Goal: Task Accomplishment & Management: Use online tool/utility

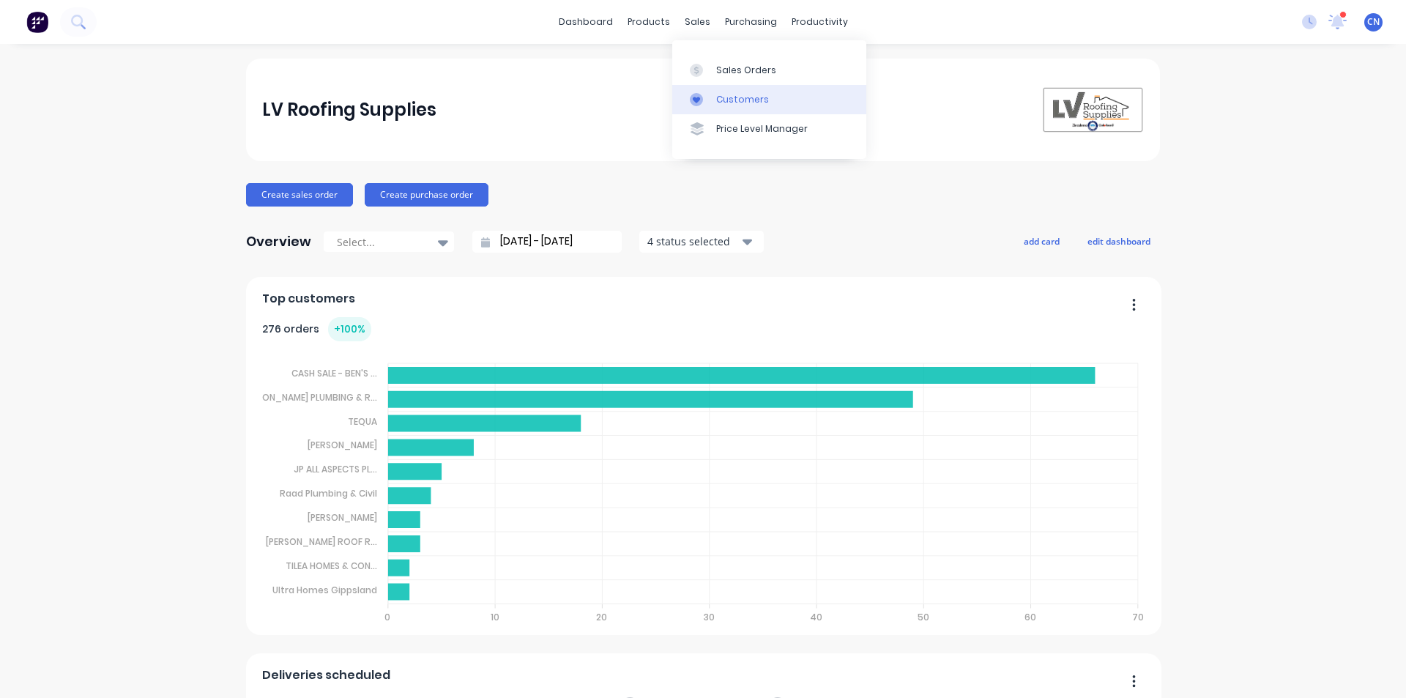
click at [737, 109] on link "Customers" at bounding box center [769, 99] width 194 height 29
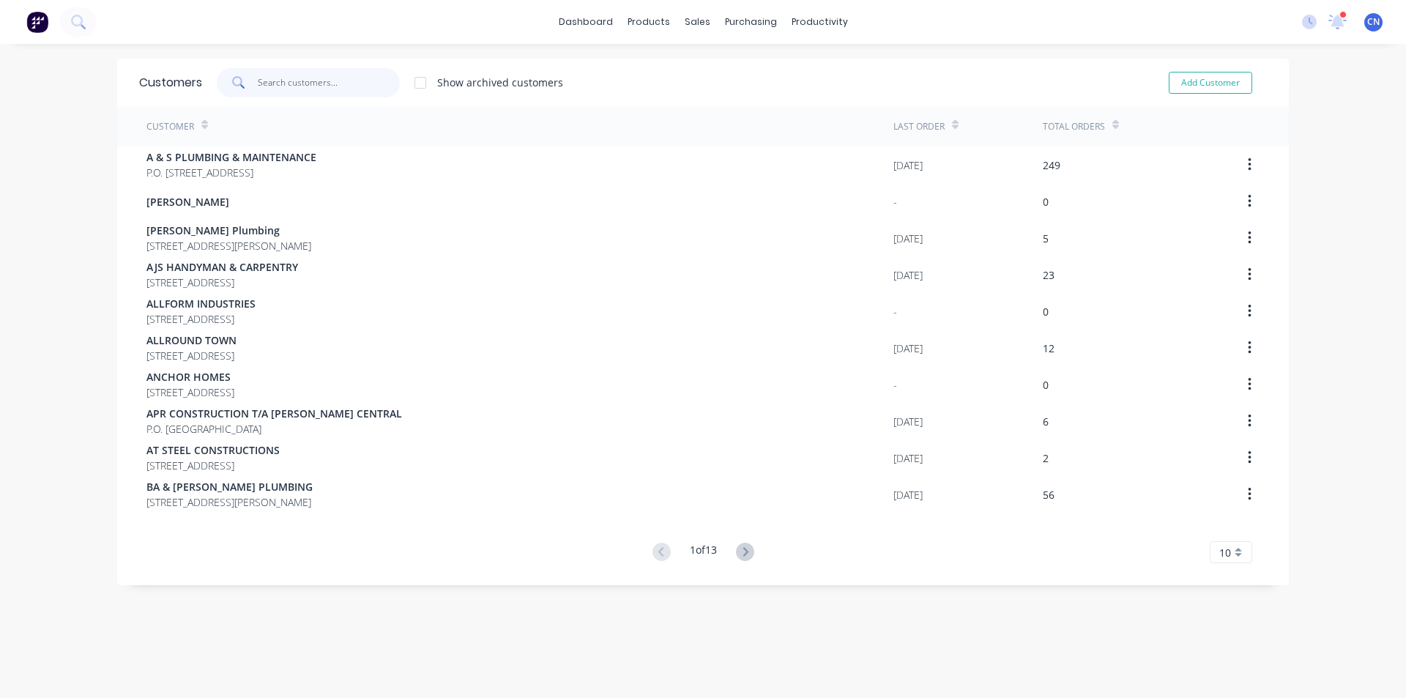
click at [283, 92] on input "text" at bounding box center [329, 82] width 143 height 29
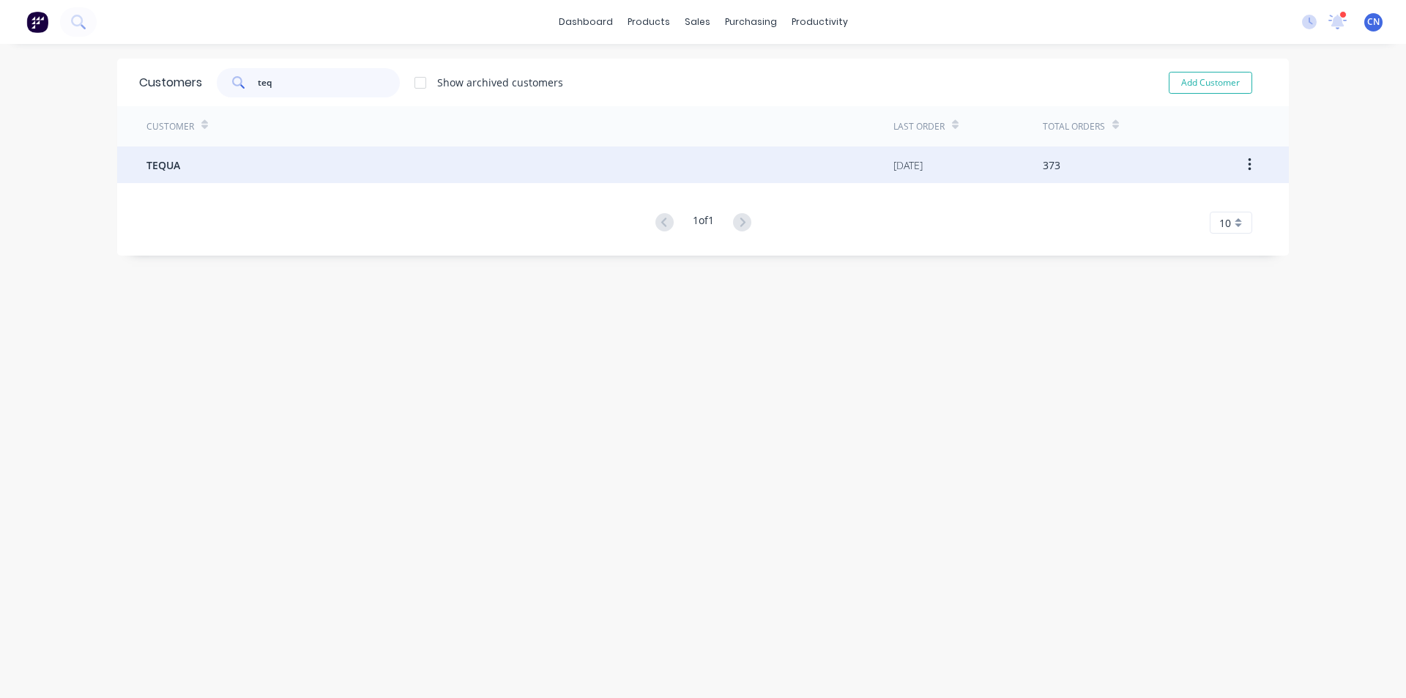
type input "teq"
click at [174, 169] on span "TEQUA" at bounding box center [163, 164] width 34 height 15
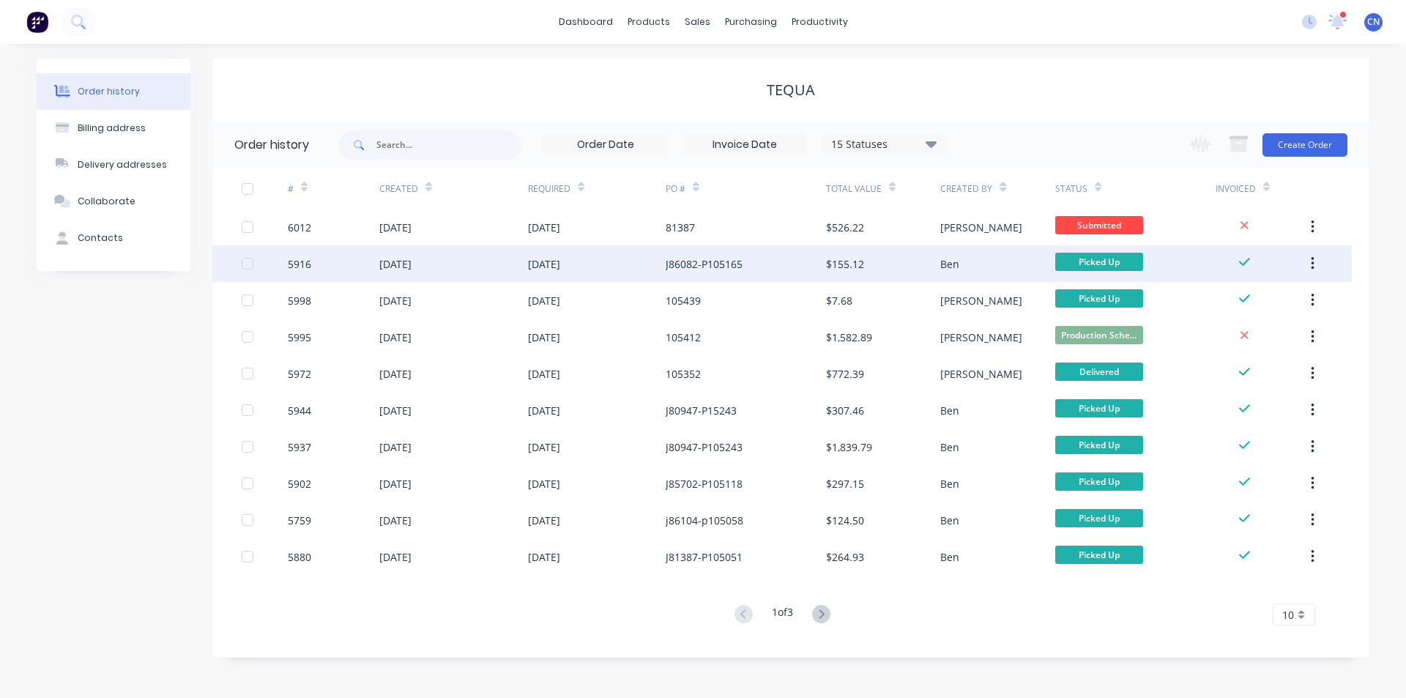
click at [718, 272] on div "J86082-P105165" at bounding box center [746, 263] width 160 height 37
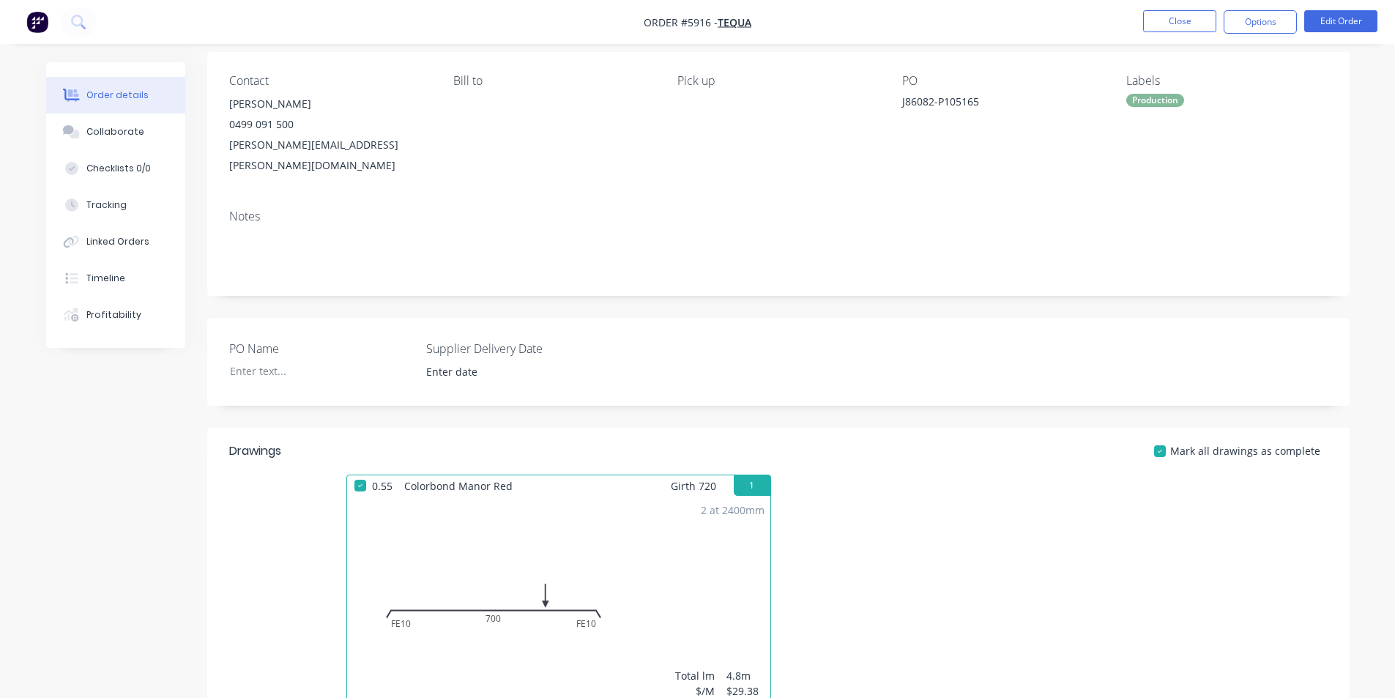
scroll to position [94, 0]
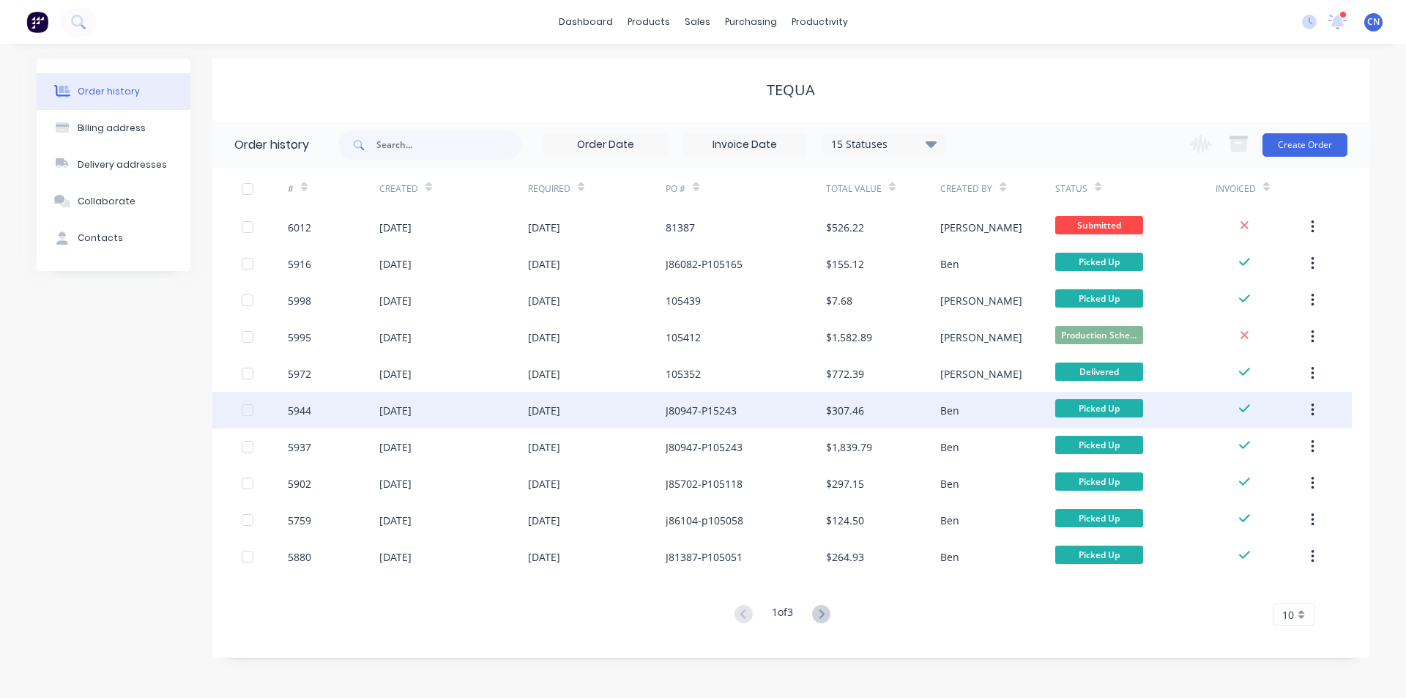
click at [718, 409] on div "J80947-P15243" at bounding box center [701, 410] width 71 height 15
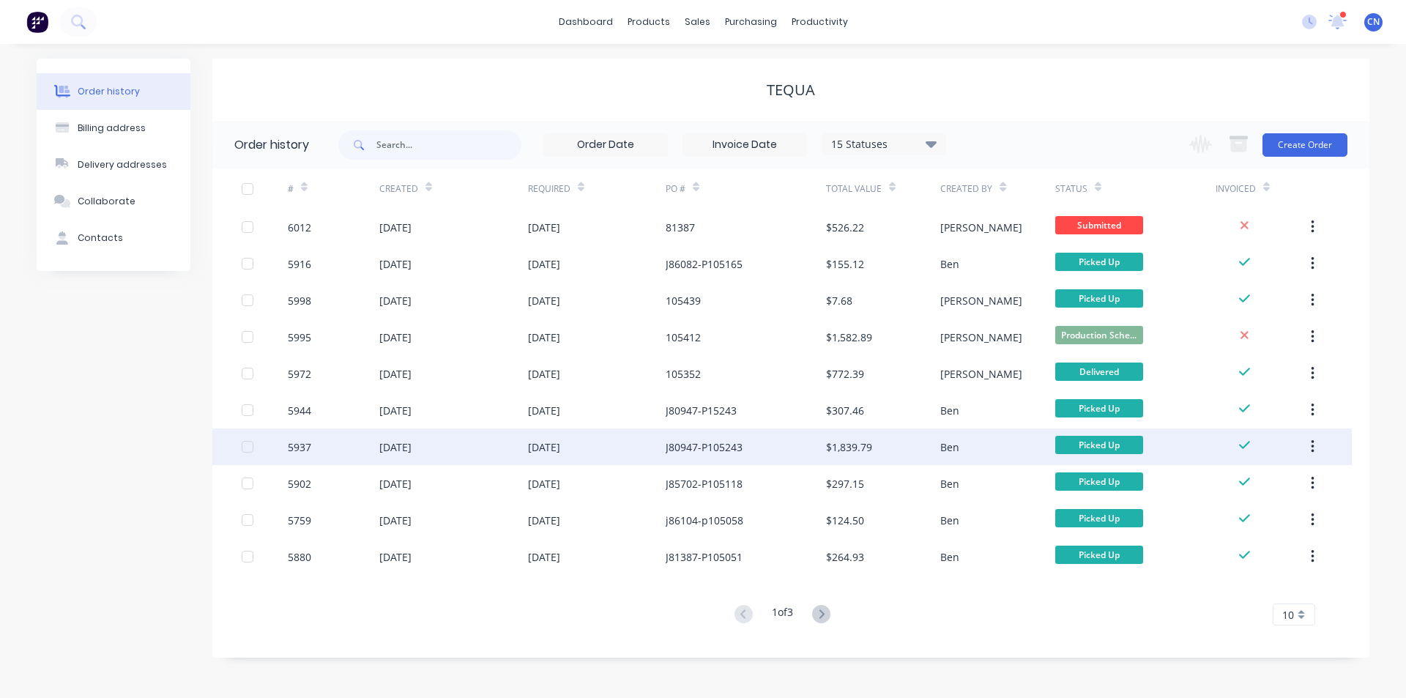
click at [631, 450] on div "[DATE]" at bounding box center [597, 446] width 138 height 37
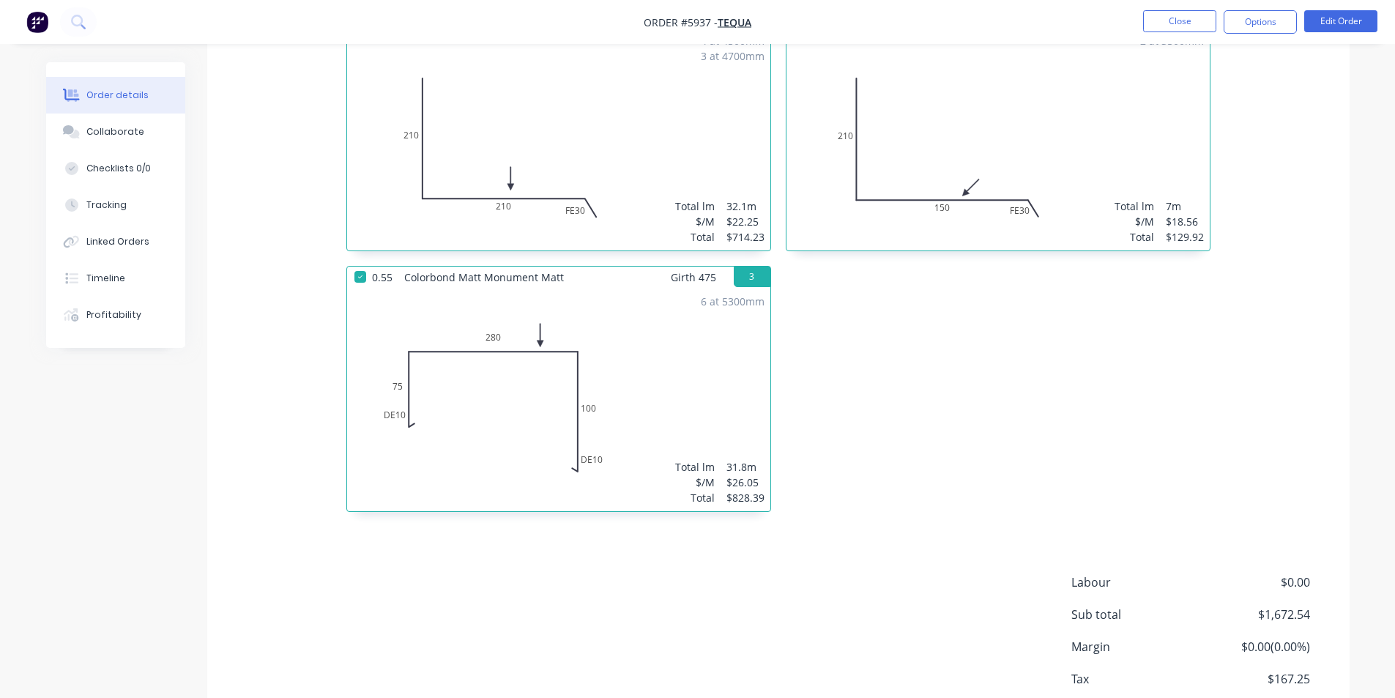
scroll to position [634, 0]
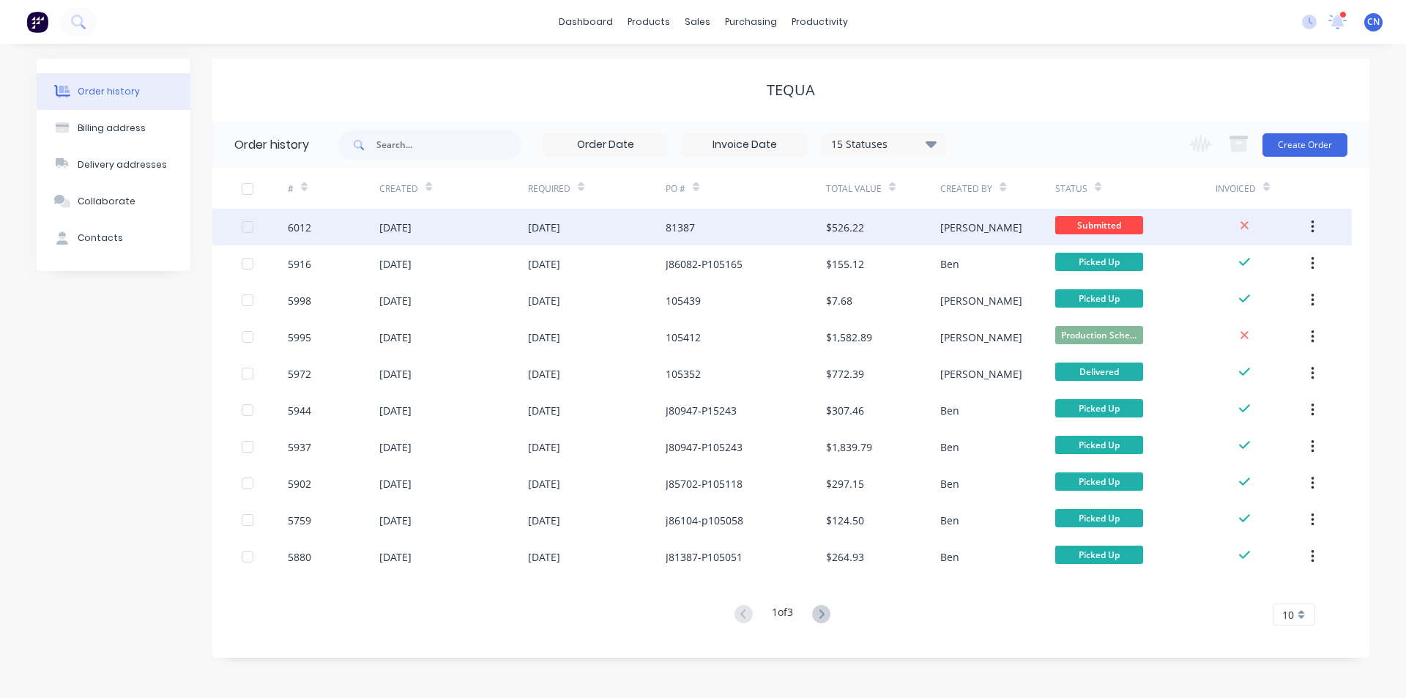
click at [729, 229] on div "81387" at bounding box center [746, 227] width 160 height 37
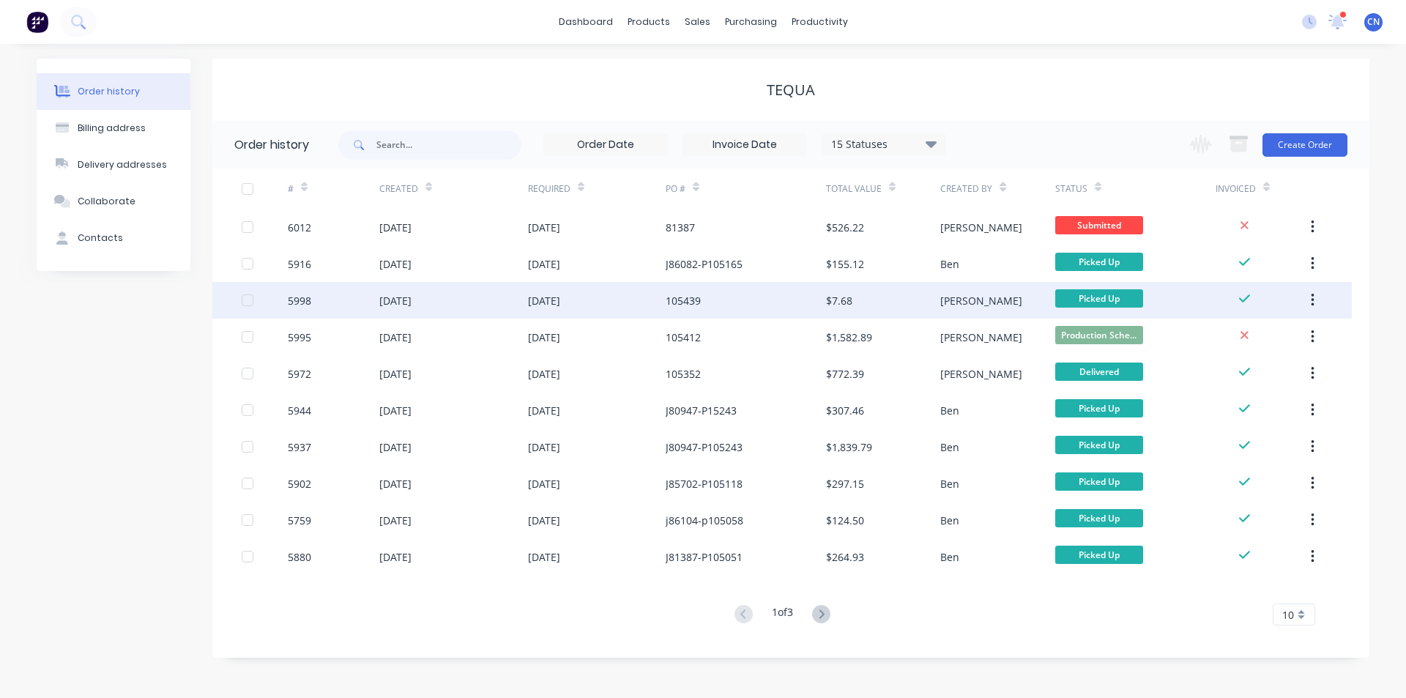
click at [488, 296] on div "[DATE]" at bounding box center [453, 300] width 149 height 37
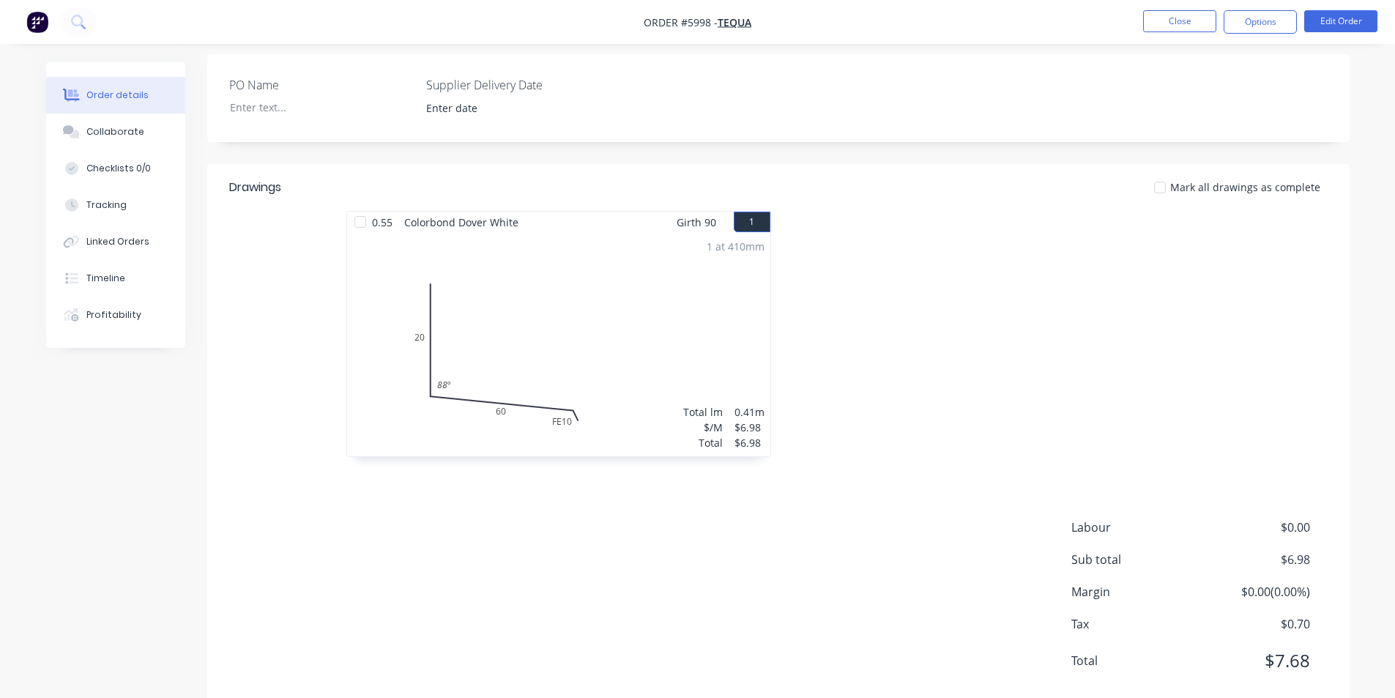
scroll to position [373, 0]
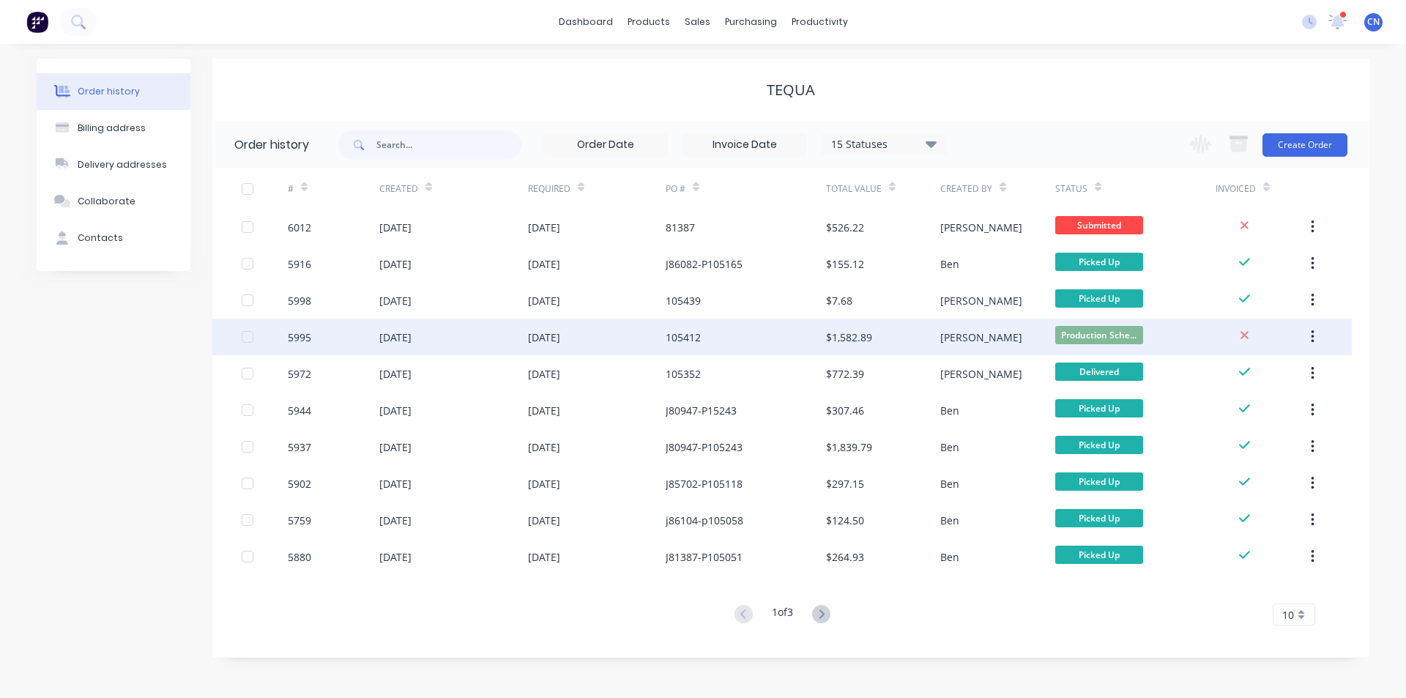
click at [601, 335] on div "[DATE]" at bounding box center [597, 337] width 138 height 37
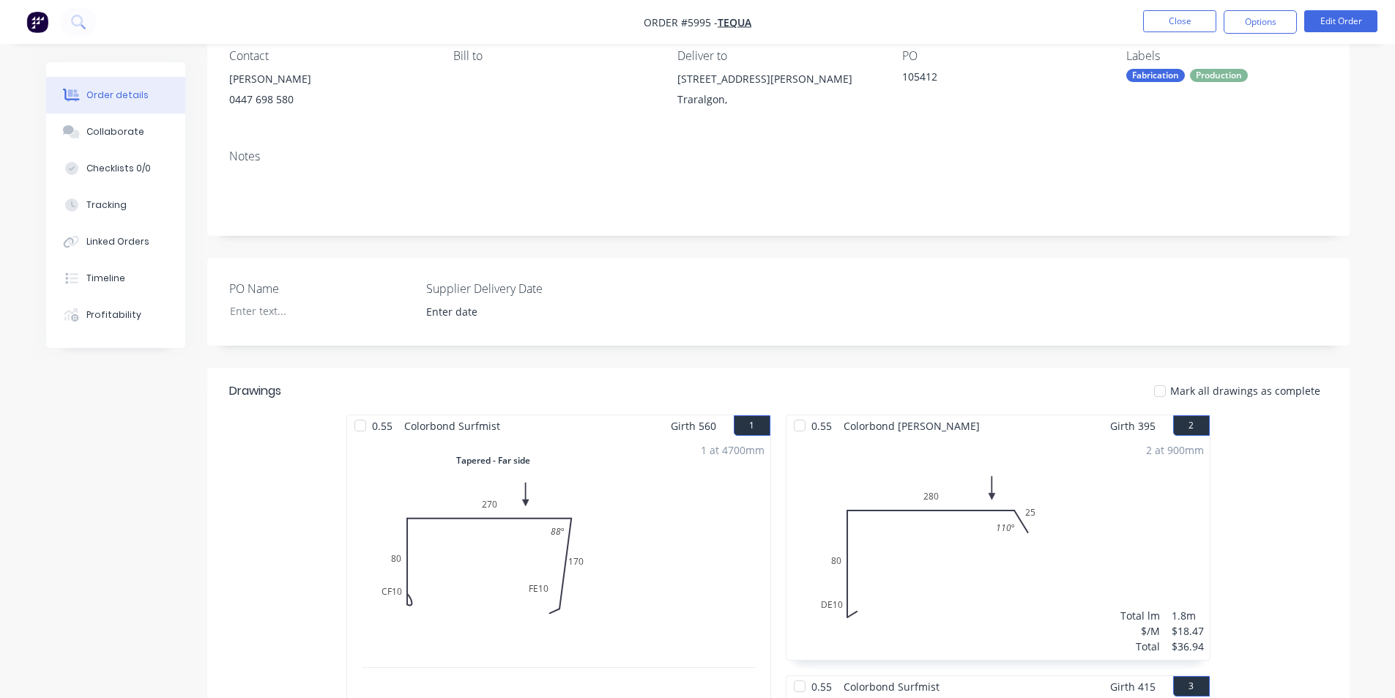
scroll to position [122, 0]
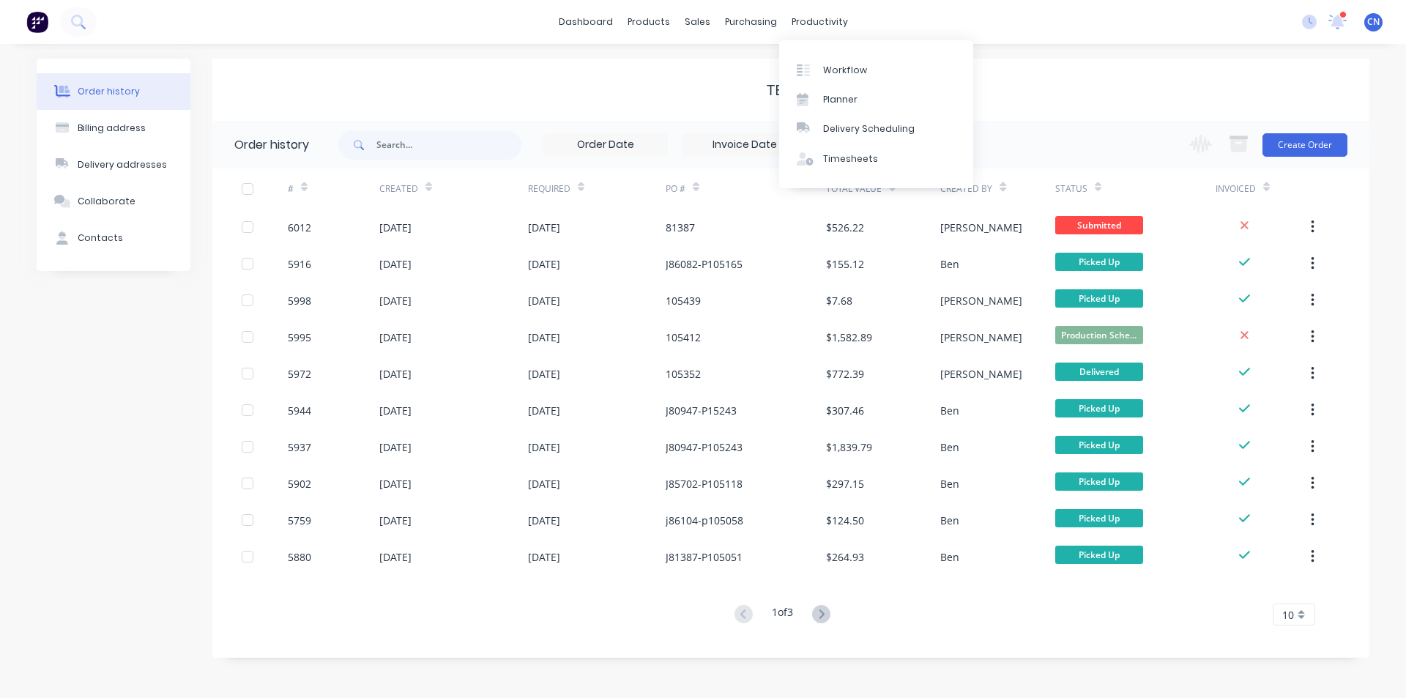
click at [822, 52] on div "Workflow Planner Delivery Scheduling Timesheets" at bounding box center [876, 114] width 194 height 148
click at [829, 69] on div "Workflow" at bounding box center [845, 70] width 44 height 13
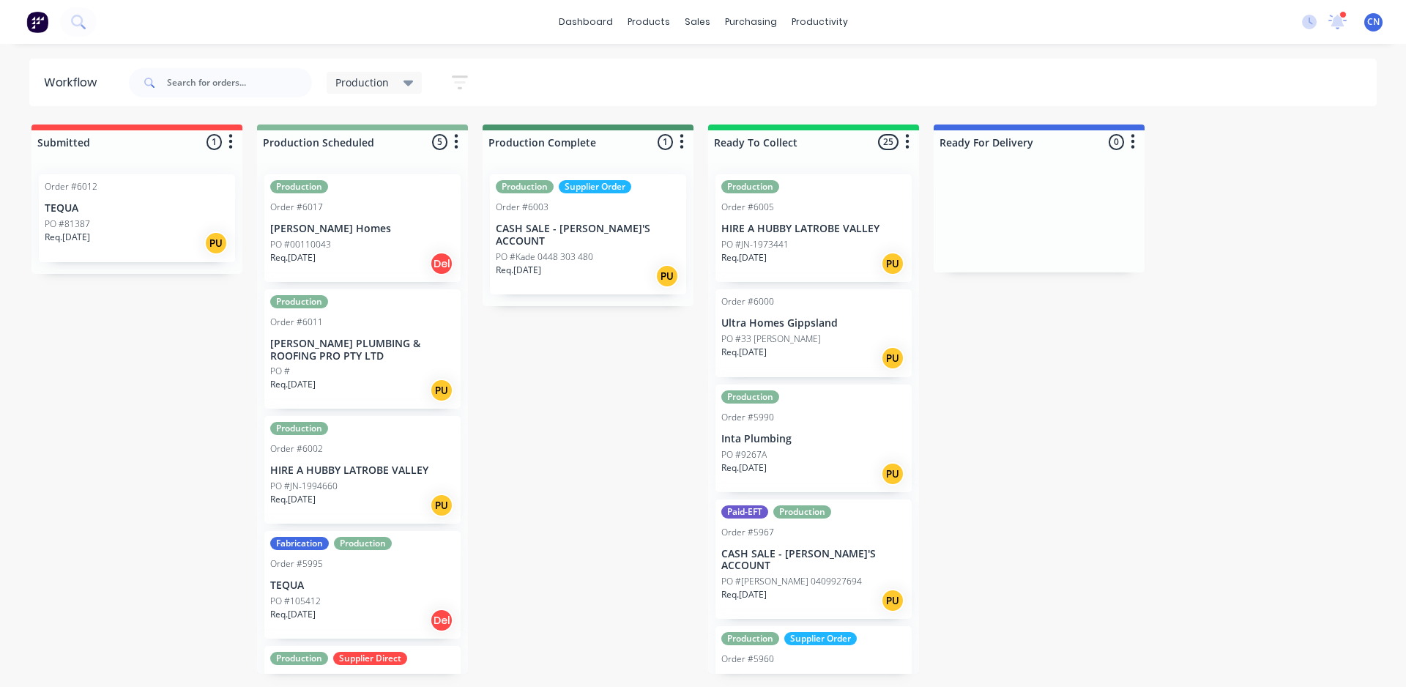
click at [166, 88] on span at bounding box center [148, 82] width 38 height 29
click at [171, 83] on input "text" at bounding box center [239, 82] width 145 height 29
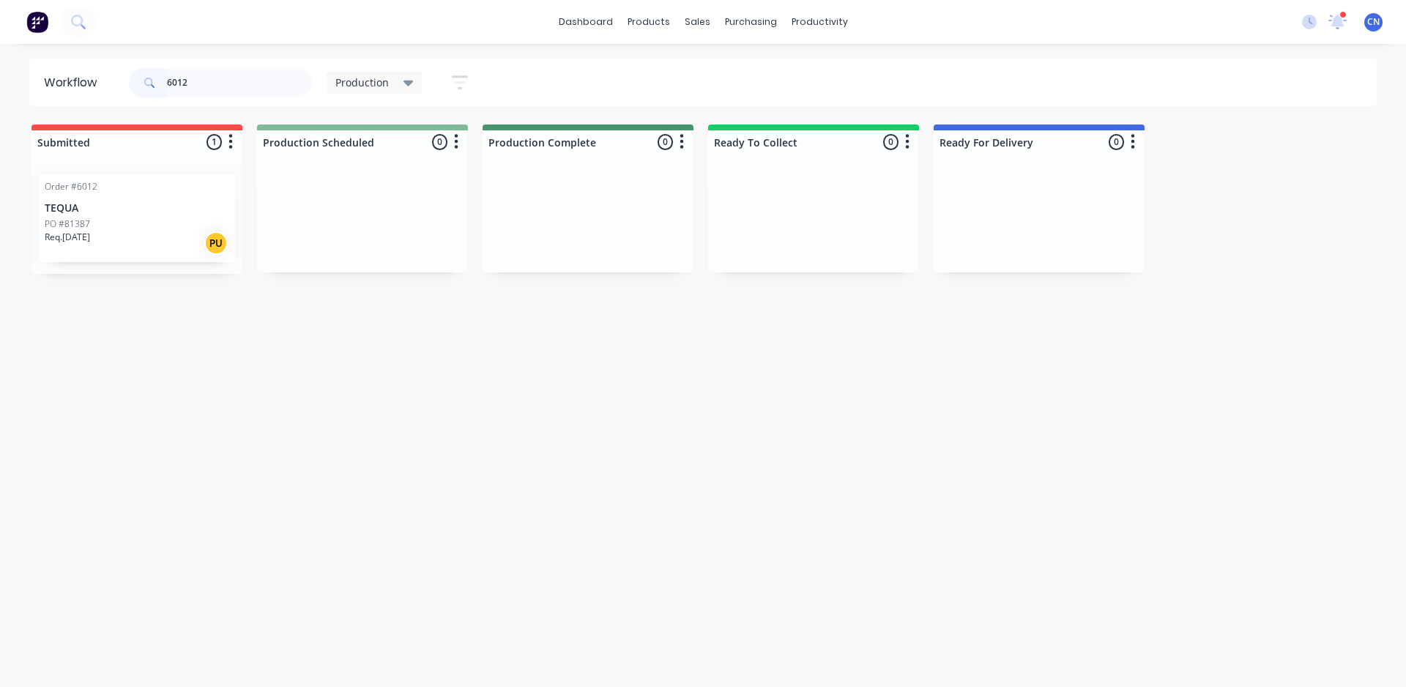
click at [170, 232] on div "Req. [DATE] PU" at bounding box center [137, 243] width 185 height 25
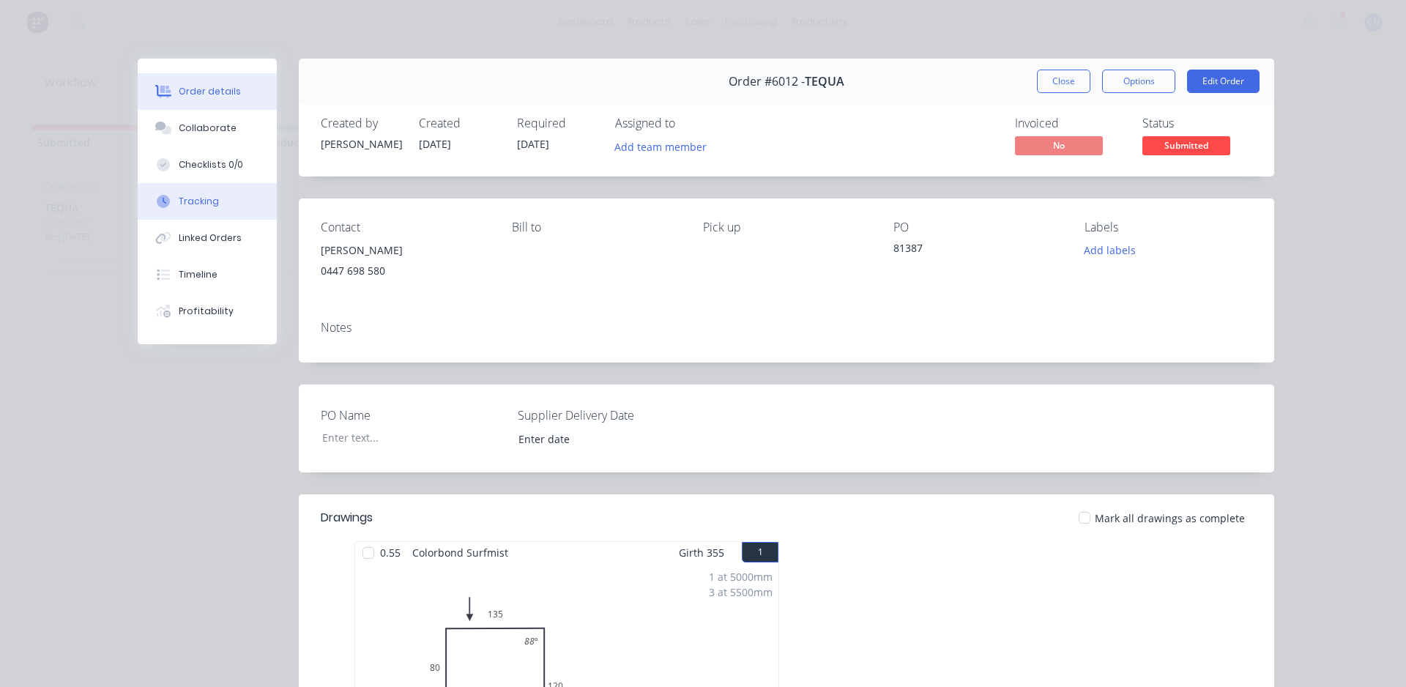
click at [187, 204] on div "Tracking" at bounding box center [199, 201] width 40 height 13
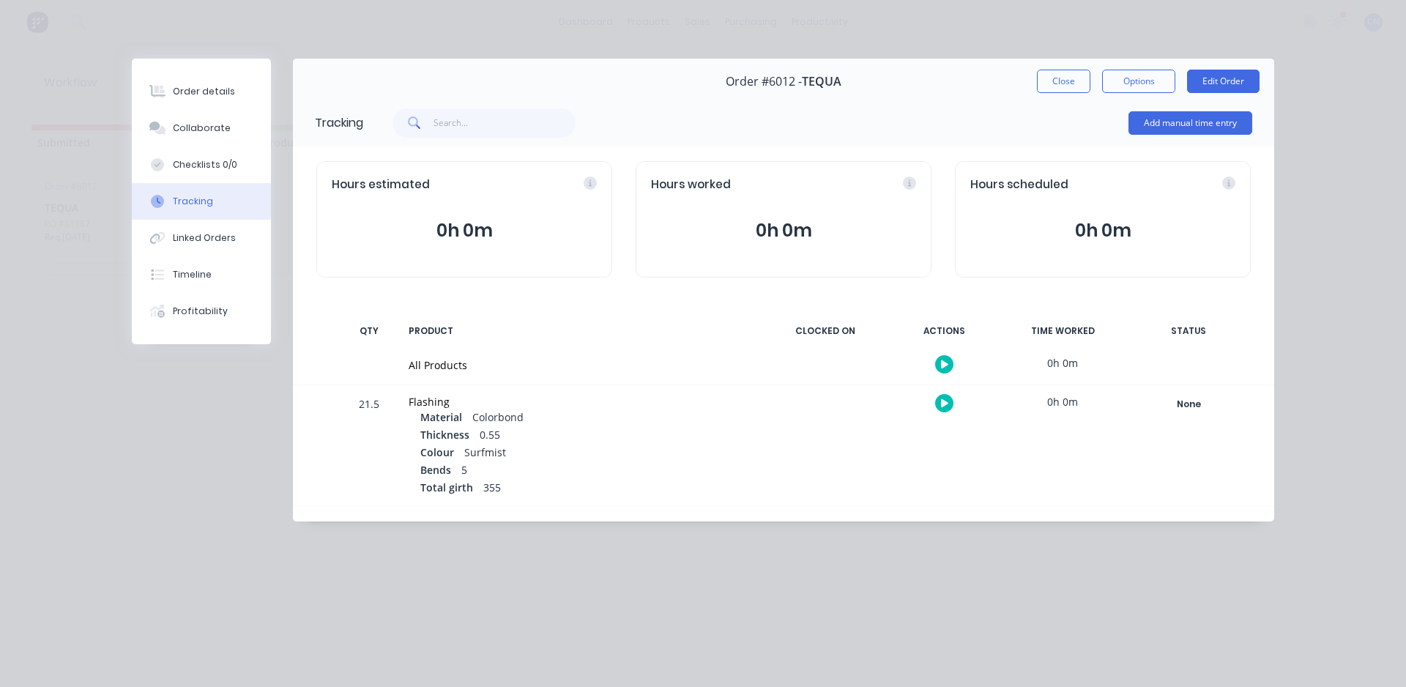
click at [939, 373] on div at bounding box center [944, 364] width 110 height 36
click at [942, 360] on icon "button" at bounding box center [944, 365] width 7 height 10
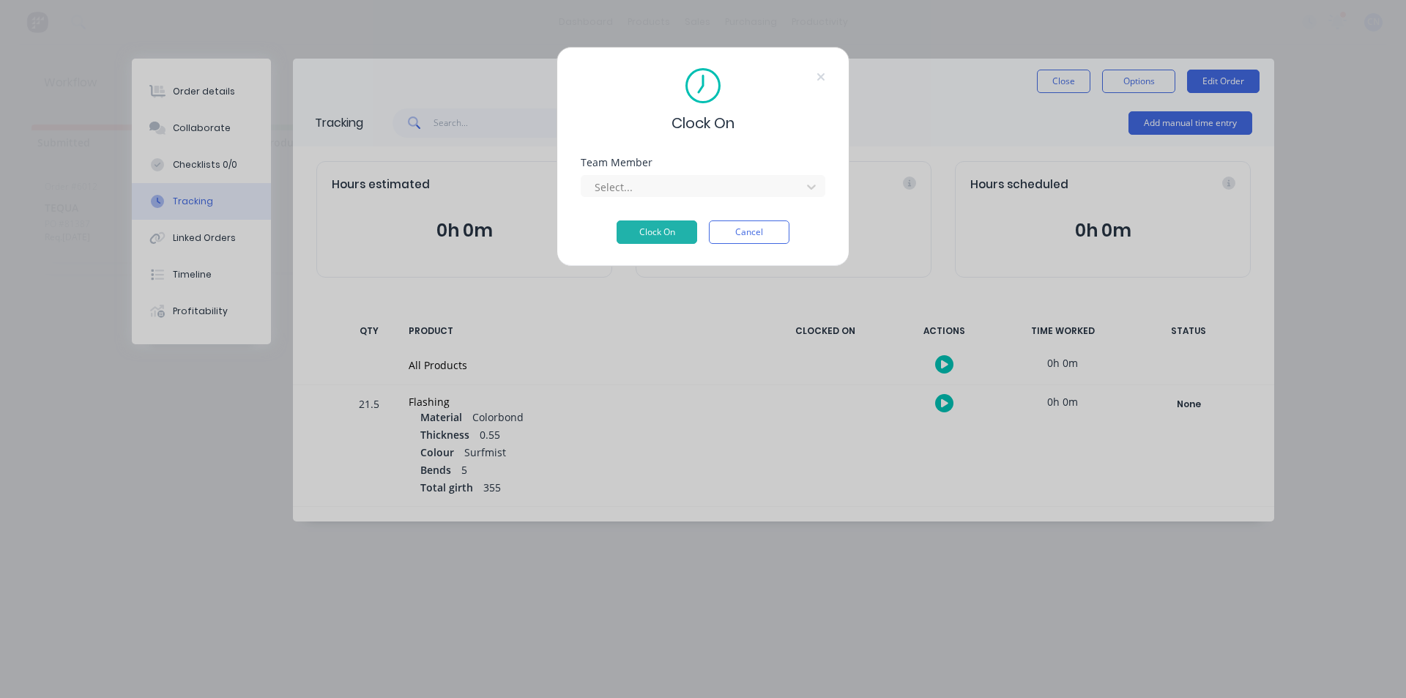
click at [732, 205] on div "Team Member Select..." at bounding box center [703, 188] width 245 height 63
click at [730, 196] on div "Select..." at bounding box center [693, 187] width 209 height 22
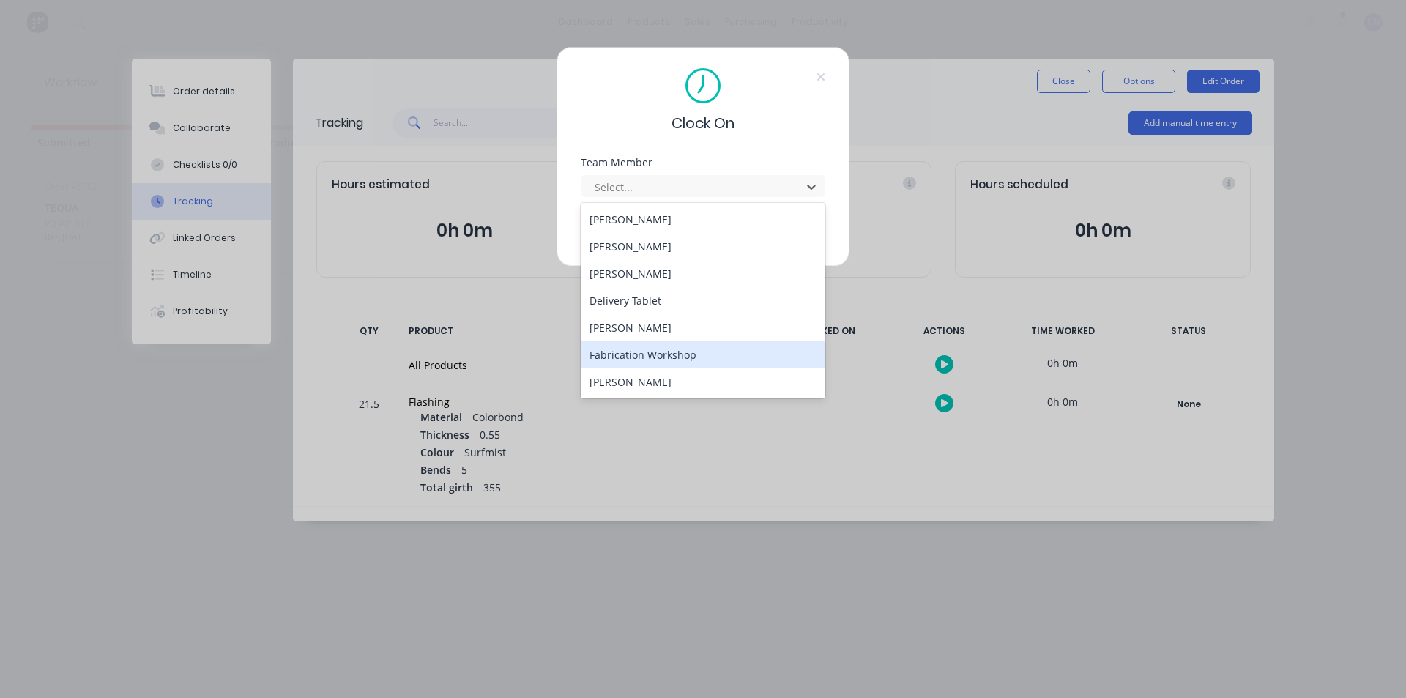
click at [646, 352] on div "Fabrication Workshop" at bounding box center [703, 354] width 245 height 27
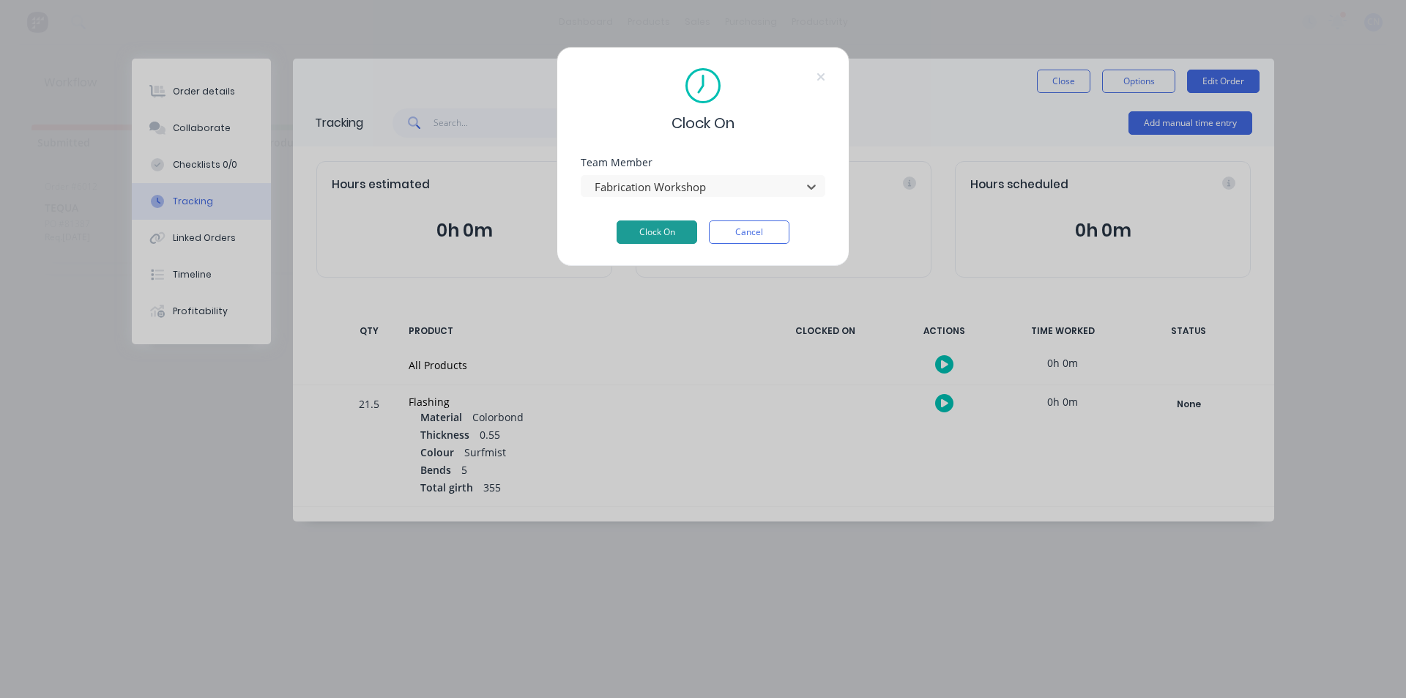
click at [660, 237] on button "Clock On" at bounding box center [657, 231] width 81 height 23
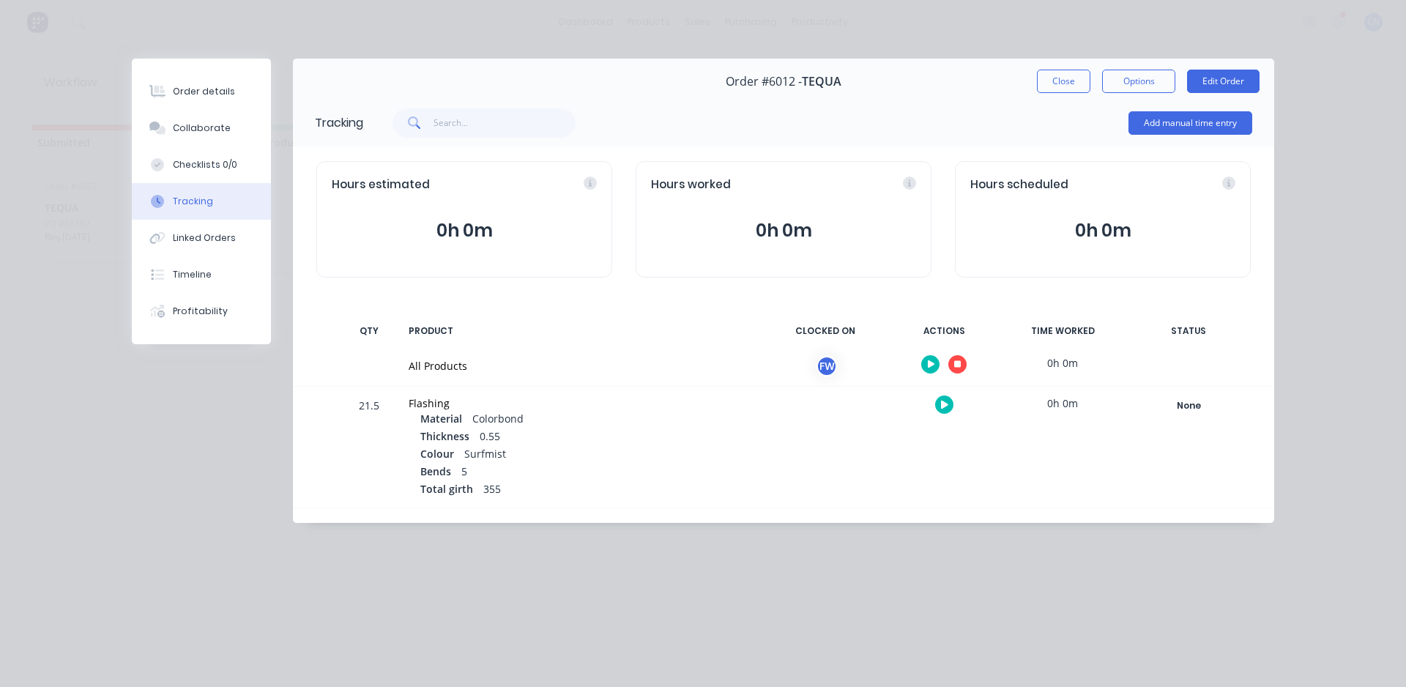
click at [960, 366] on icon "button" at bounding box center [957, 364] width 7 height 7
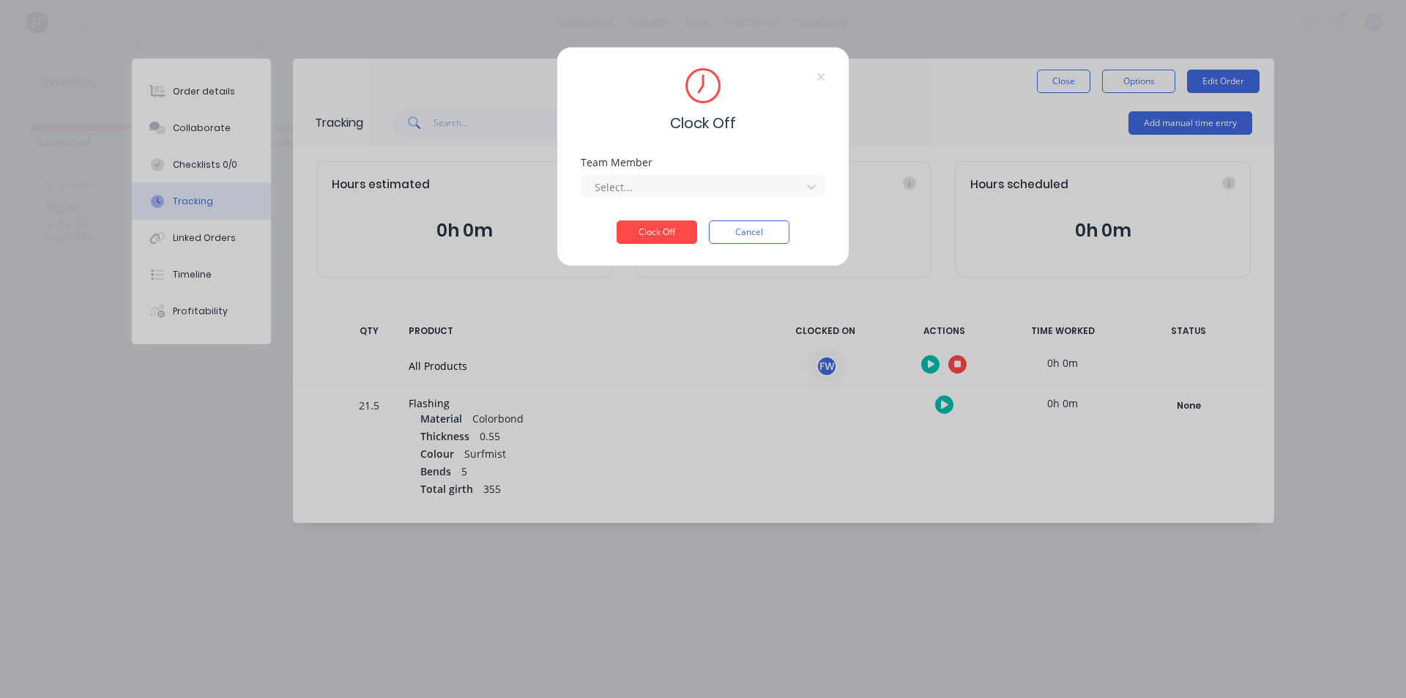
click at [704, 174] on div "Select..." at bounding box center [703, 184] width 245 height 26
click at [705, 180] on div at bounding box center [693, 187] width 201 height 18
click at [658, 224] on div "Fabrication Workshop" at bounding box center [703, 219] width 245 height 27
click at [660, 234] on button "Clock Off" at bounding box center [657, 231] width 81 height 23
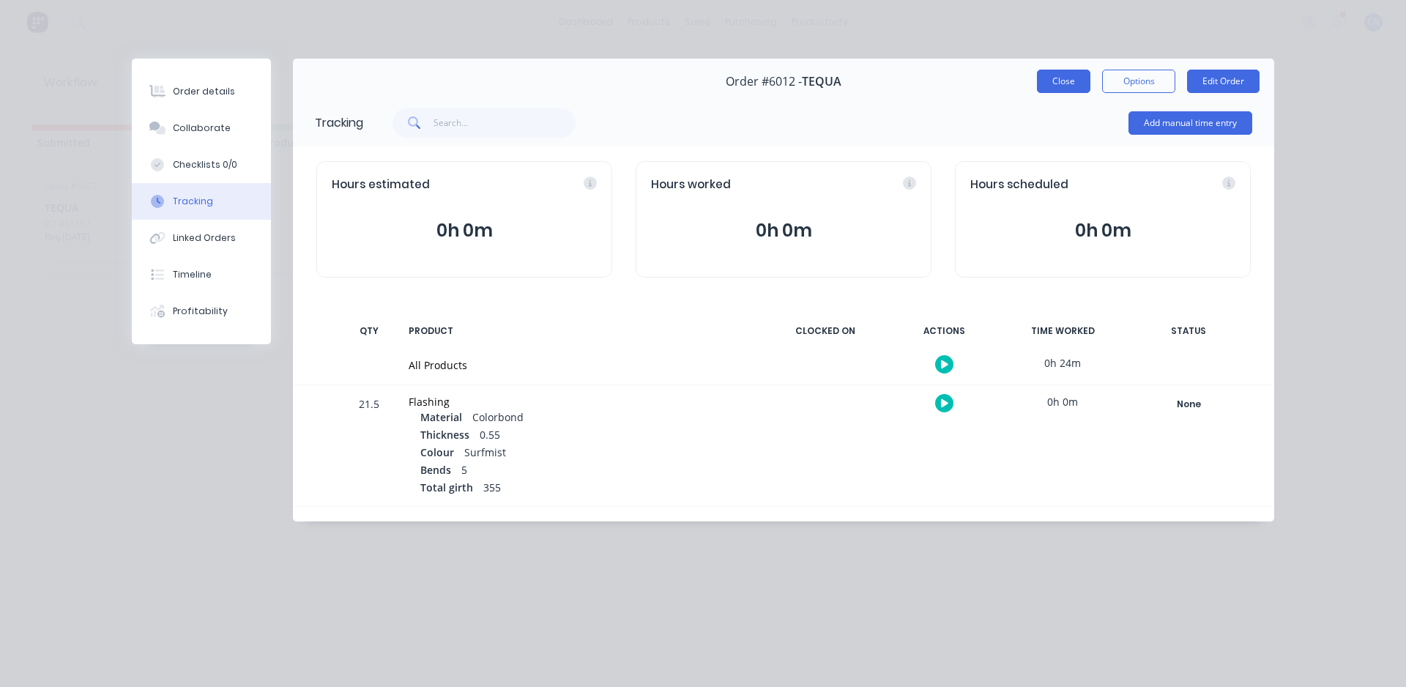
click at [1053, 85] on button "Close" at bounding box center [1063, 81] width 53 height 23
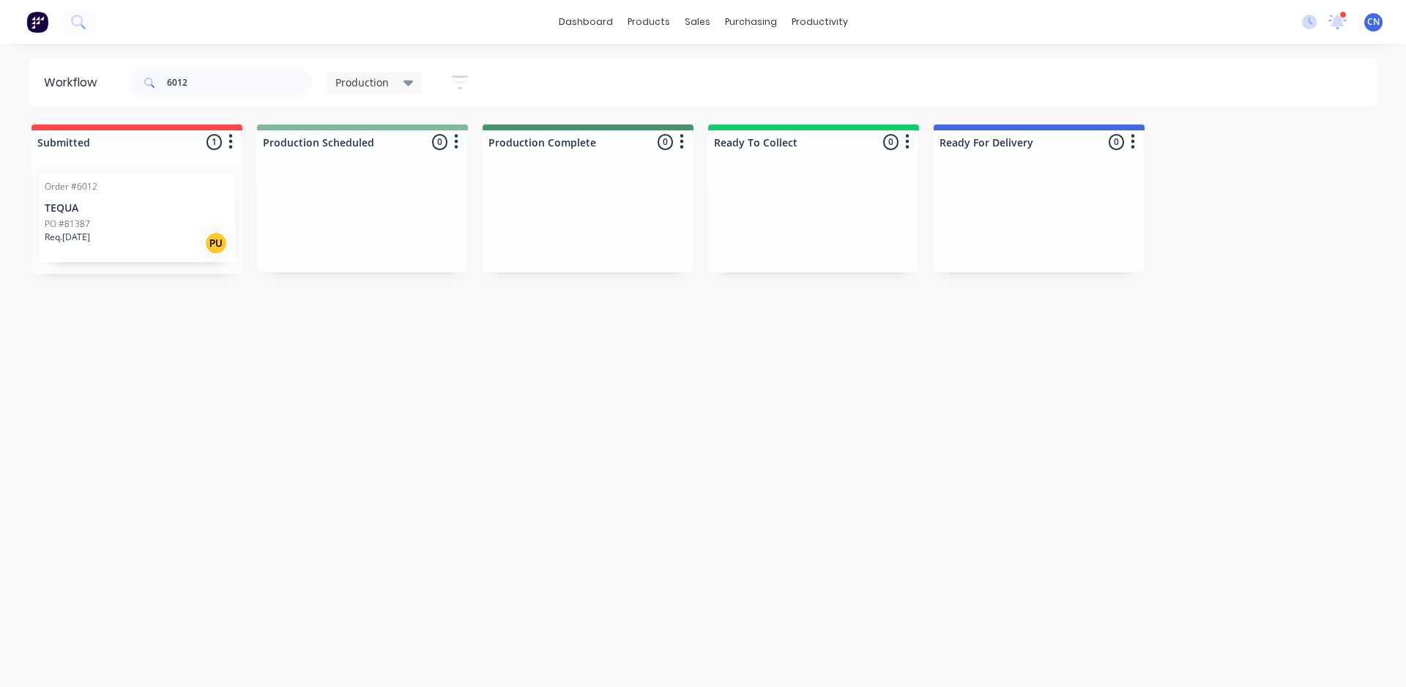
click at [151, 226] on div "PO #81387" at bounding box center [137, 224] width 185 height 13
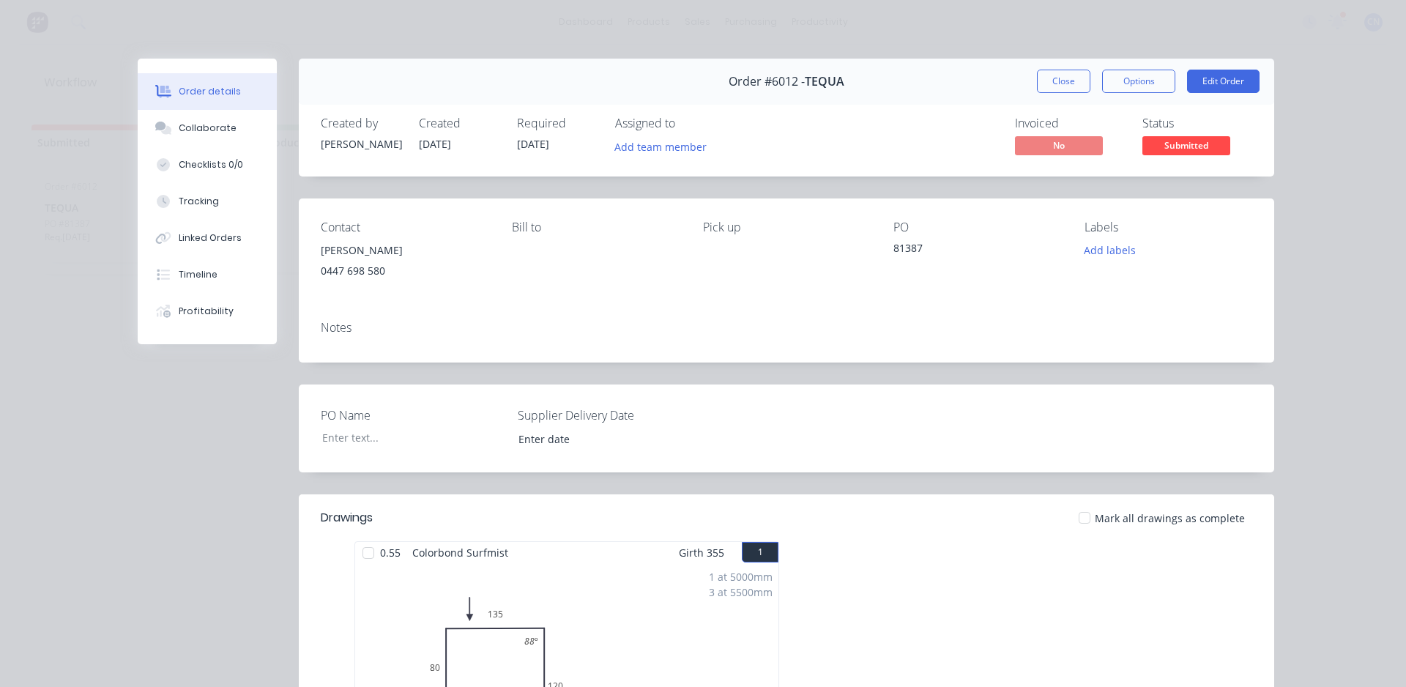
click at [363, 556] on div at bounding box center [368, 552] width 29 height 29
click at [1050, 90] on button "Close" at bounding box center [1063, 81] width 53 height 23
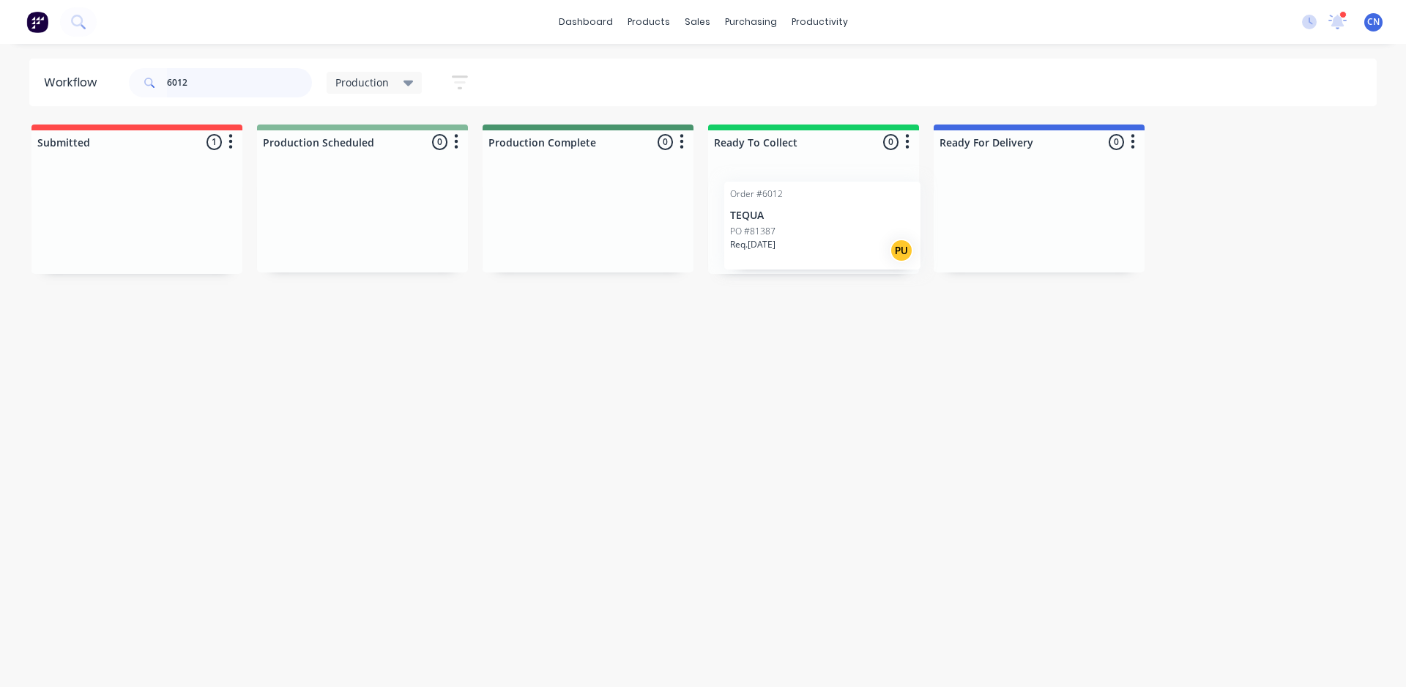
drag, startPoint x: 133, startPoint y: 227, endPoint x: 824, endPoint y: 231, distance: 690.7
click at [815, 231] on div "Submitted 1 Summaries Total order value Invoiced to date To be invoiced Order #…" at bounding box center [1104, 199] width 2230 height 149
drag, startPoint x: 250, startPoint y: 86, endPoint x: 0, endPoint y: 148, distance: 258.1
click at [0, 148] on div "Workflow 6012 Production Save new view None edit Production (Default) edit Comp…" at bounding box center [703, 358] width 1406 height 599
type input "6008"
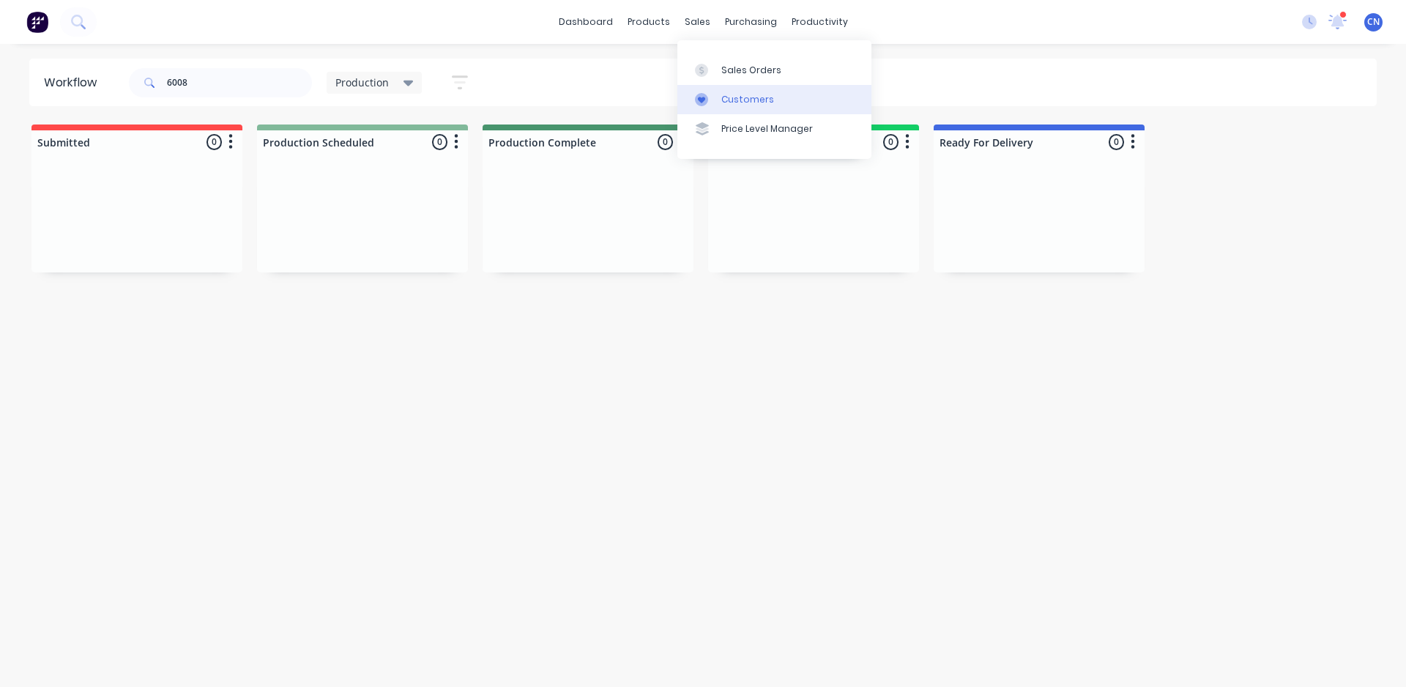
click at [740, 95] on div "Customers" at bounding box center [747, 99] width 53 height 13
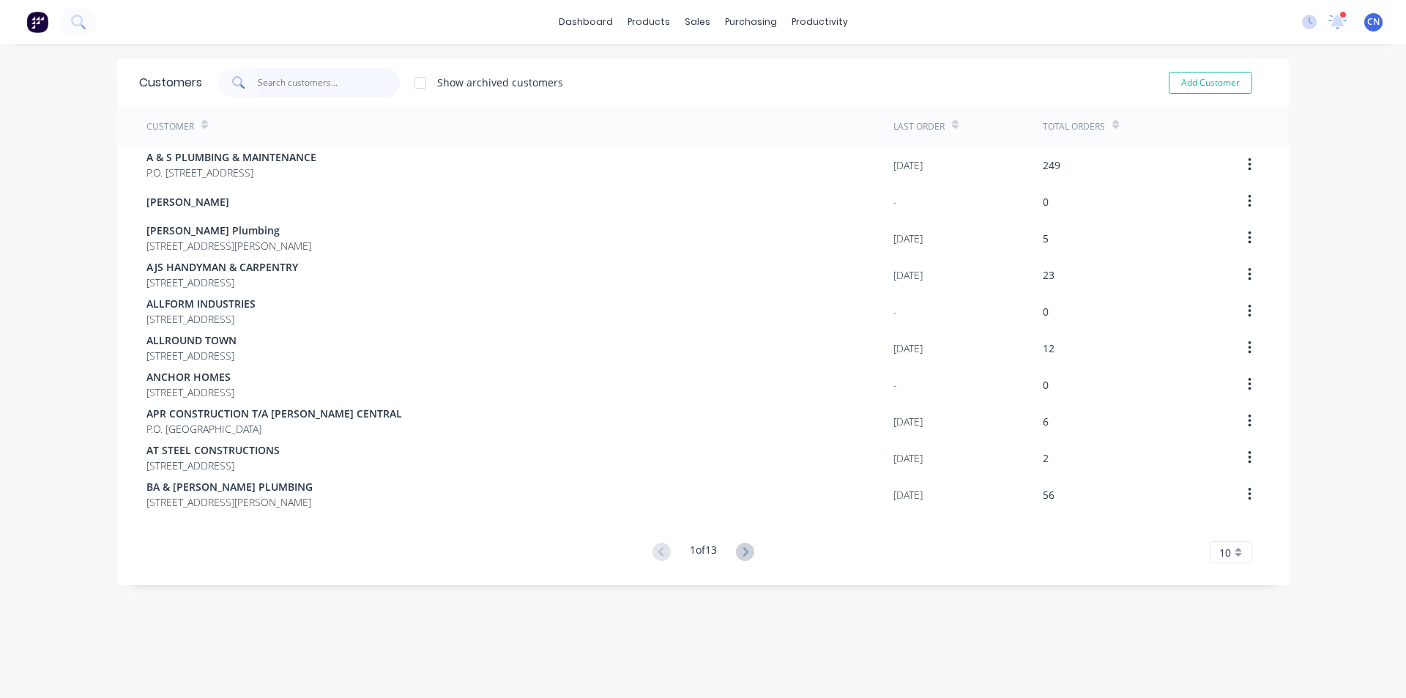
click at [258, 85] on input "text" at bounding box center [329, 82] width 143 height 29
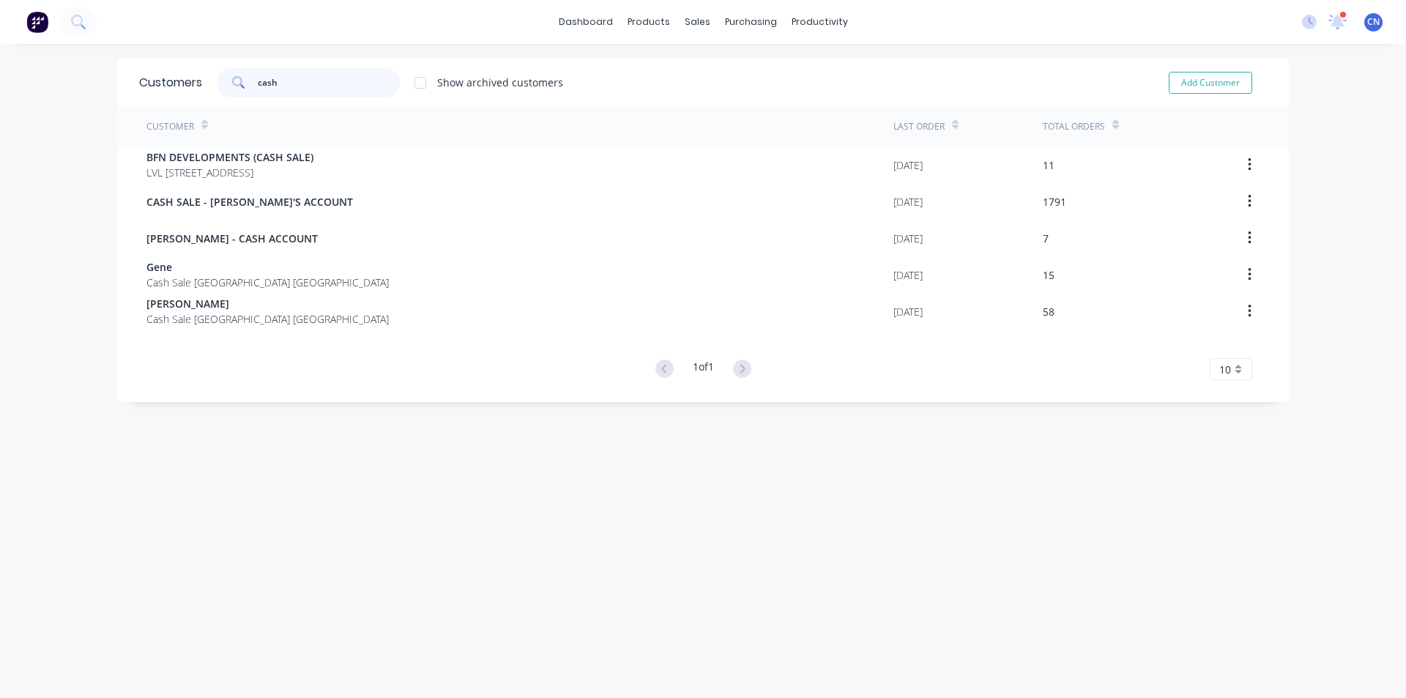
type input "cash"
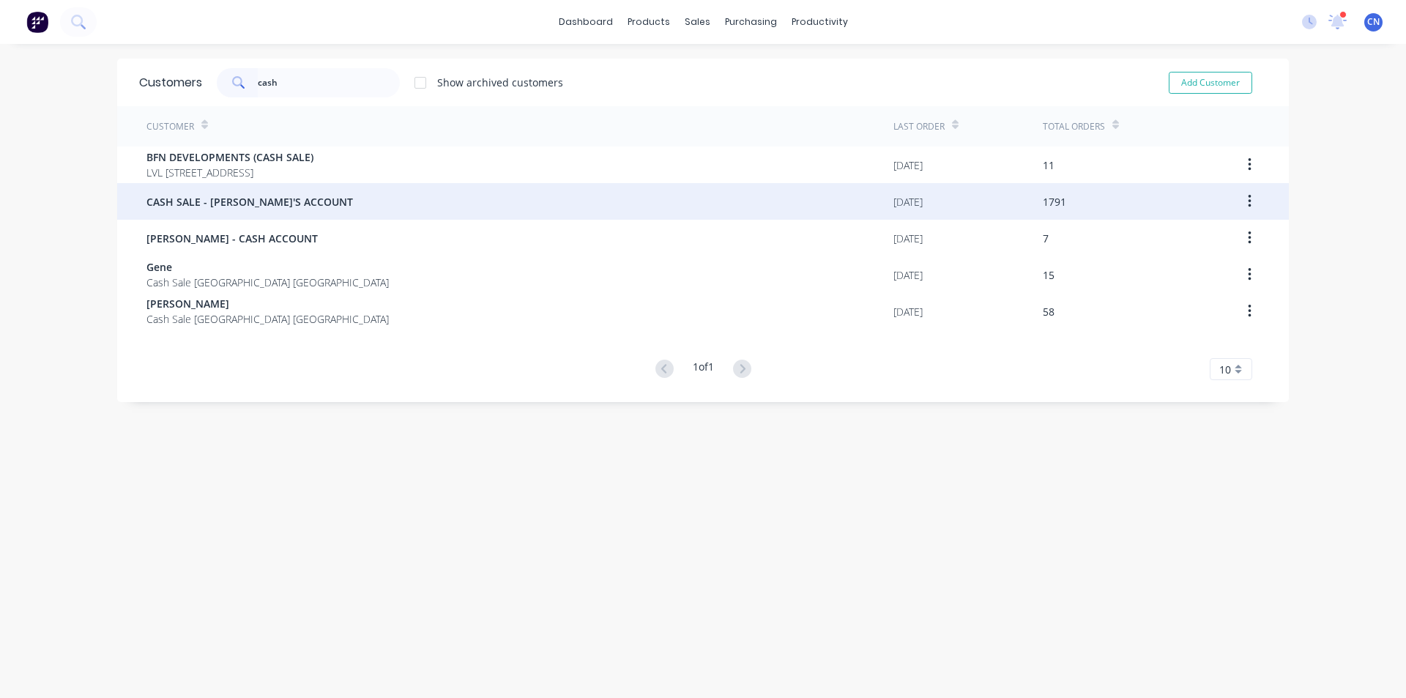
click at [206, 212] on div "CASH SALE - [PERSON_NAME]'S ACCOUNT" at bounding box center [519, 201] width 747 height 37
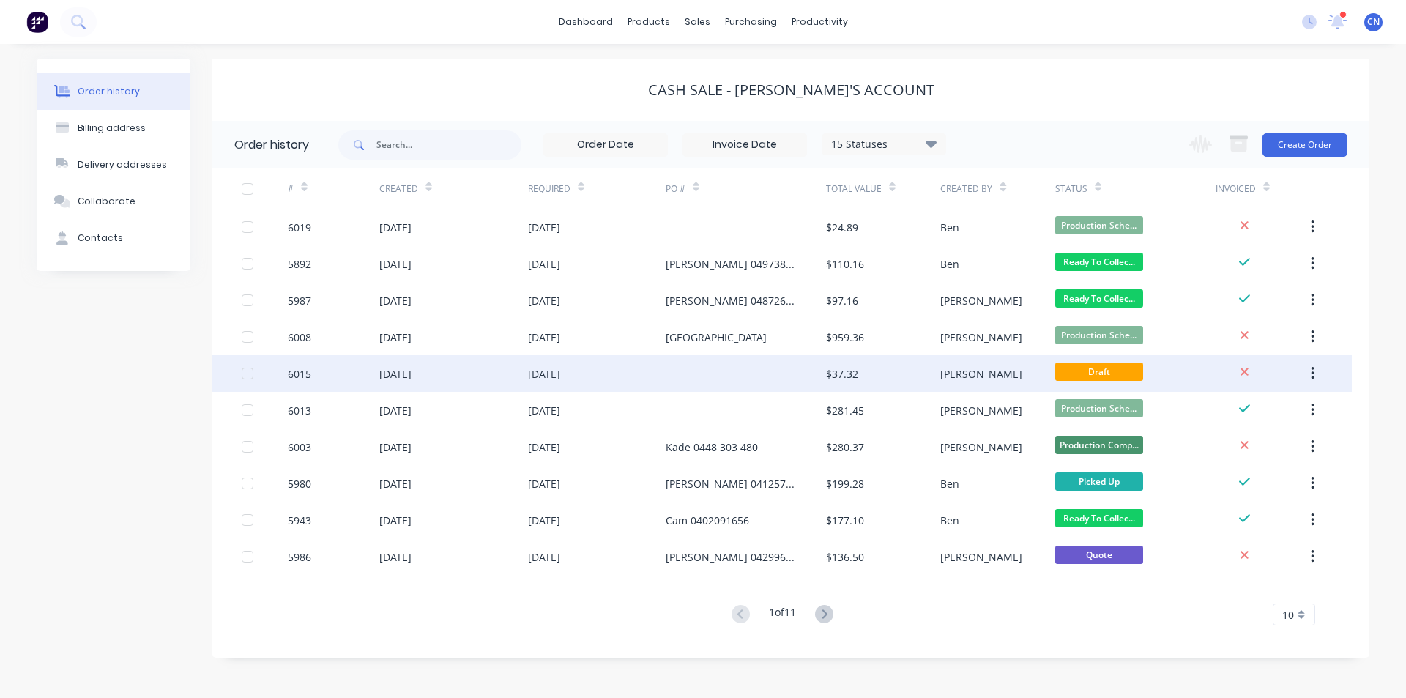
click at [560, 370] on div "[DATE]" at bounding box center [544, 373] width 32 height 15
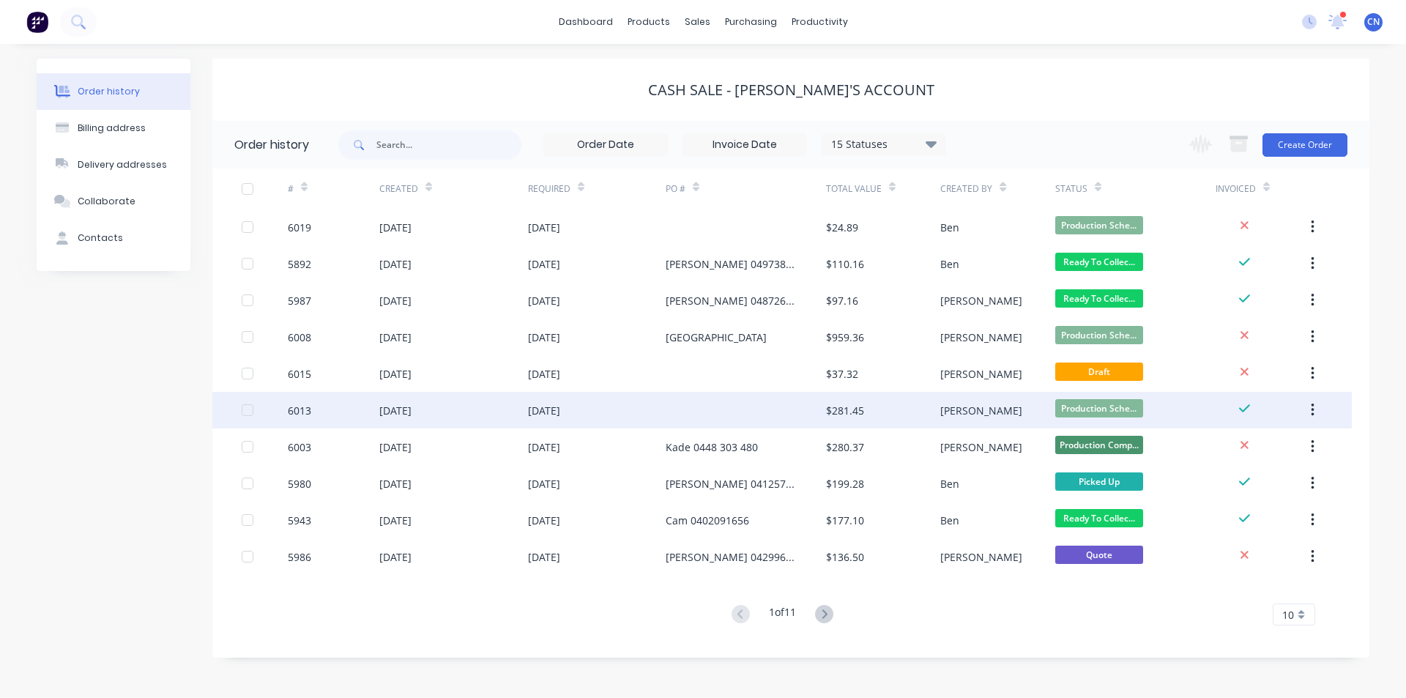
click at [573, 425] on div "[DATE]" at bounding box center [597, 410] width 138 height 37
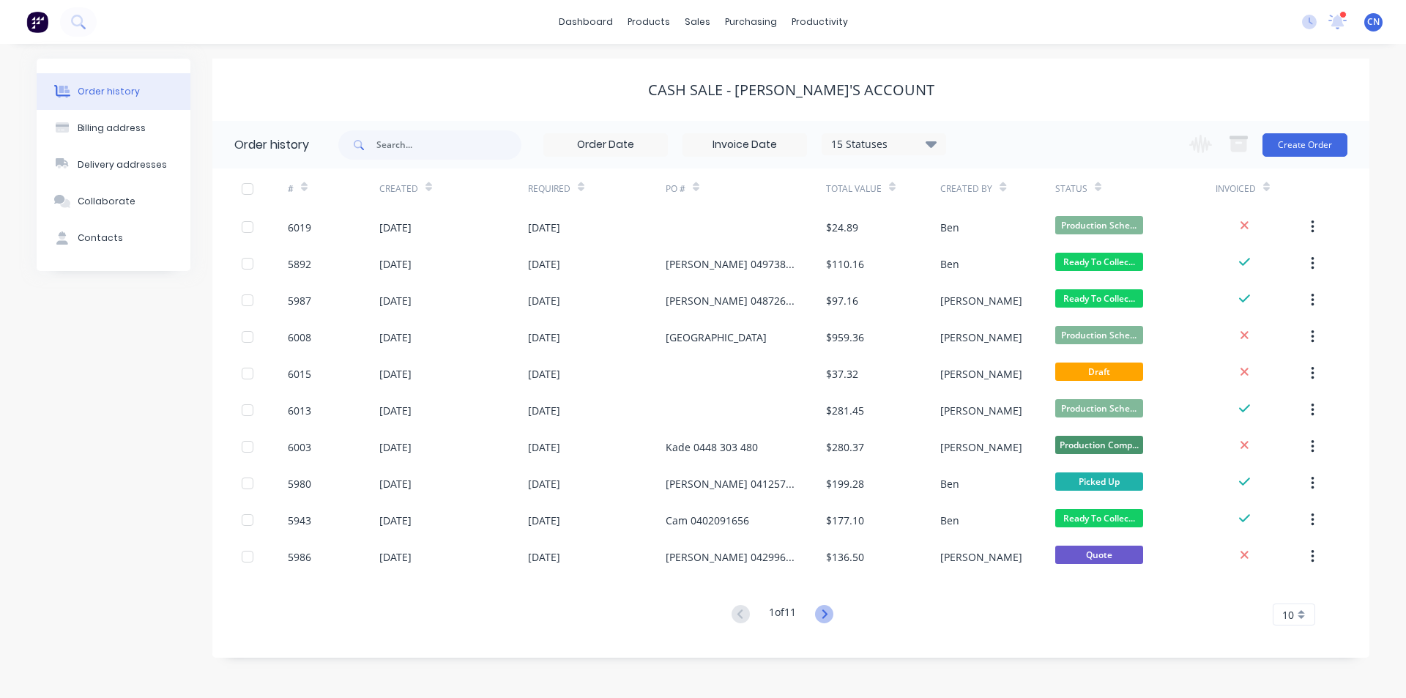
click at [820, 614] on icon at bounding box center [824, 614] width 18 height 18
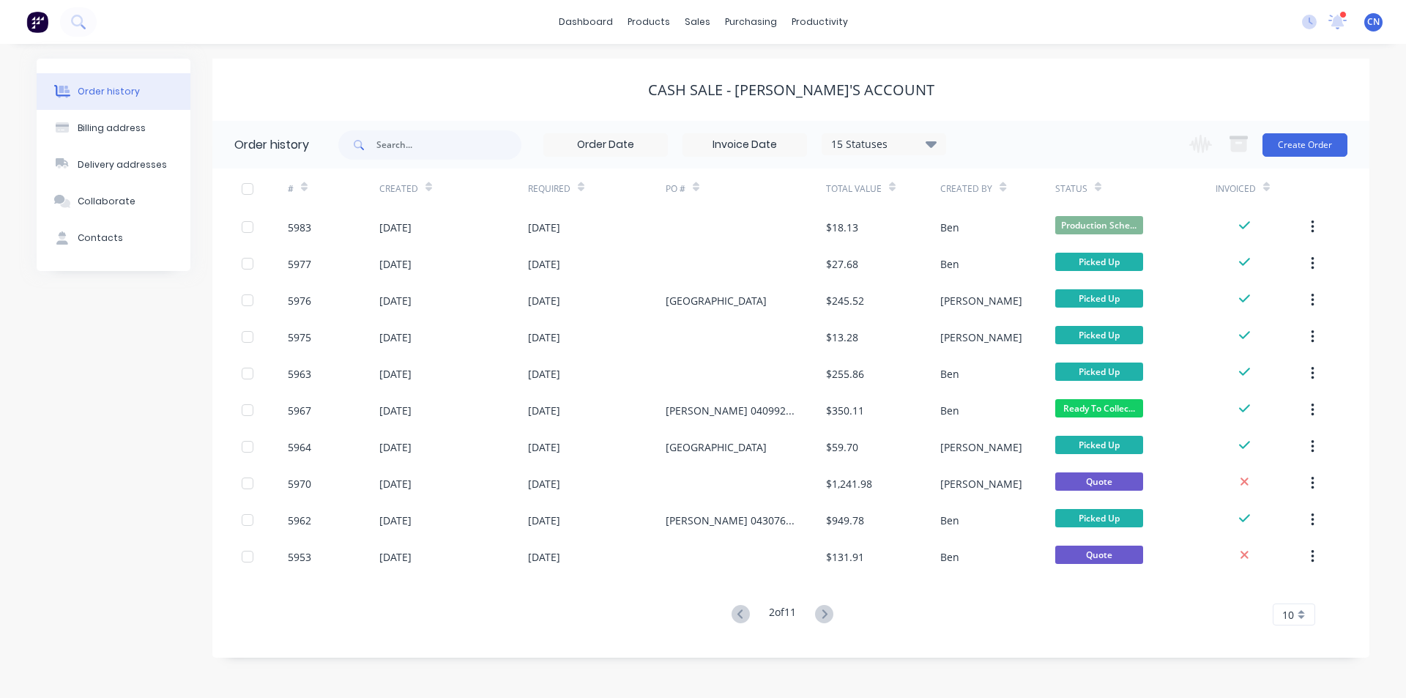
click at [820, 614] on icon at bounding box center [824, 614] width 18 height 18
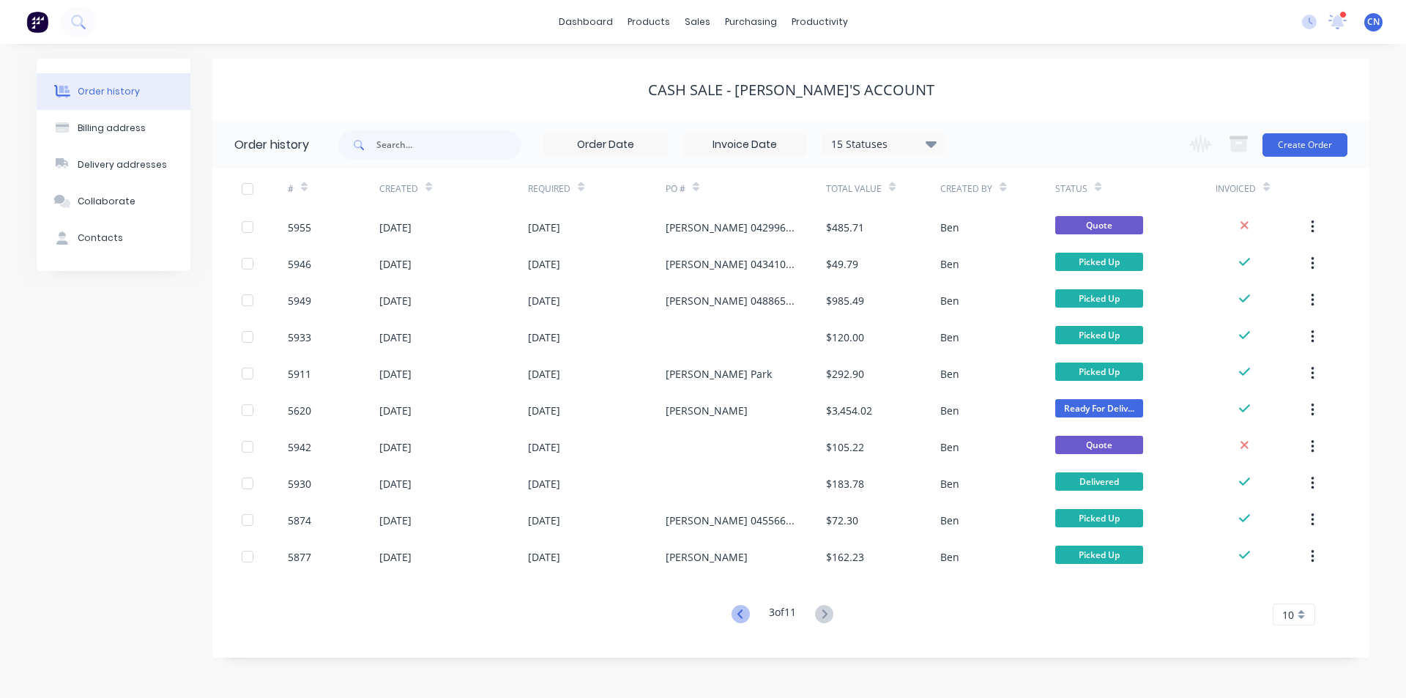
click at [742, 613] on icon at bounding box center [741, 614] width 18 height 18
click at [742, 613] on div "Order history Billing address Delivery addresses Collaborate Contacts CASH SALE…" at bounding box center [703, 371] width 1406 height 654
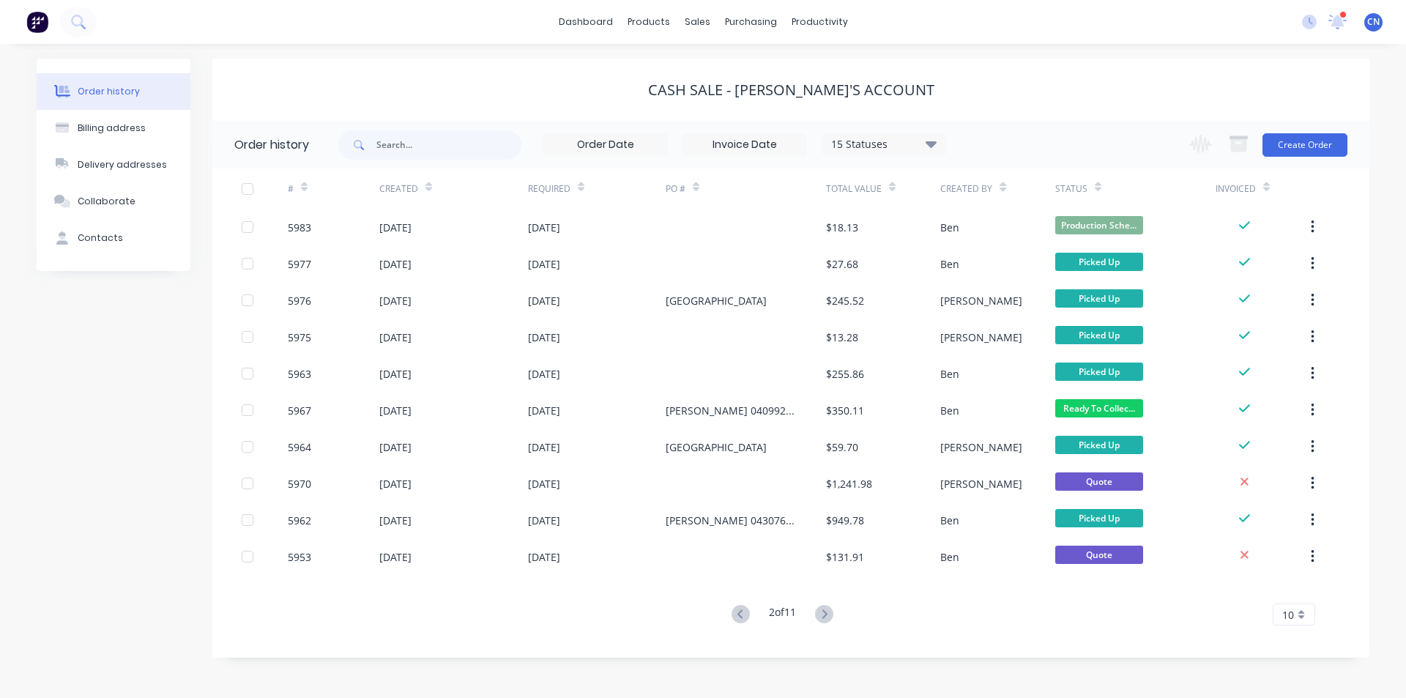
click at [742, 613] on icon at bounding box center [741, 614] width 18 height 18
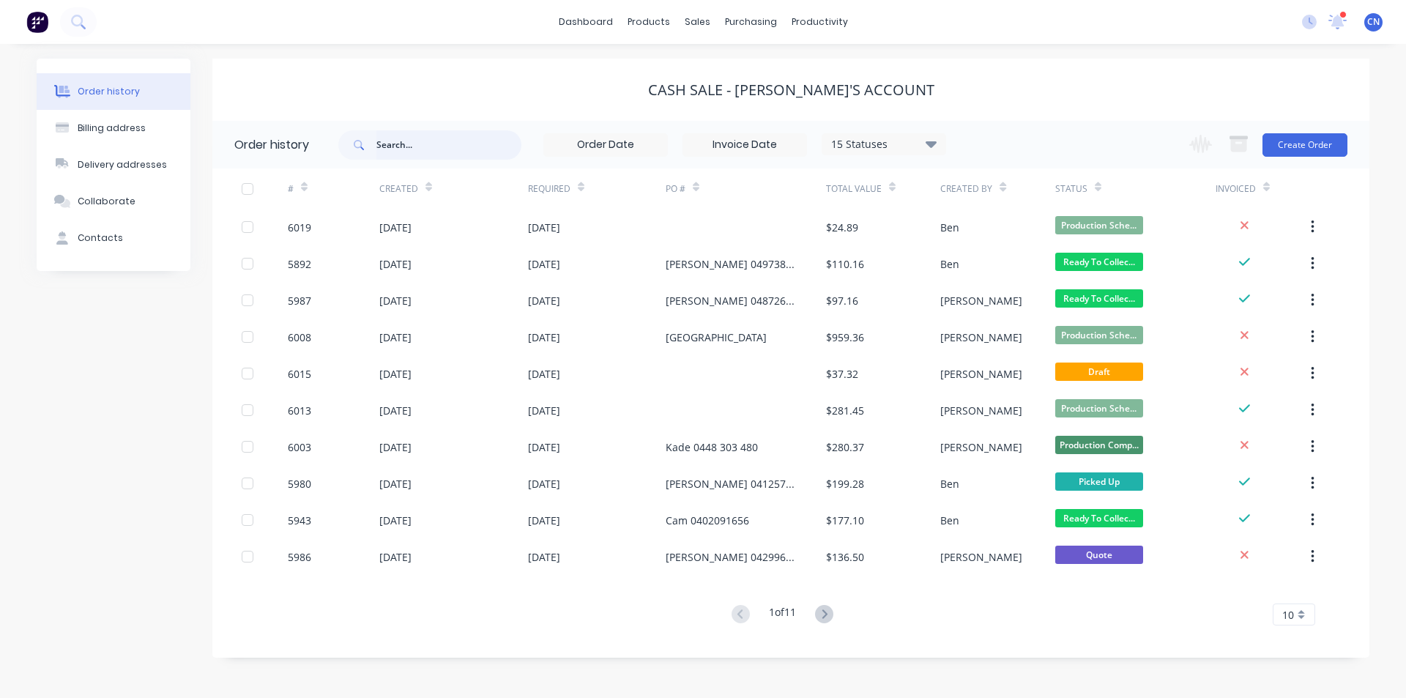
click at [415, 141] on input "text" at bounding box center [448, 144] width 145 height 29
type input "rt"
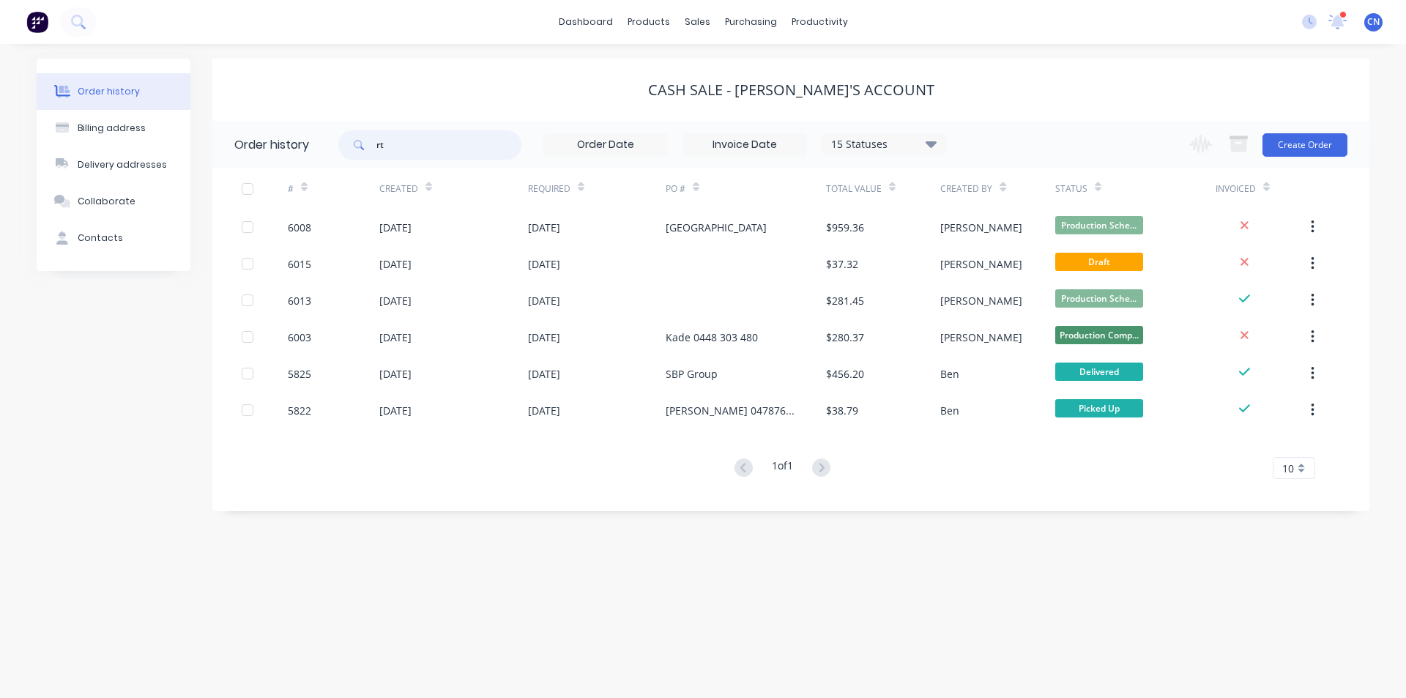
drag, startPoint x: 449, startPoint y: 154, endPoint x: 227, endPoint y: 189, distance: 224.7
click at [227, 189] on div "Order history rt 15 Statuses Invoice Status Invoiced Not Invoiced Partial Order…" at bounding box center [790, 309] width 1157 height 376
type input "traralgon"
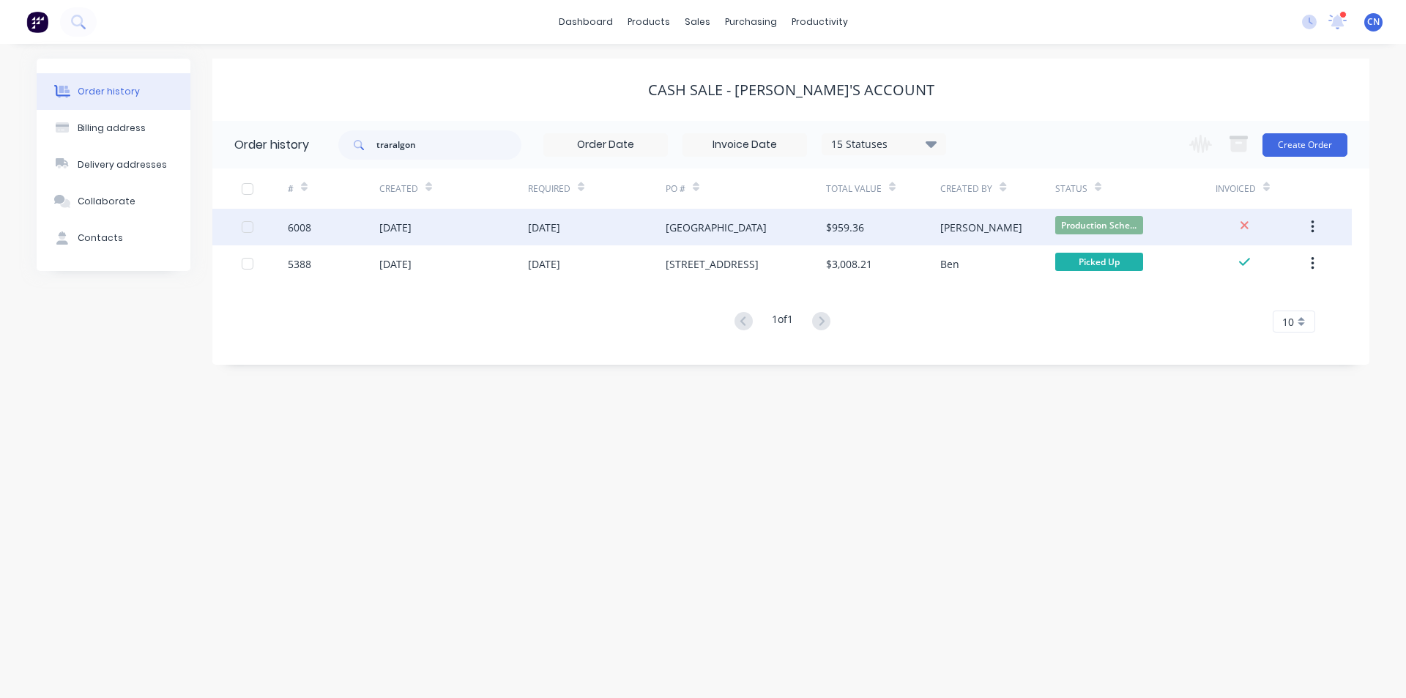
click at [700, 229] on div "[GEOGRAPHIC_DATA]" at bounding box center [716, 227] width 101 height 15
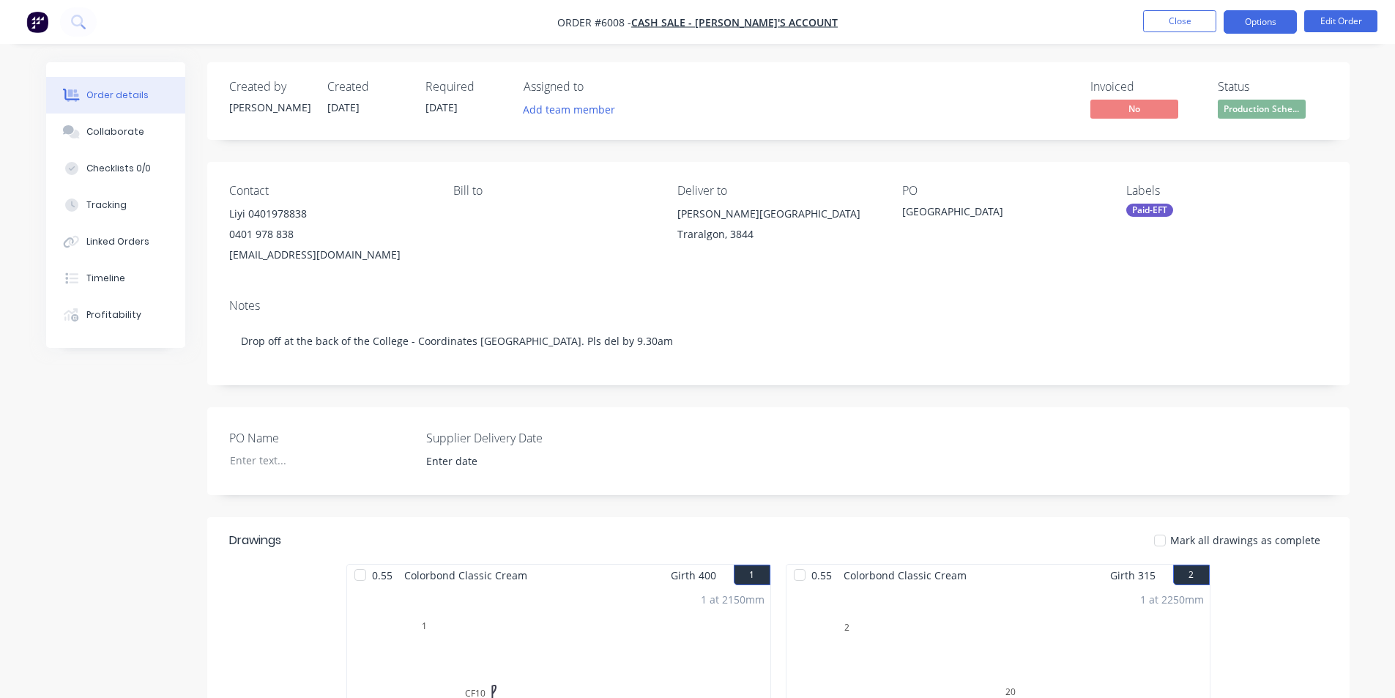
click at [1255, 26] on button "Options" at bounding box center [1260, 21] width 73 height 23
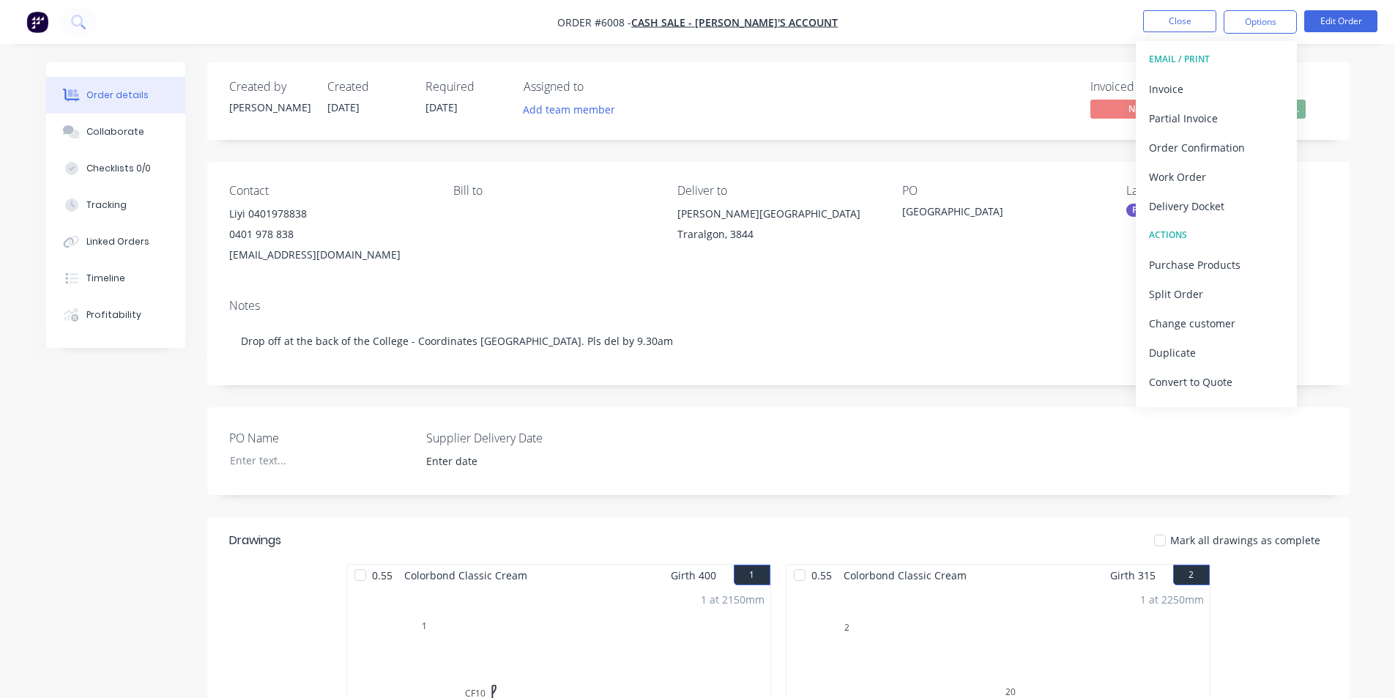
click at [953, 101] on div "Invoiced No Status Production Sche..." at bounding box center [999, 101] width 658 height 42
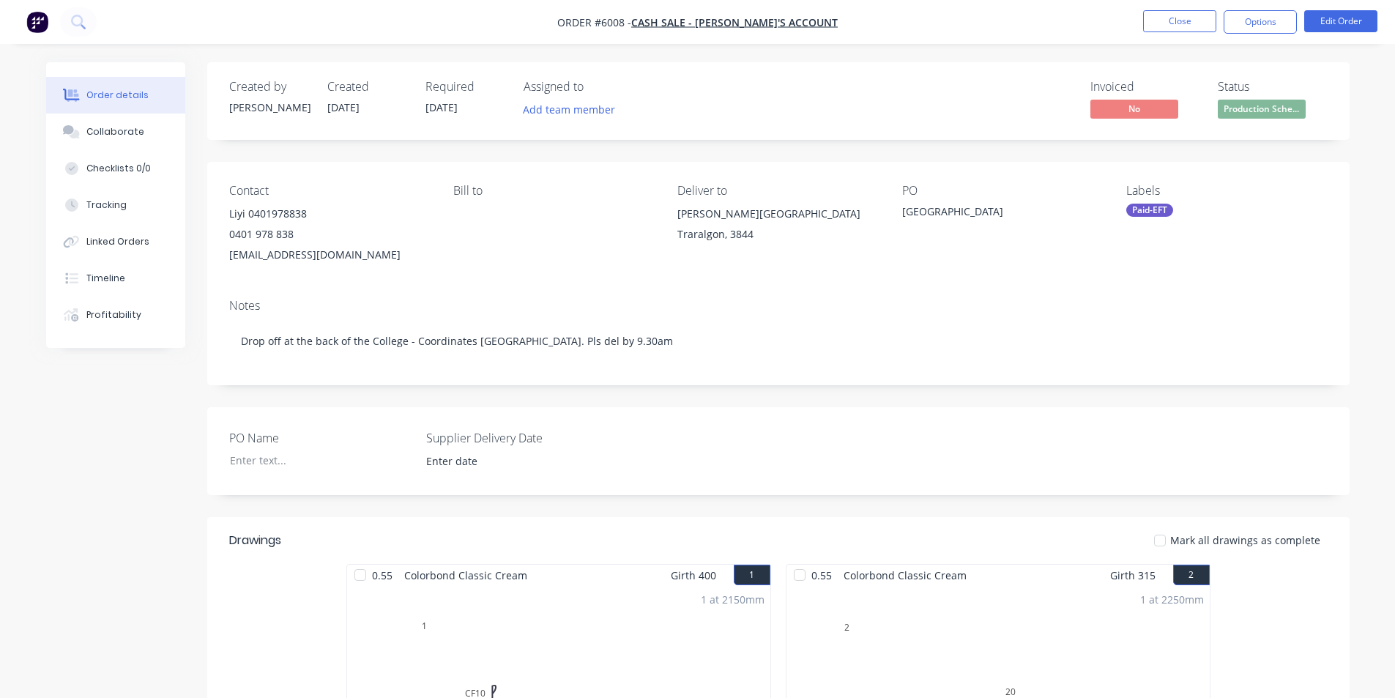
click at [1149, 215] on div "Paid-EFT" at bounding box center [1149, 210] width 47 height 13
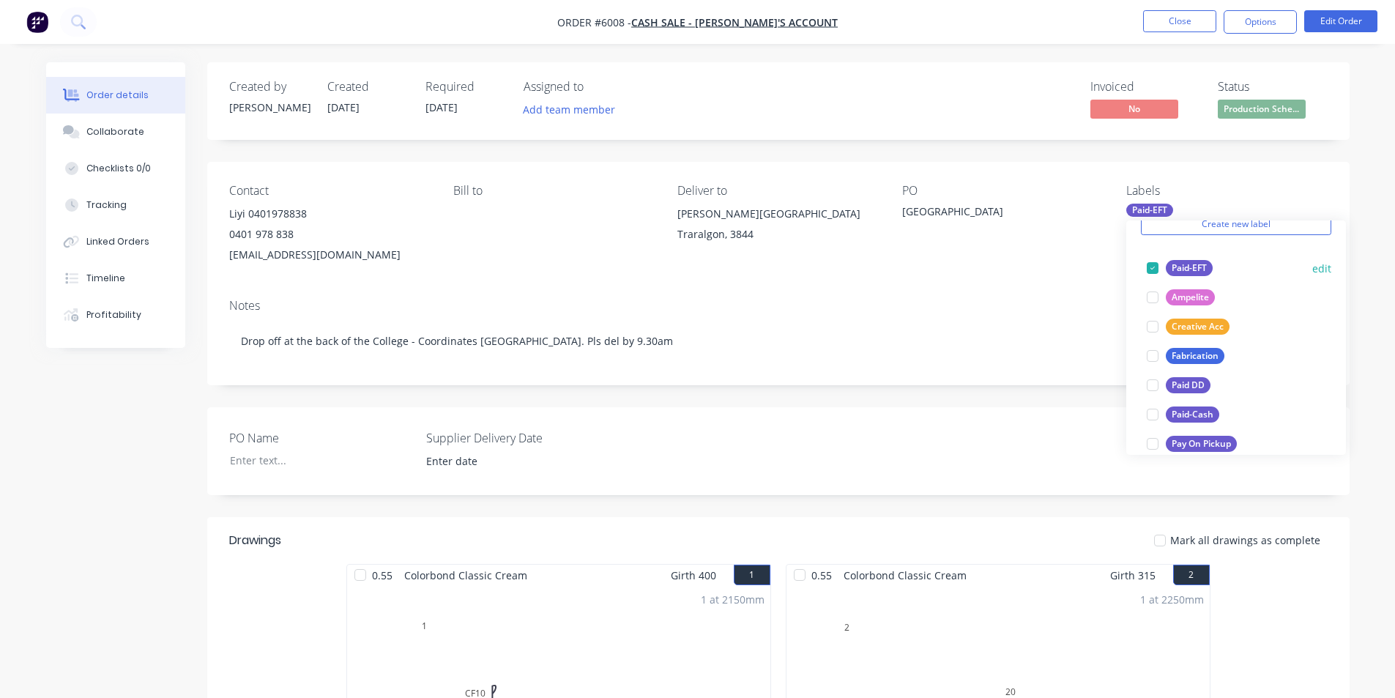
scroll to position [264, 0]
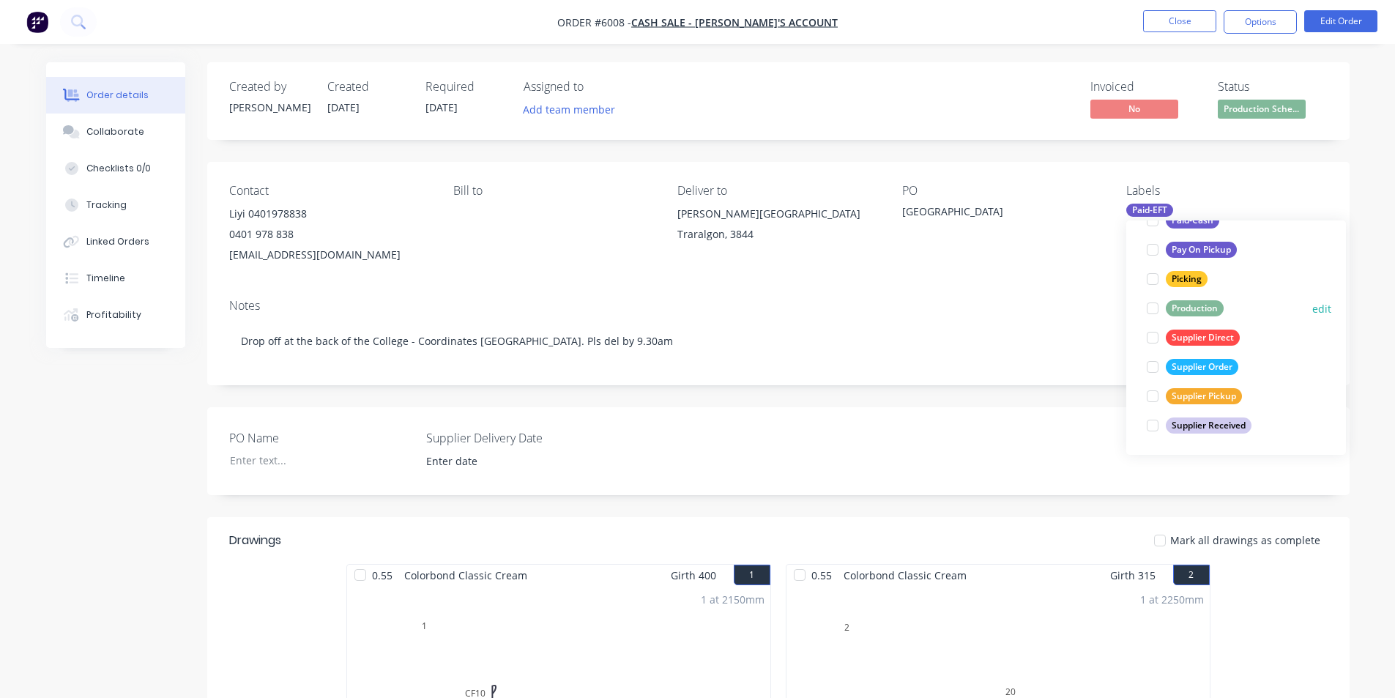
click at [1151, 309] on div at bounding box center [1152, 308] width 29 height 29
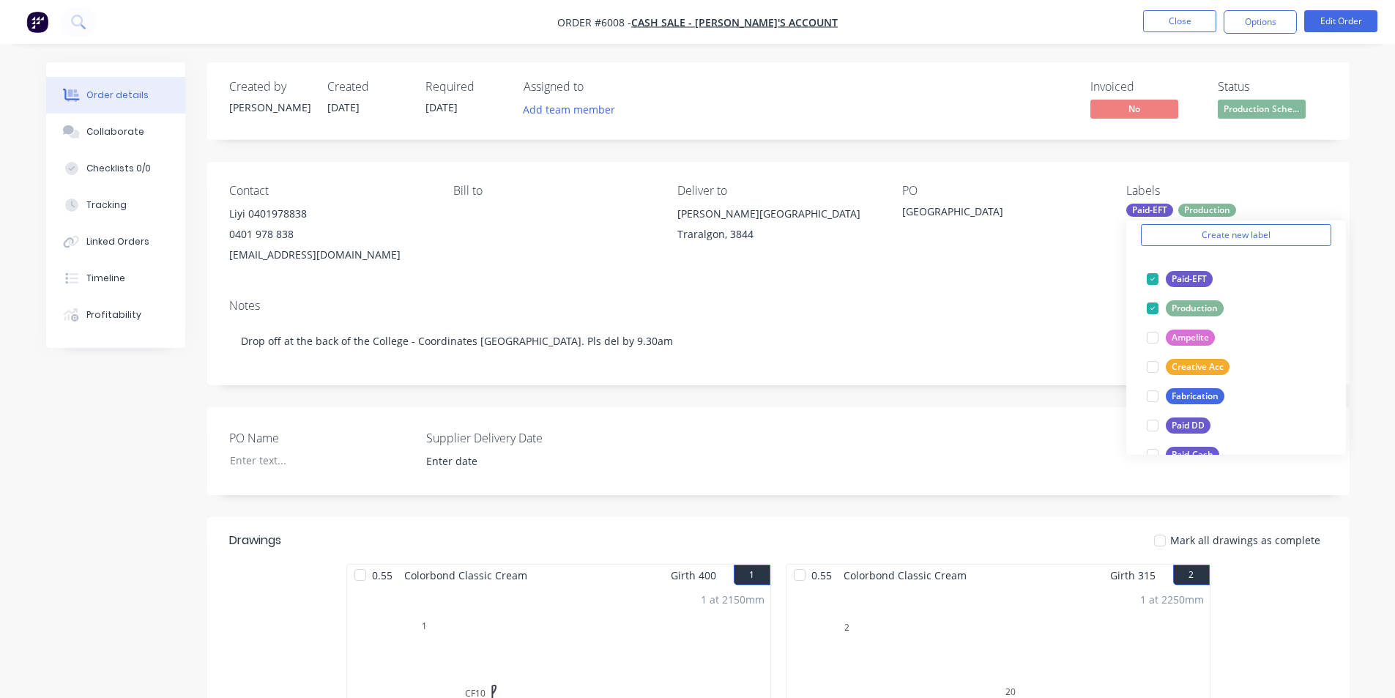
click at [1078, 210] on div "[GEOGRAPHIC_DATA]" at bounding box center [993, 214] width 183 height 21
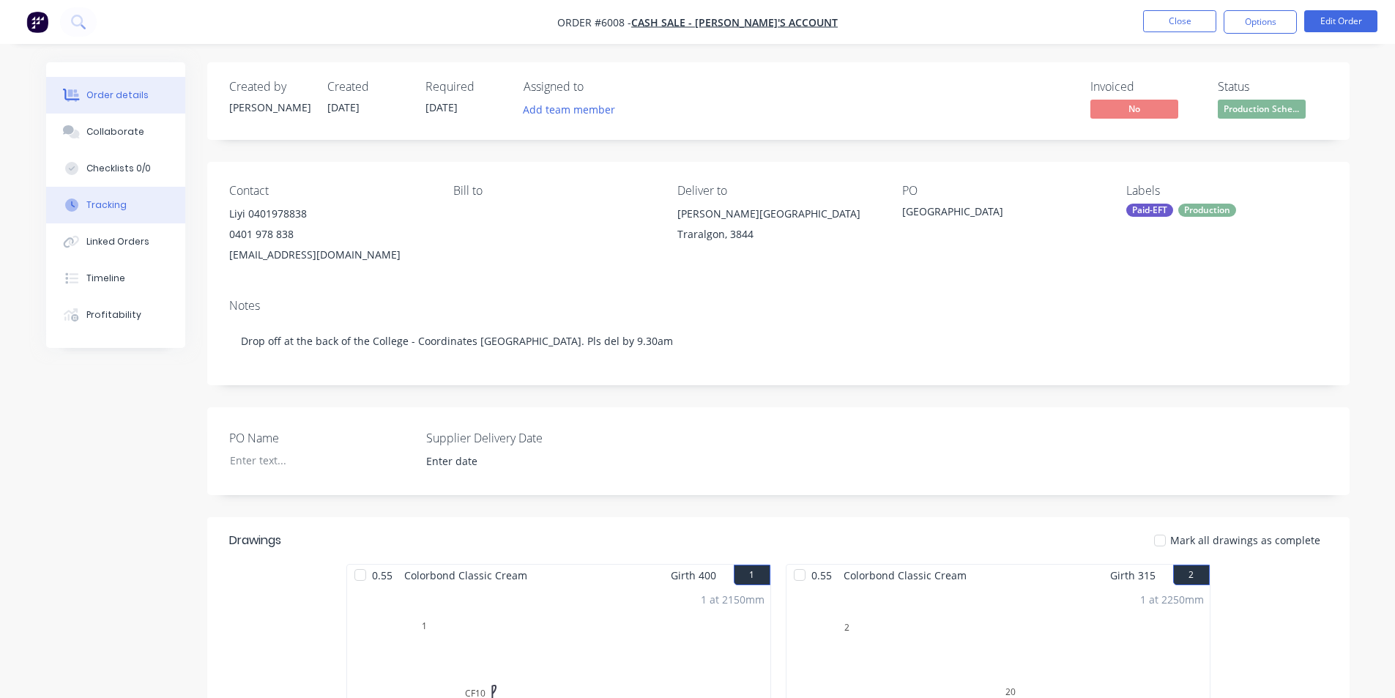
click at [103, 209] on div "Tracking" at bounding box center [106, 204] width 40 height 13
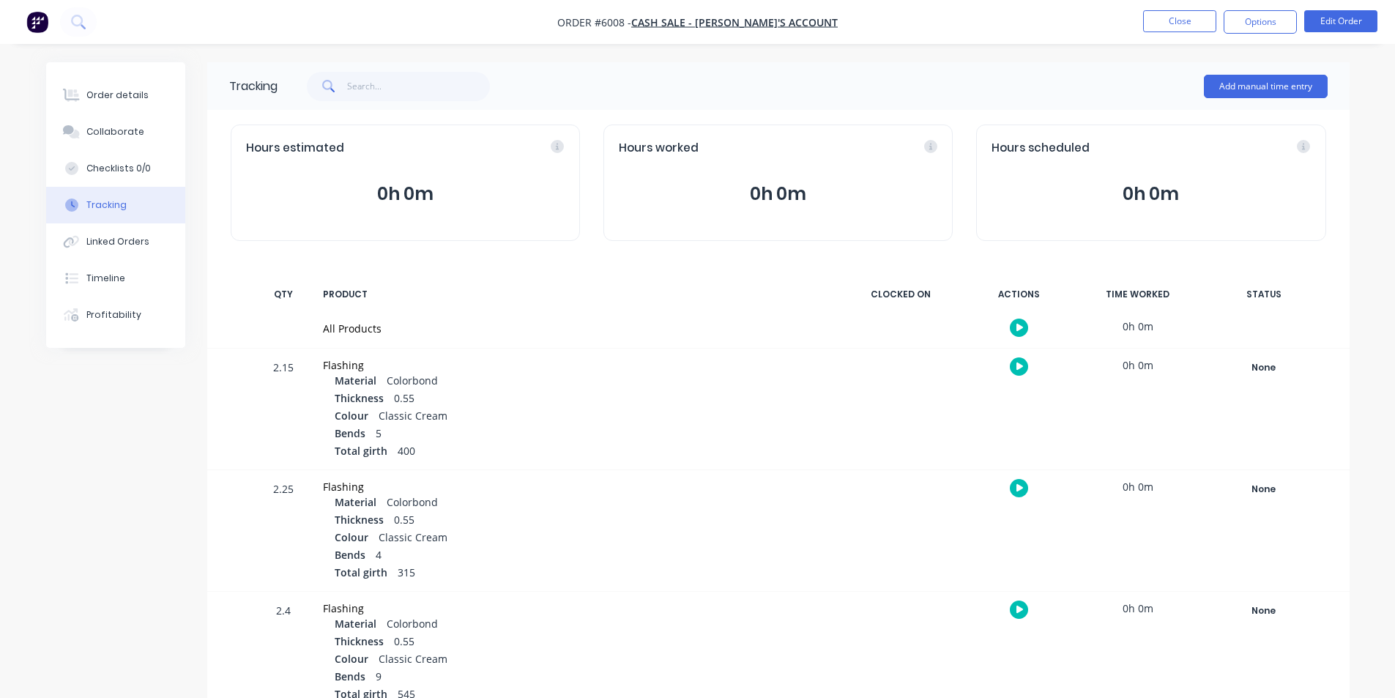
click at [1017, 333] on button "button" at bounding box center [1019, 328] width 18 height 18
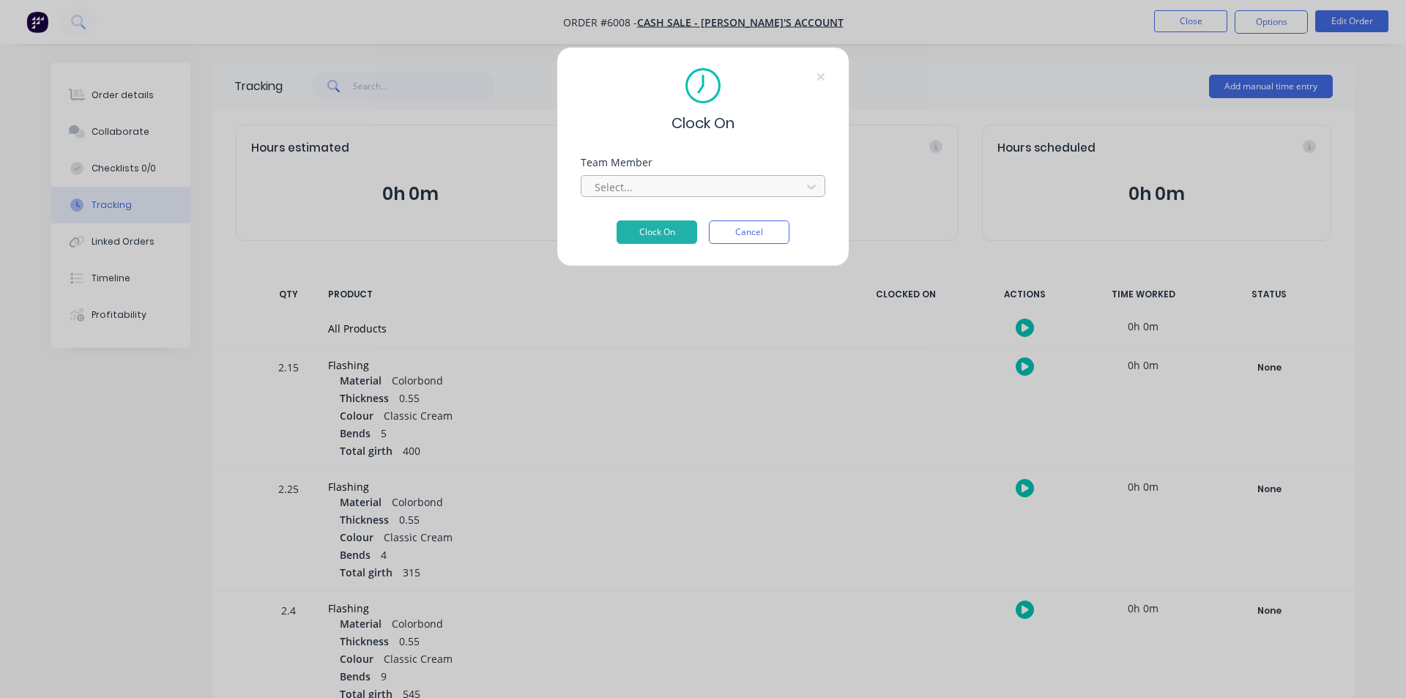
click at [709, 182] on div at bounding box center [693, 187] width 201 height 18
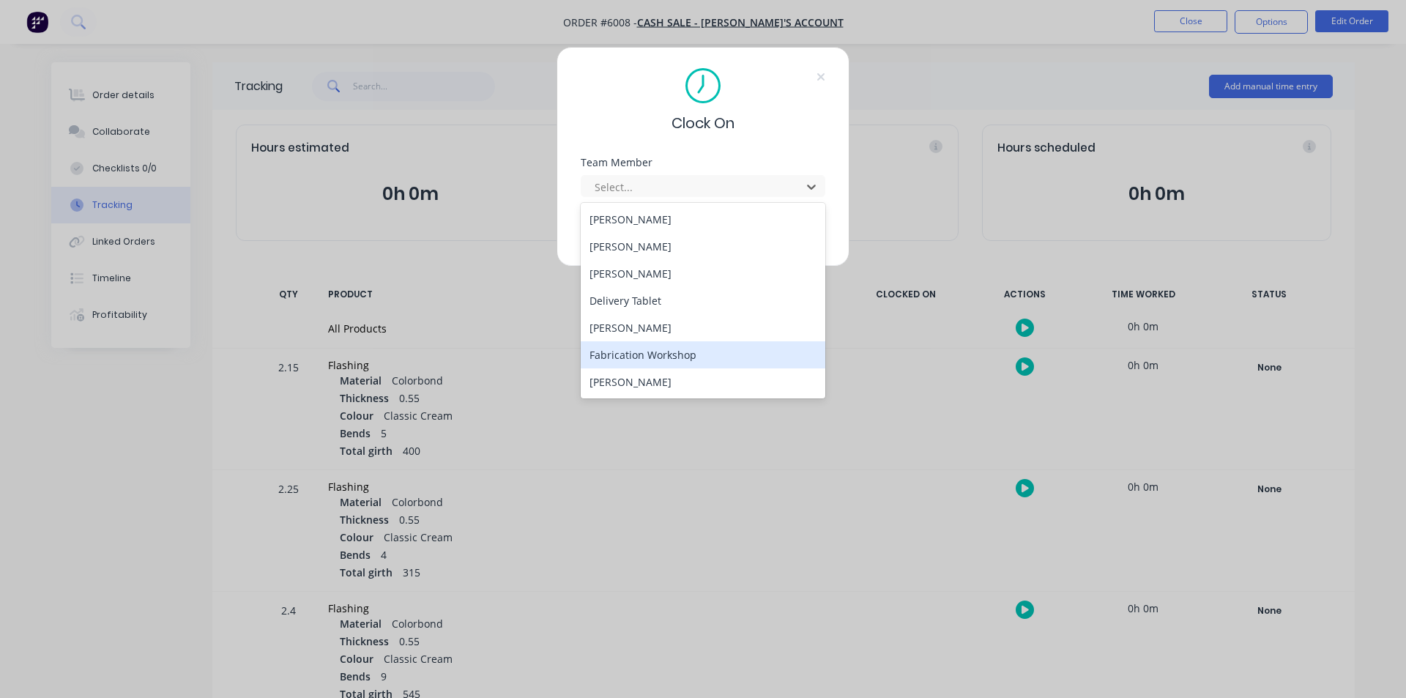
click at [655, 352] on div "Fabrication Workshop" at bounding box center [703, 354] width 245 height 27
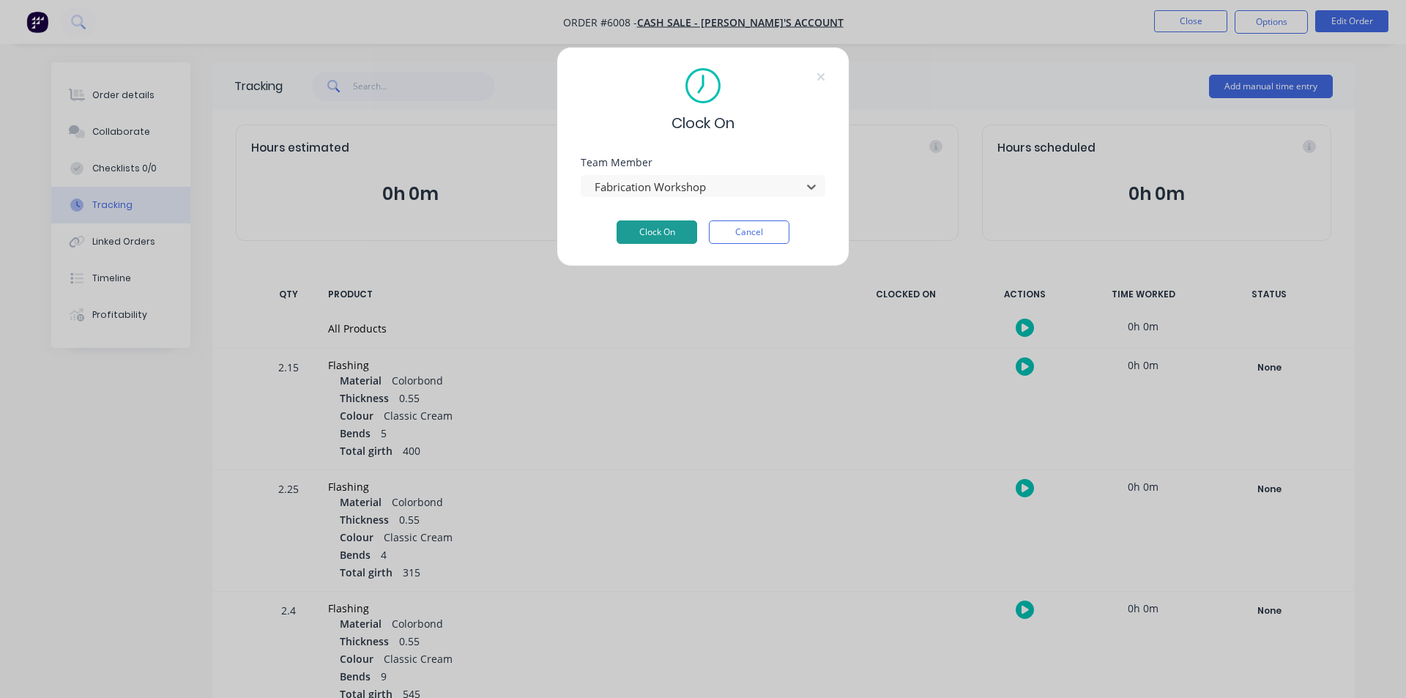
click at [658, 234] on button "Clock On" at bounding box center [657, 231] width 81 height 23
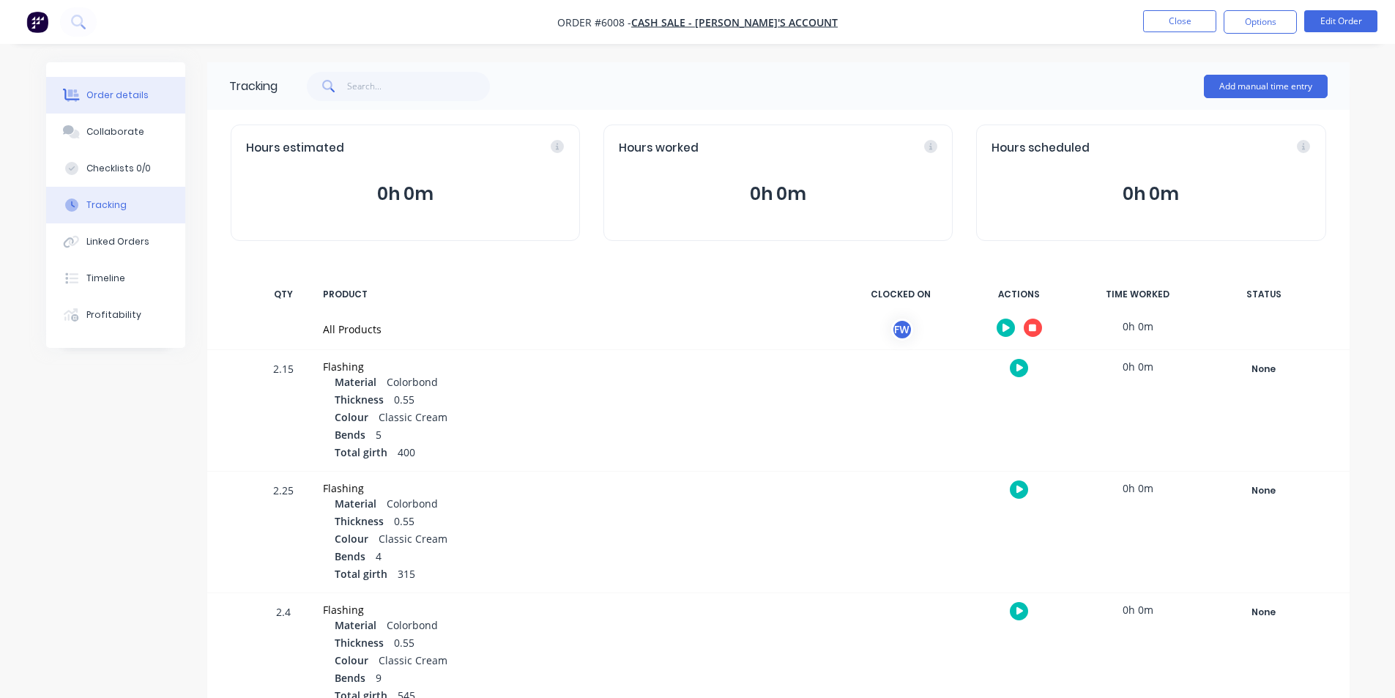
click at [59, 89] on button "Order details" at bounding box center [115, 95] width 139 height 37
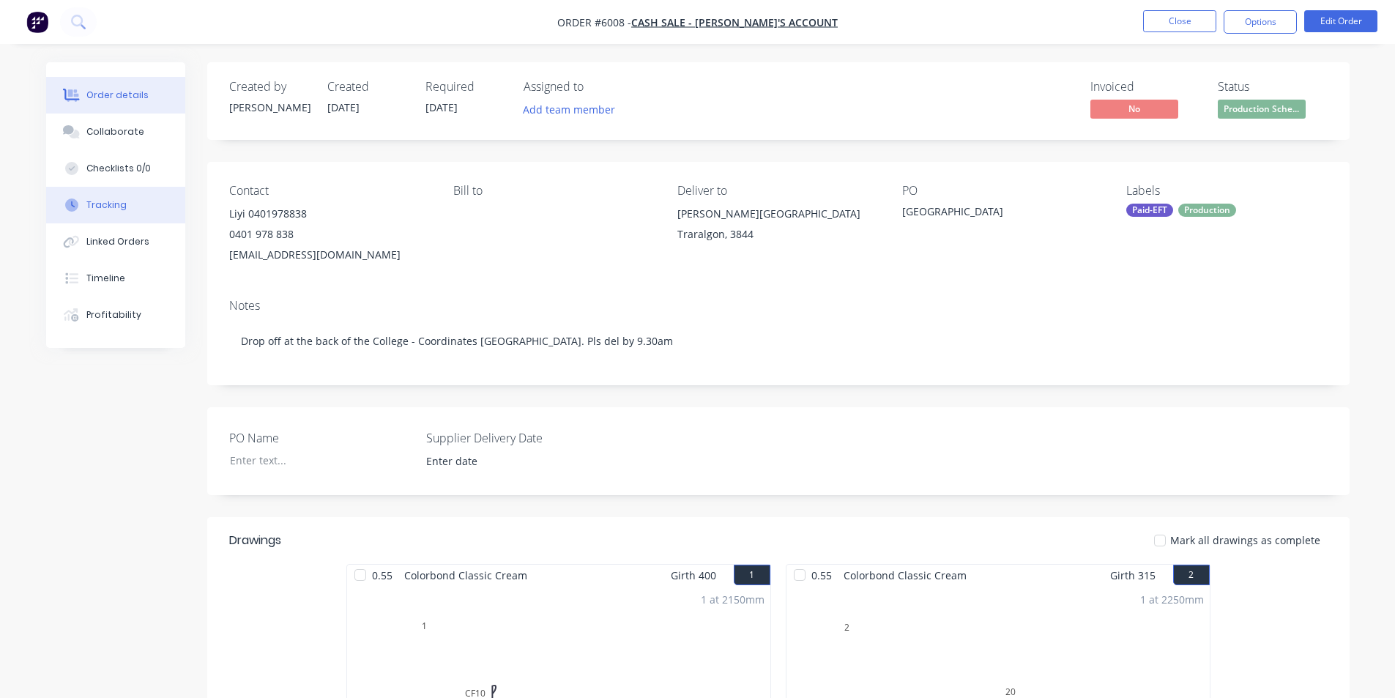
click at [101, 209] on div "Tracking" at bounding box center [106, 204] width 40 height 13
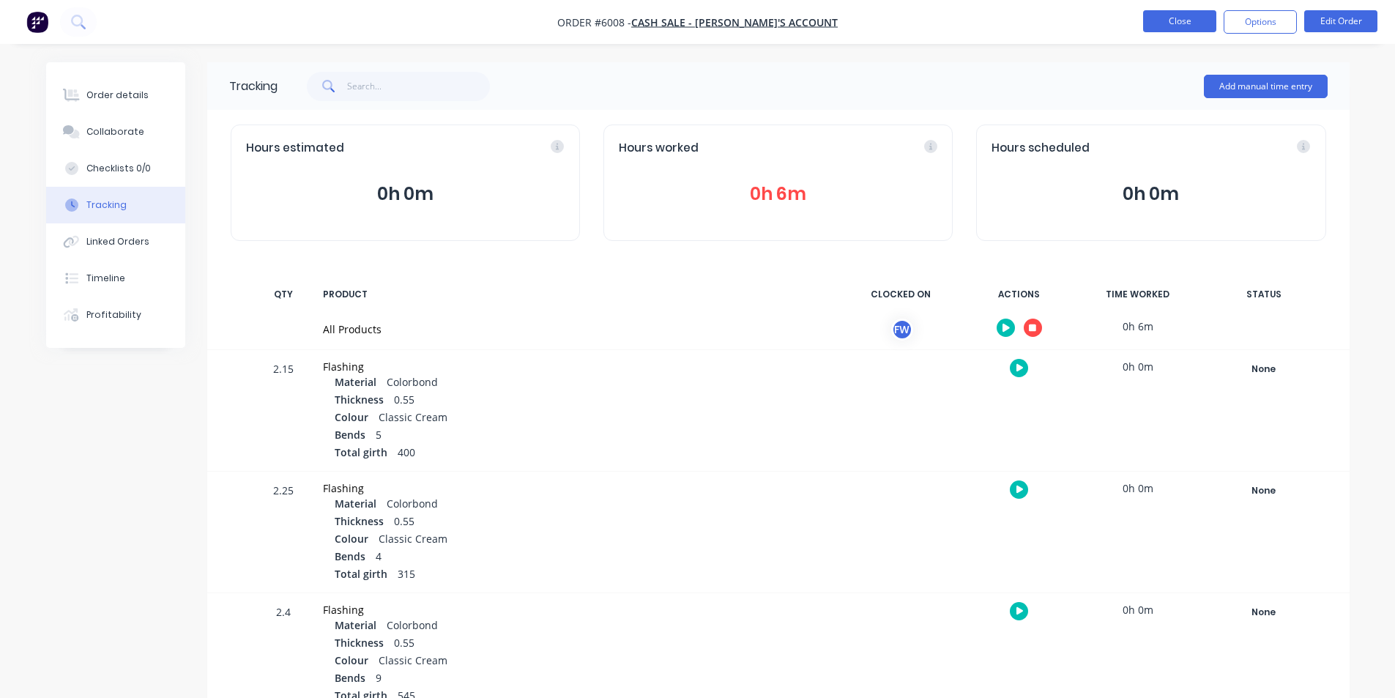
click at [1182, 23] on button "Close" at bounding box center [1179, 21] width 73 height 22
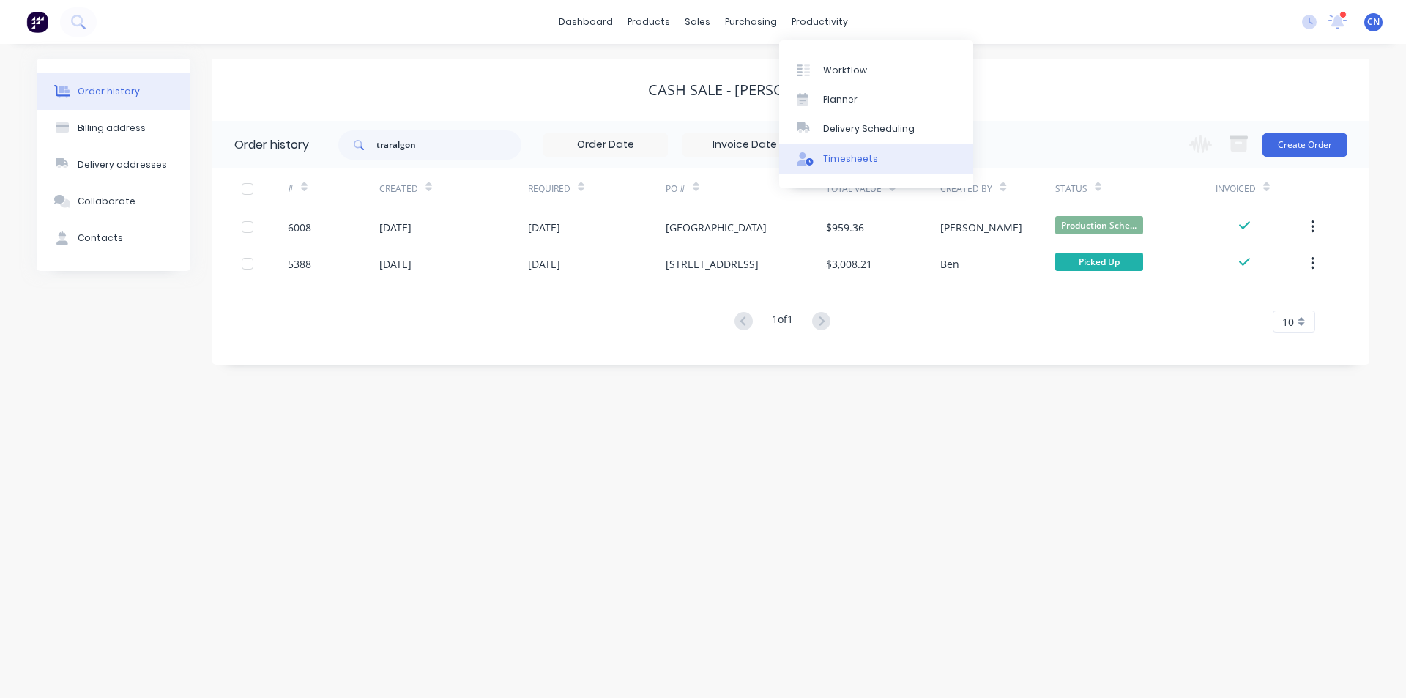
click at [842, 159] on div "Timesheets" at bounding box center [850, 158] width 55 height 13
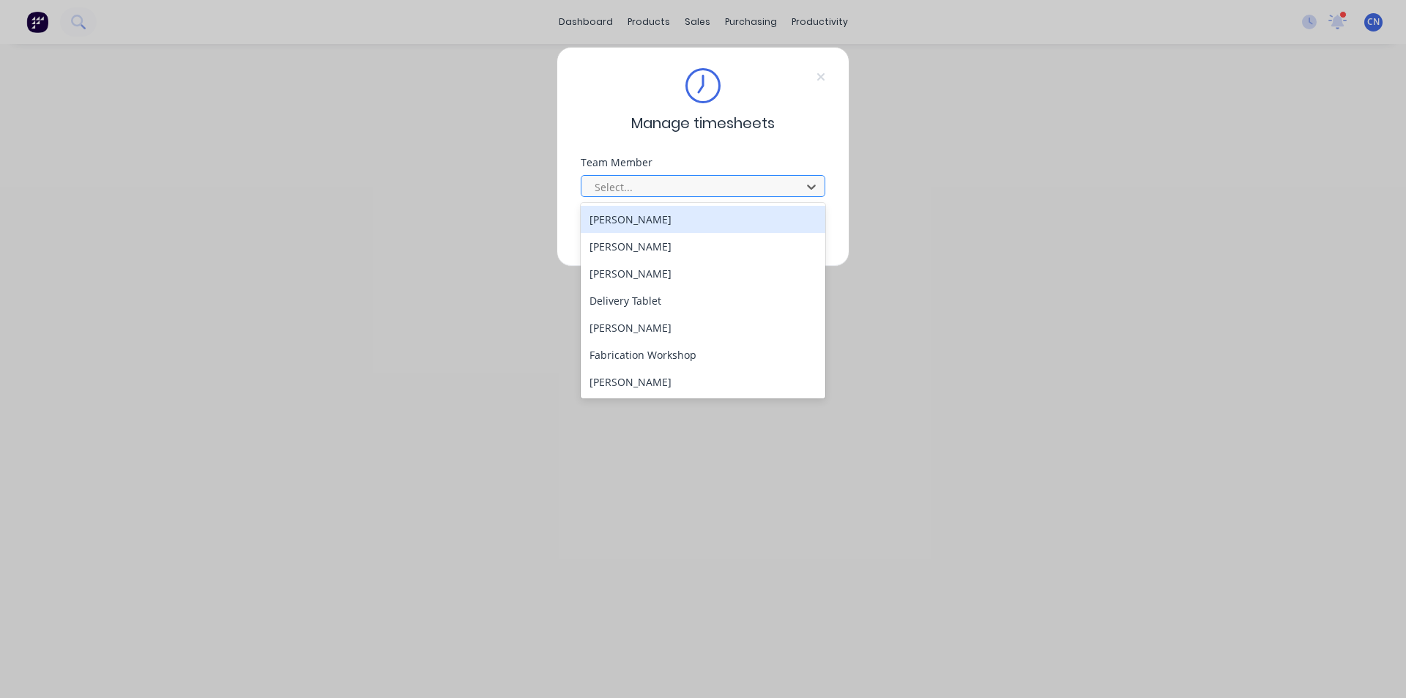
click at [675, 183] on div at bounding box center [693, 187] width 201 height 18
click at [760, 135] on div "Manage timesheets Team Member 7 results available. Use Up and Down to choose op…" at bounding box center [703, 157] width 293 height 220
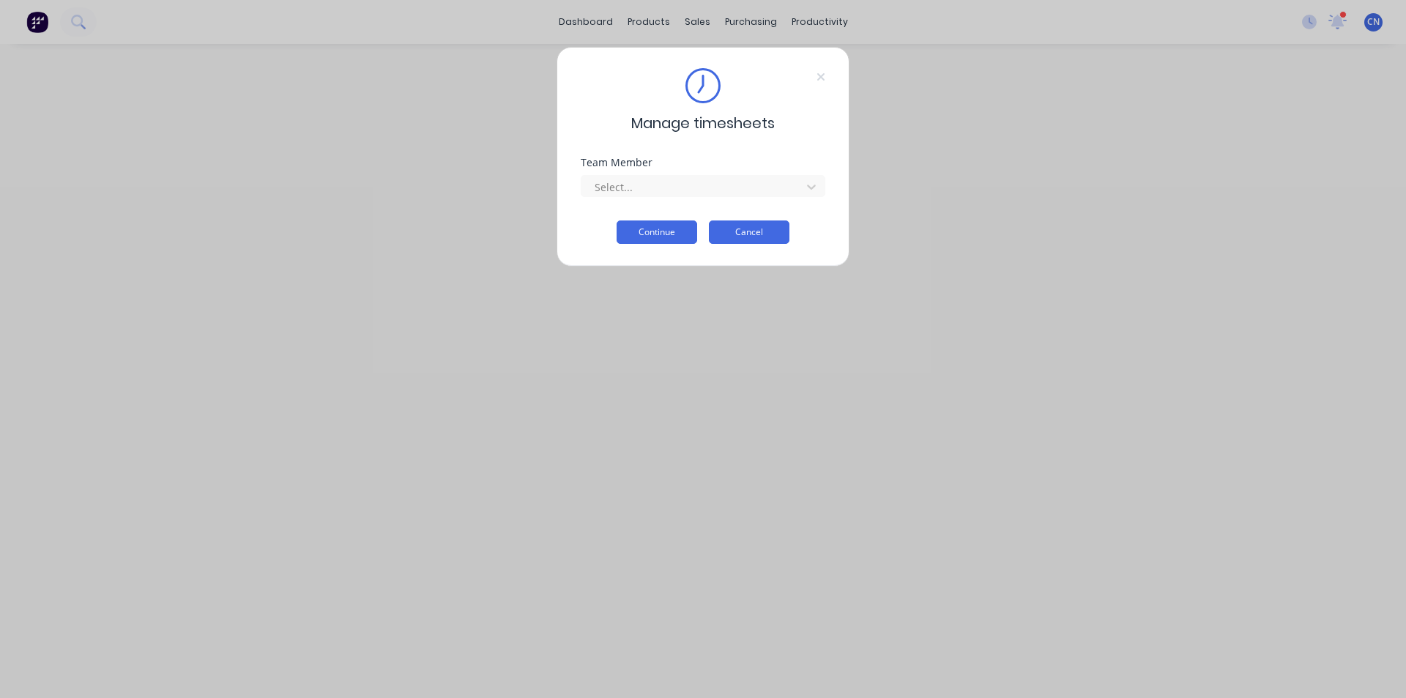
click at [751, 231] on button "Cancel" at bounding box center [749, 231] width 81 height 23
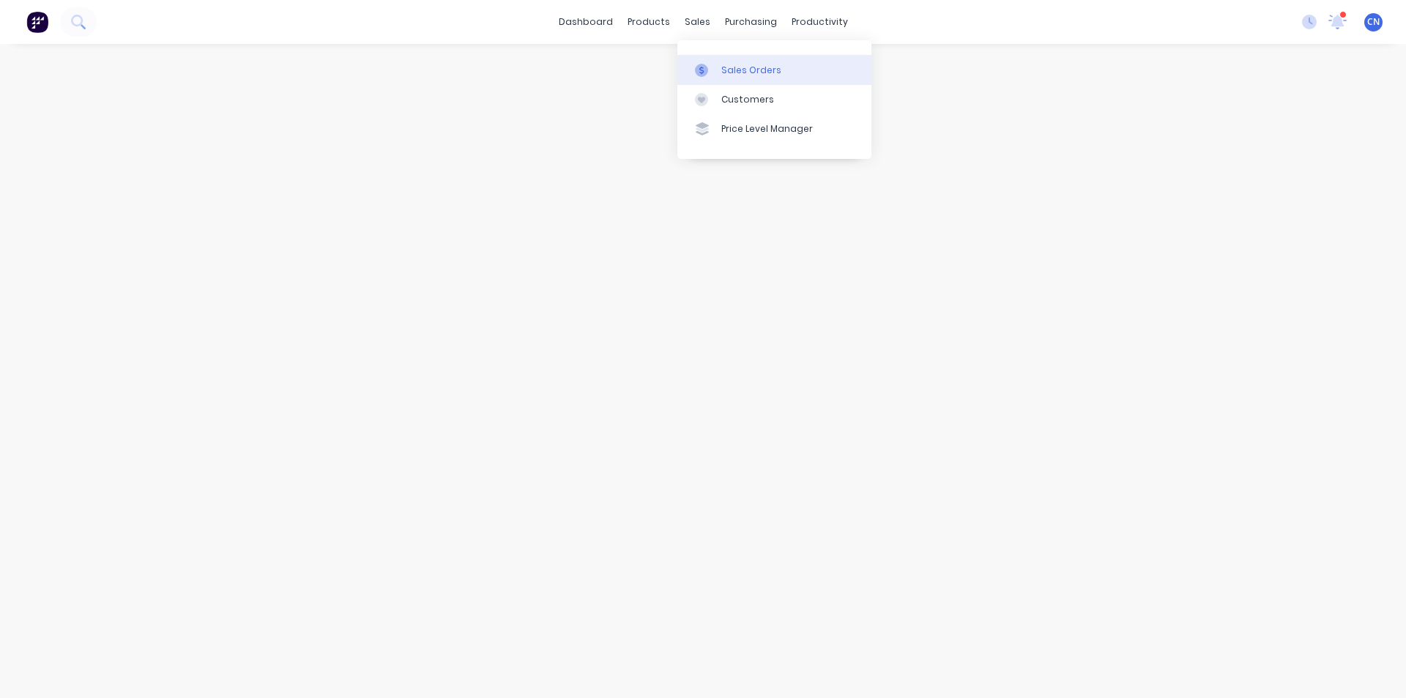
click at [730, 70] on div "Sales Orders" at bounding box center [751, 70] width 60 height 13
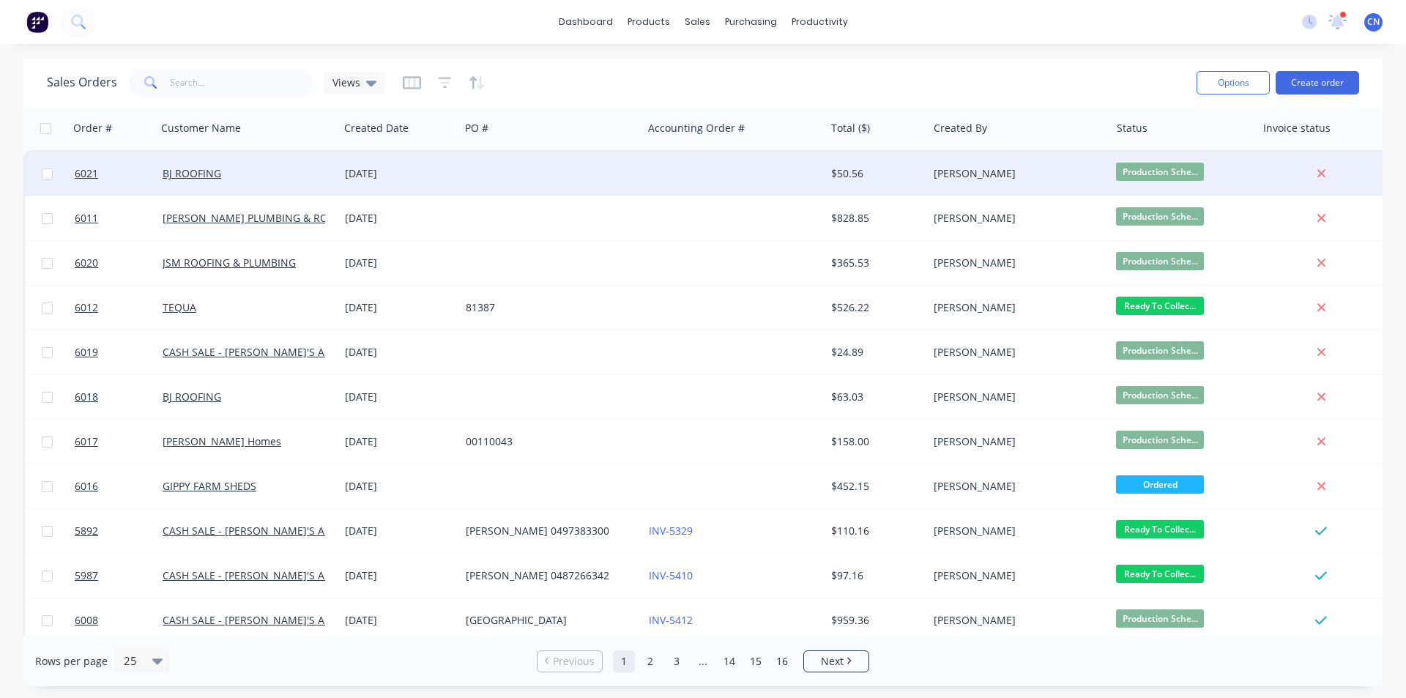
click at [291, 173] on div "BJ ROOFING" at bounding box center [244, 173] width 163 height 15
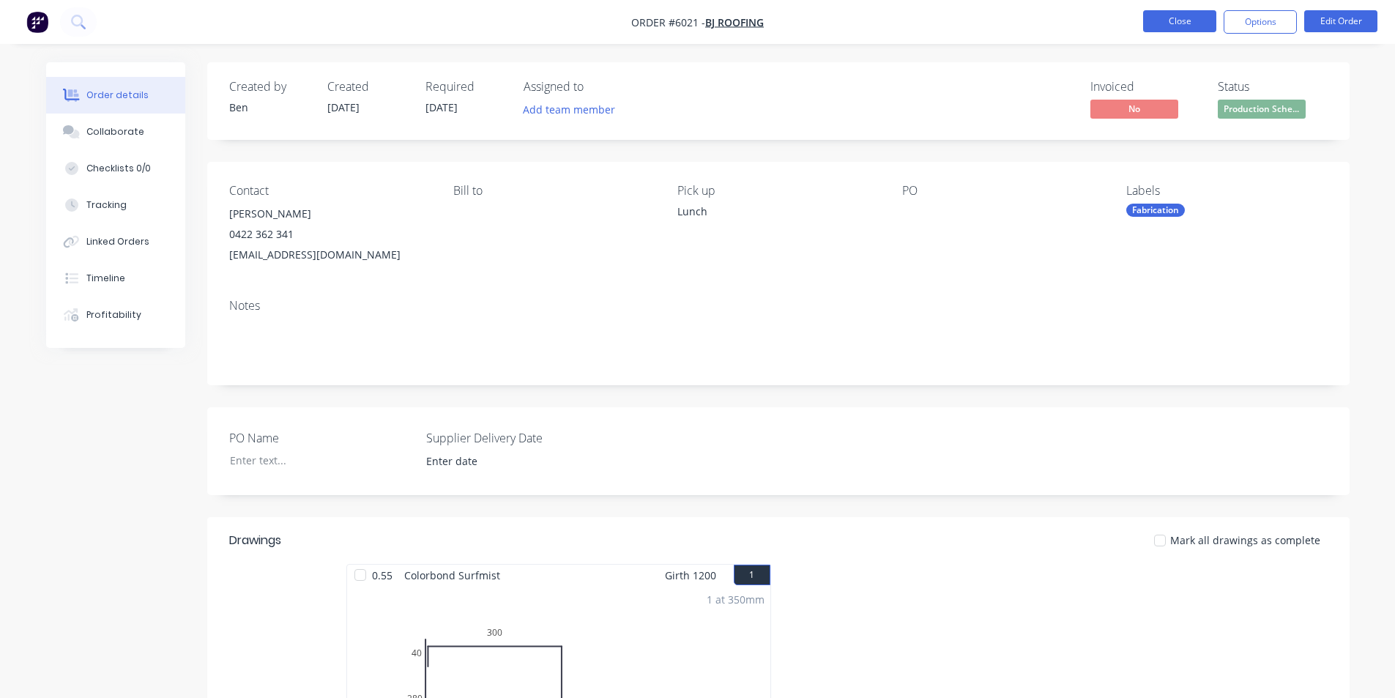
click at [1189, 24] on button "Close" at bounding box center [1179, 21] width 73 height 22
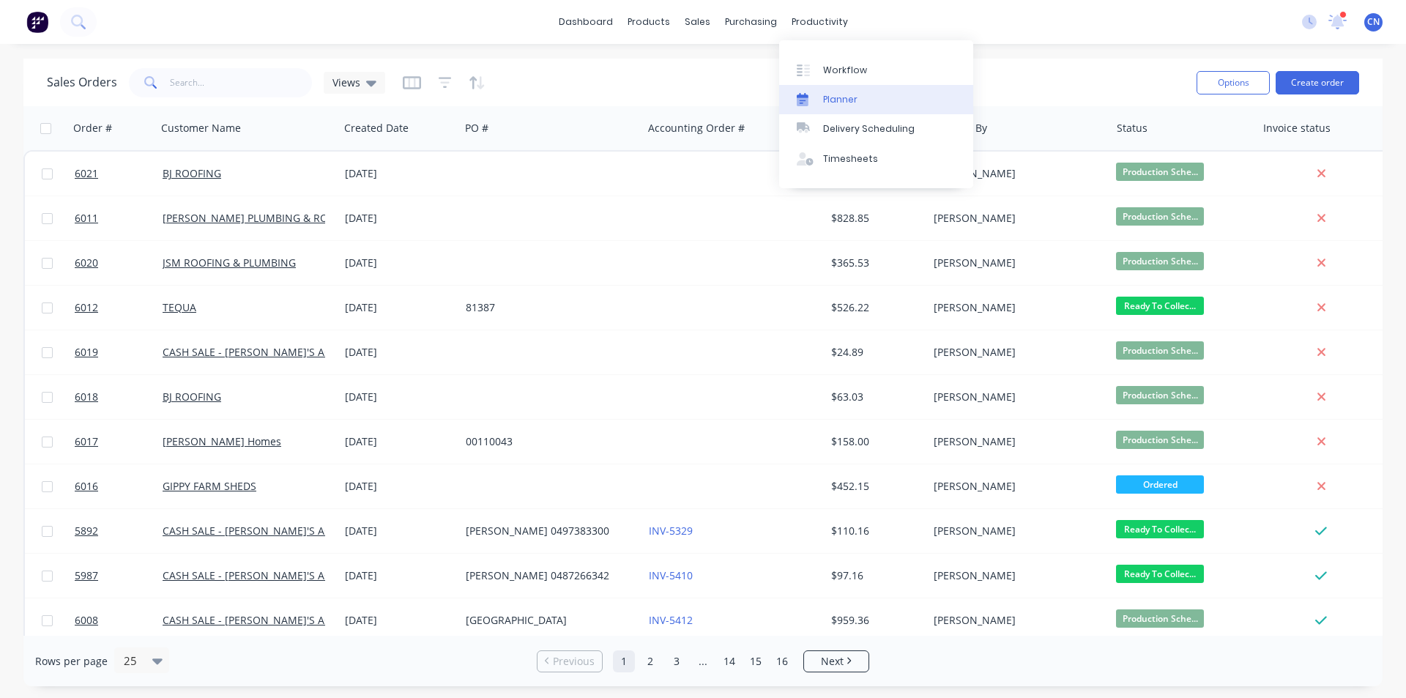
click at [843, 95] on div "Planner" at bounding box center [840, 99] width 34 height 13
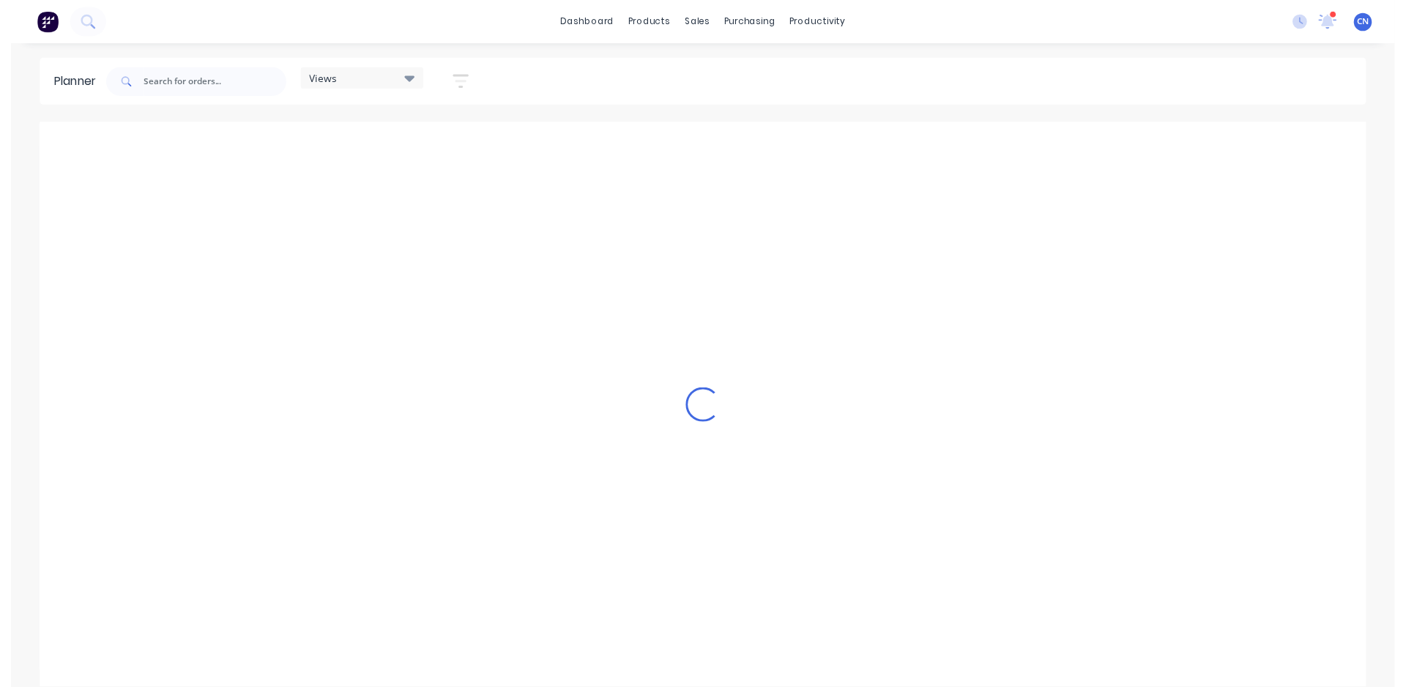
scroll to position [0, 235]
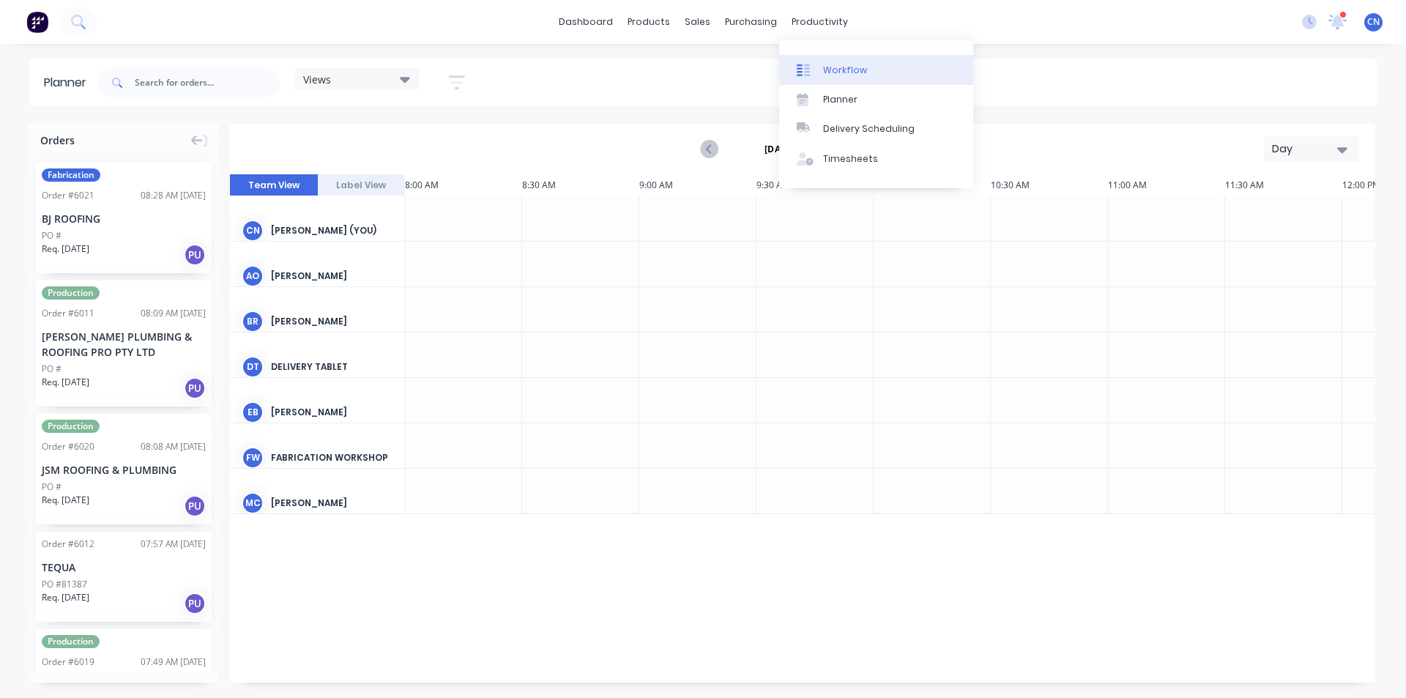
click at [838, 69] on div "Workflow" at bounding box center [845, 70] width 44 height 13
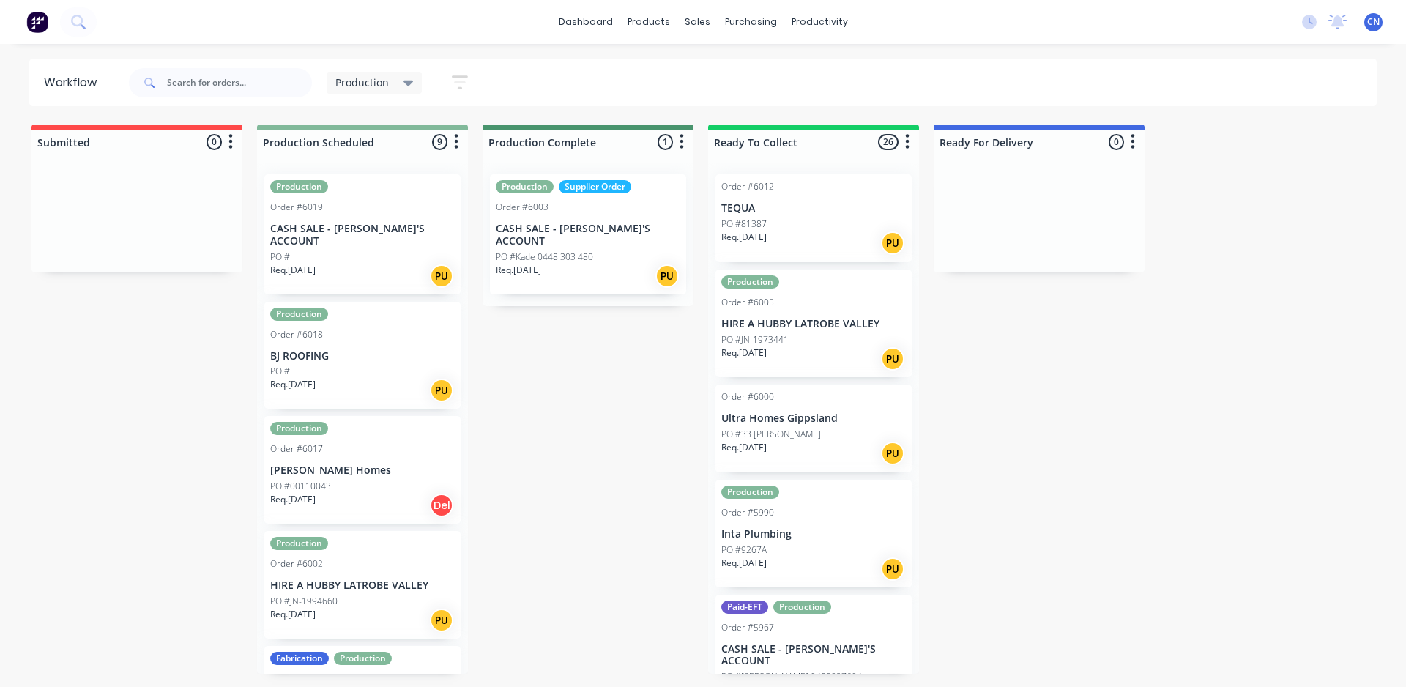
click at [365, 378] on div "Req. [DATE] PU" at bounding box center [362, 390] width 185 height 25
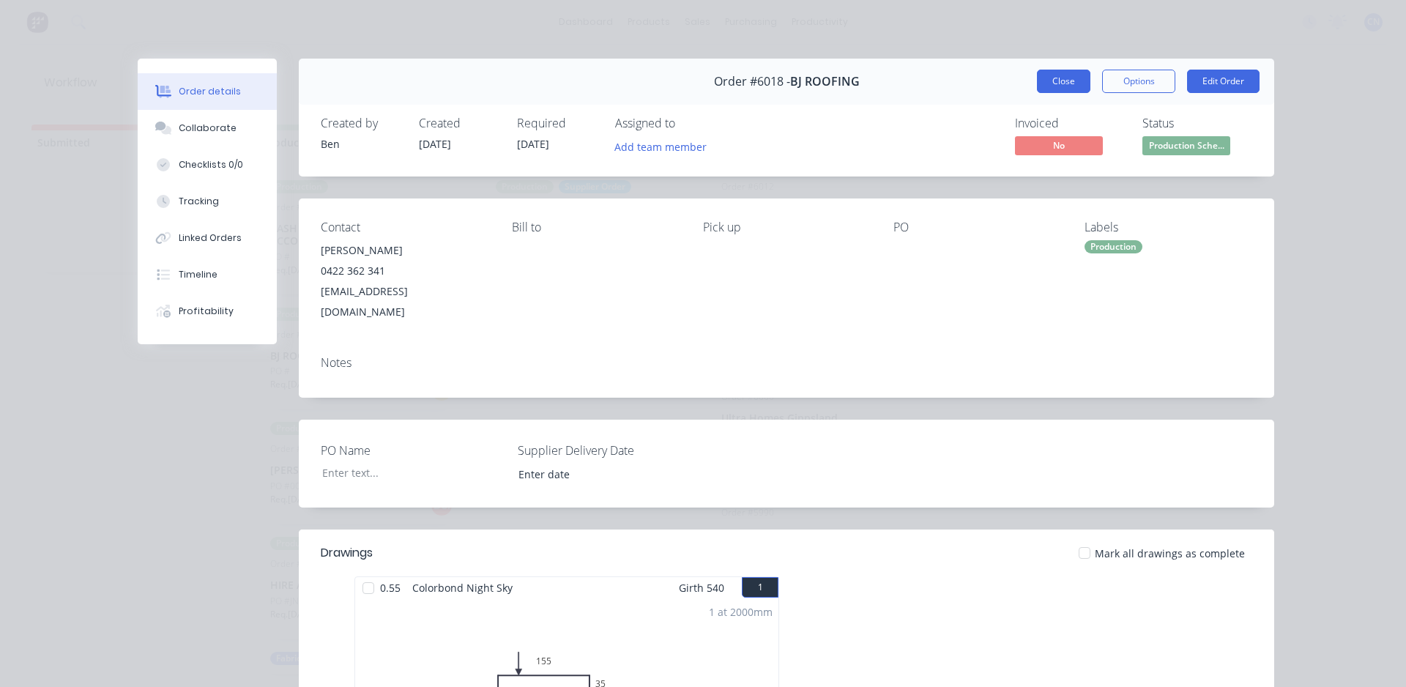
click at [1052, 82] on button "Close" at bounding box center [1063, 81] width 53 height 23
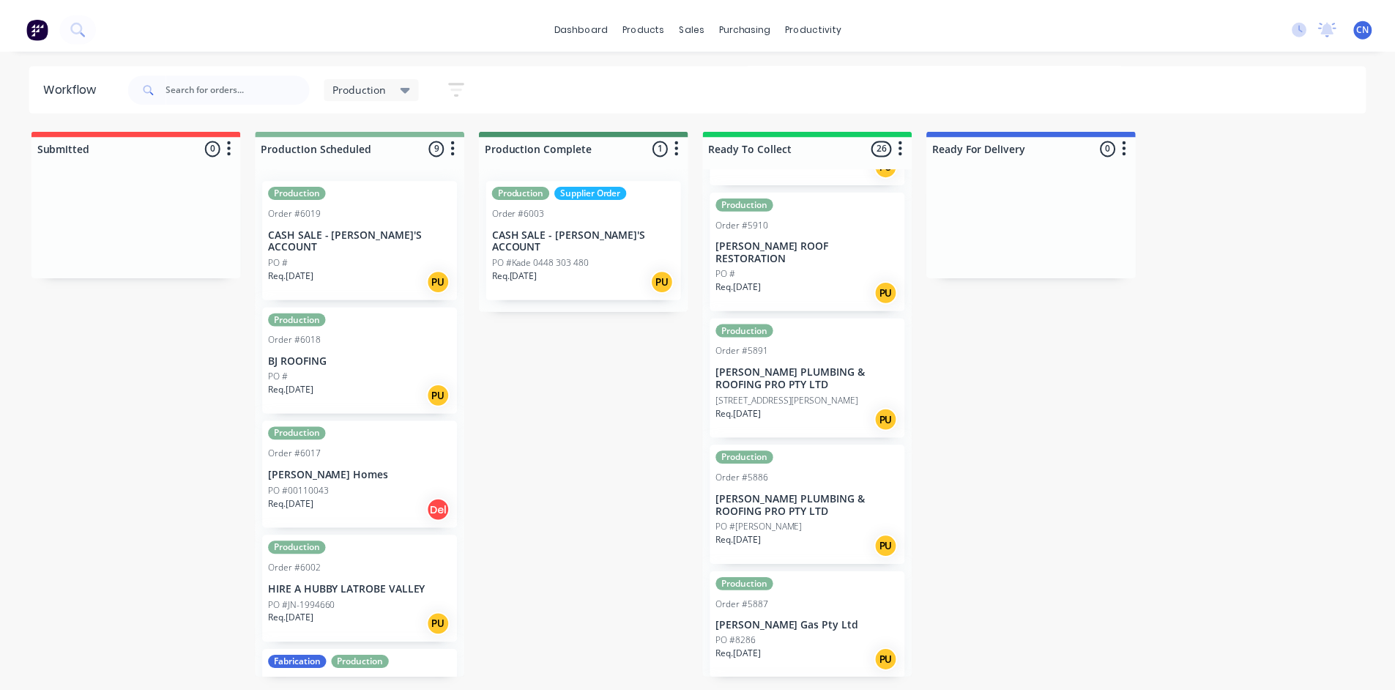
scroll to position [1172, 0]
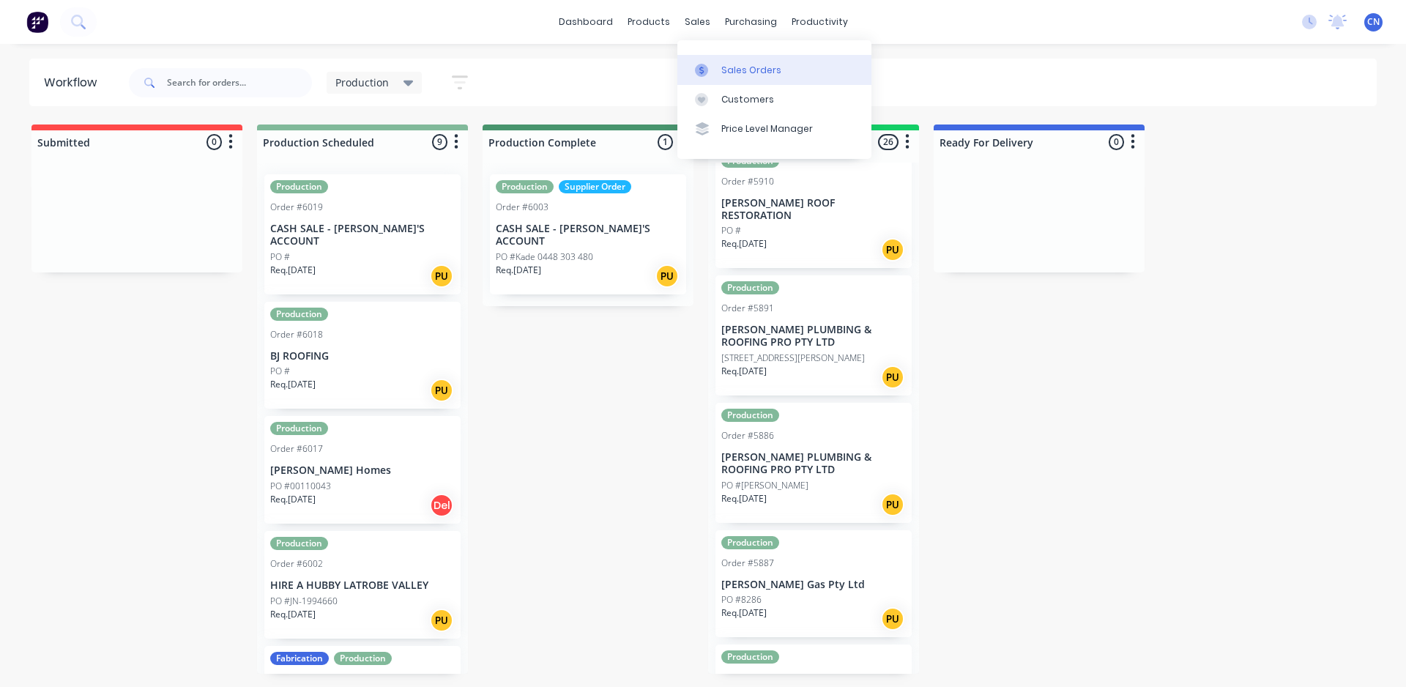
click at [727, 59] on link "Sales Orders" at bounding box center [774, 69] width 194 height 29
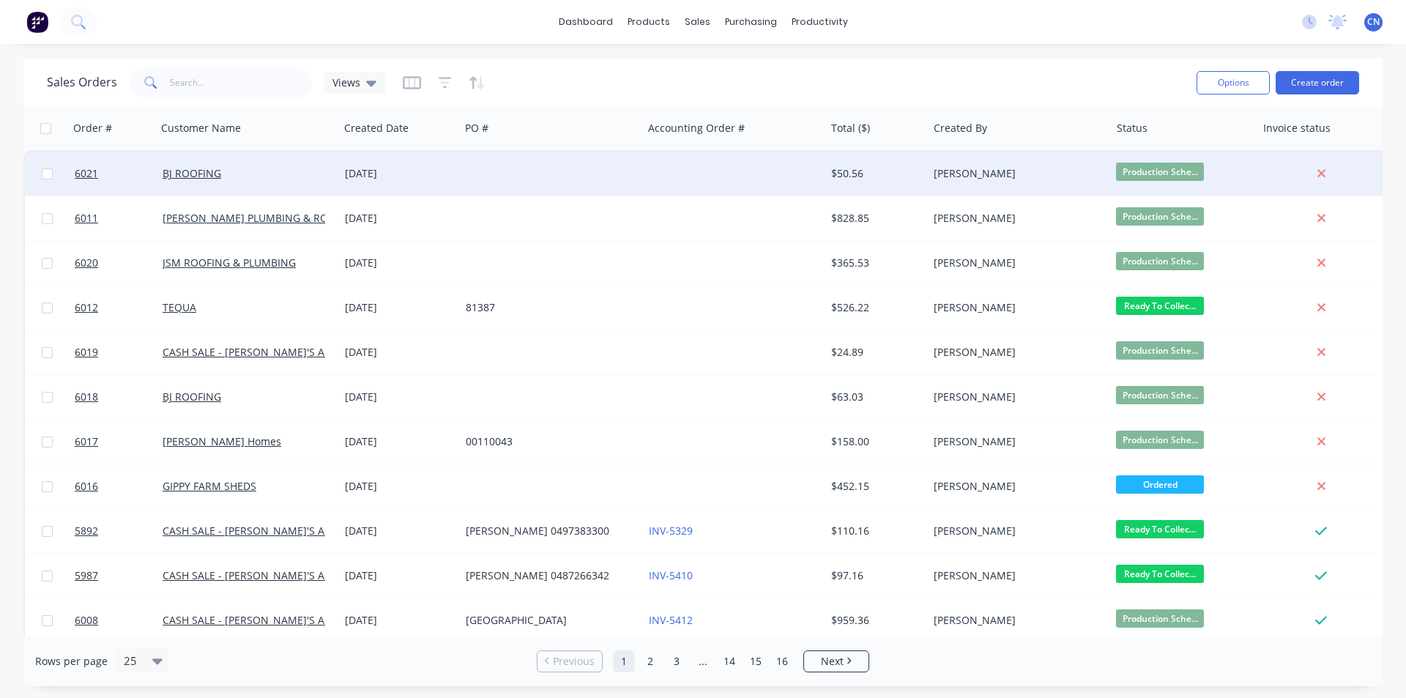
click at [289, 179] on div "BJ ROOFING" at bounding box center [244, 173] width 163 height 15
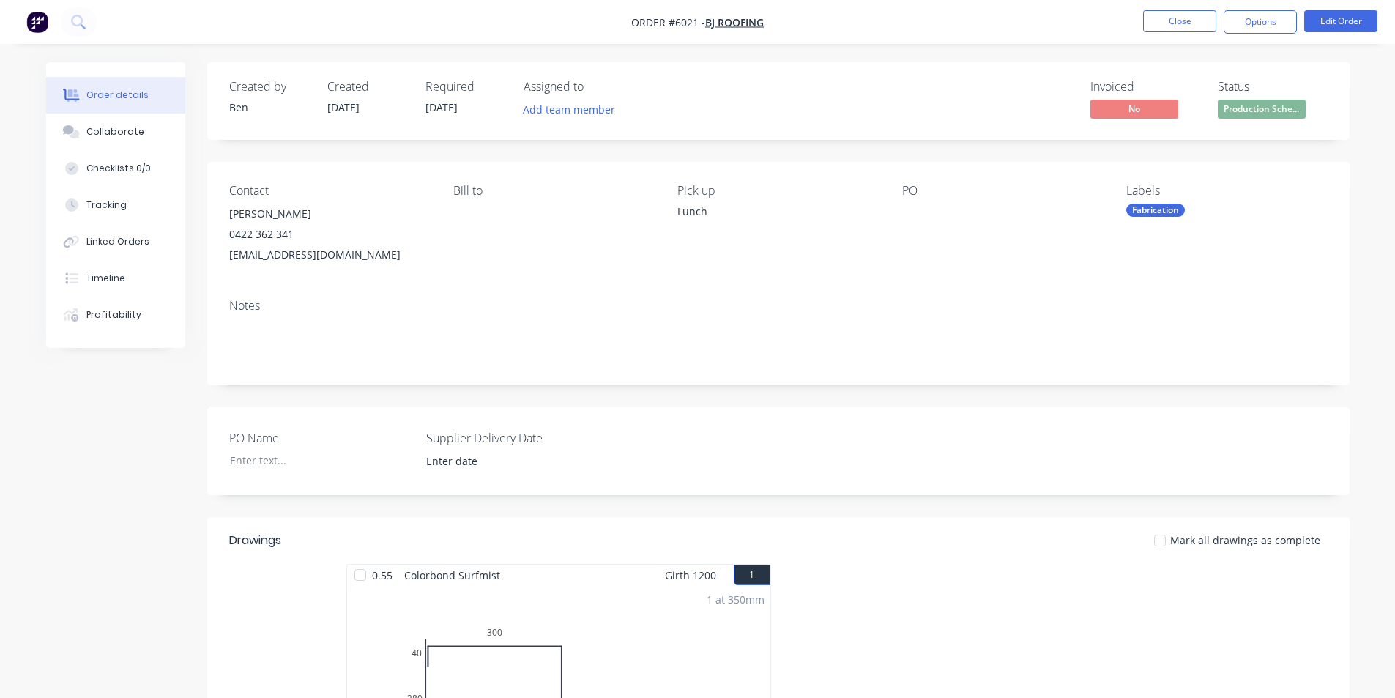
click at [1159, 209] on div "Fabrication" at bounding box center [1155, 210] width 59 height 13
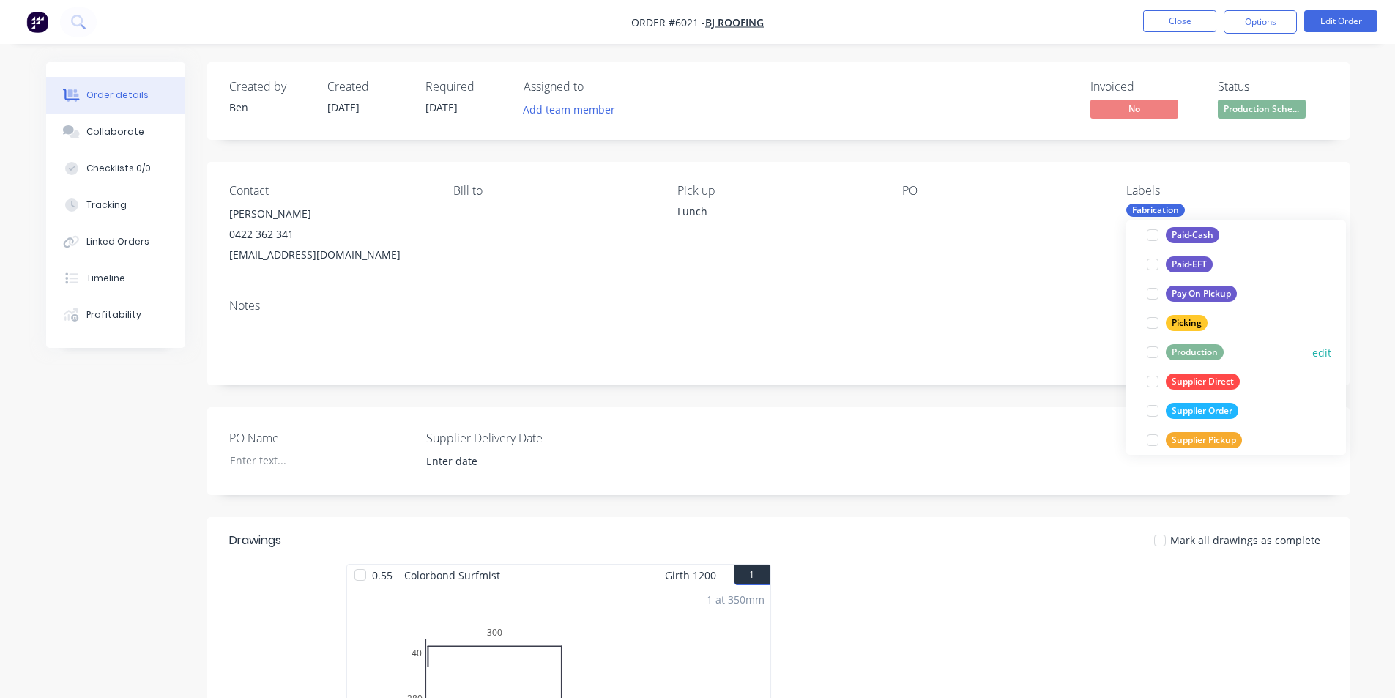
click at [1185, 355] on div "Production" at bounding box center [1195, 352] width 58 height 16
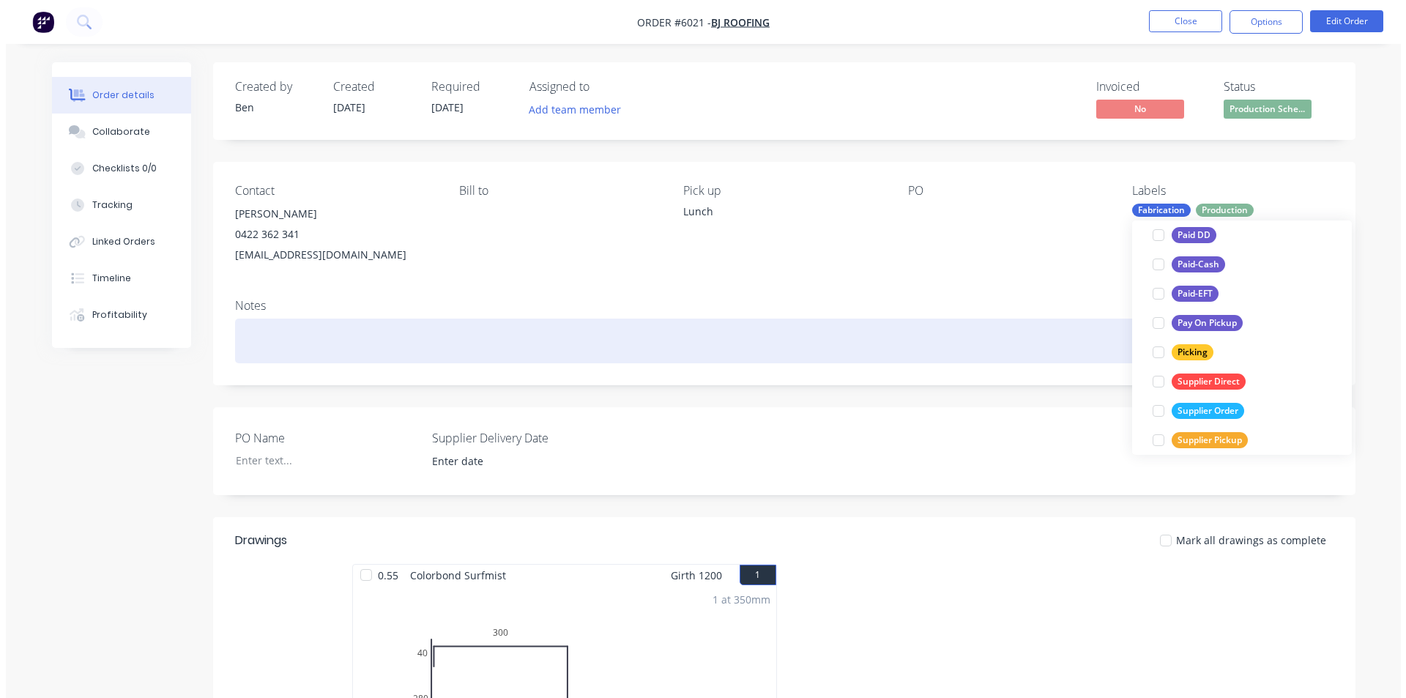
scroll to position [15, 0]
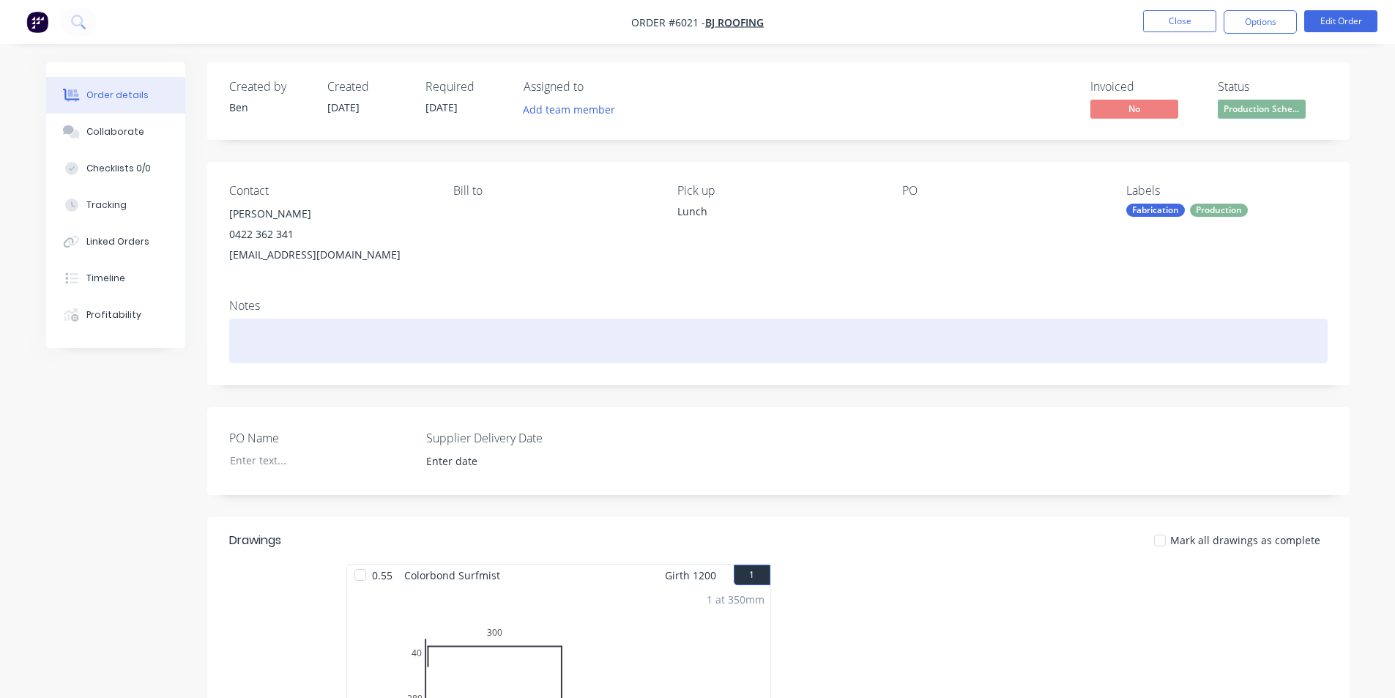
drag, startPoint x: 1020, startPoint y: 334, endPoint x: 1030, endPoint y: 334, distance: 9.5
click at [1026, 334] on div at bounding box center [778, 341] width 1099 height 45
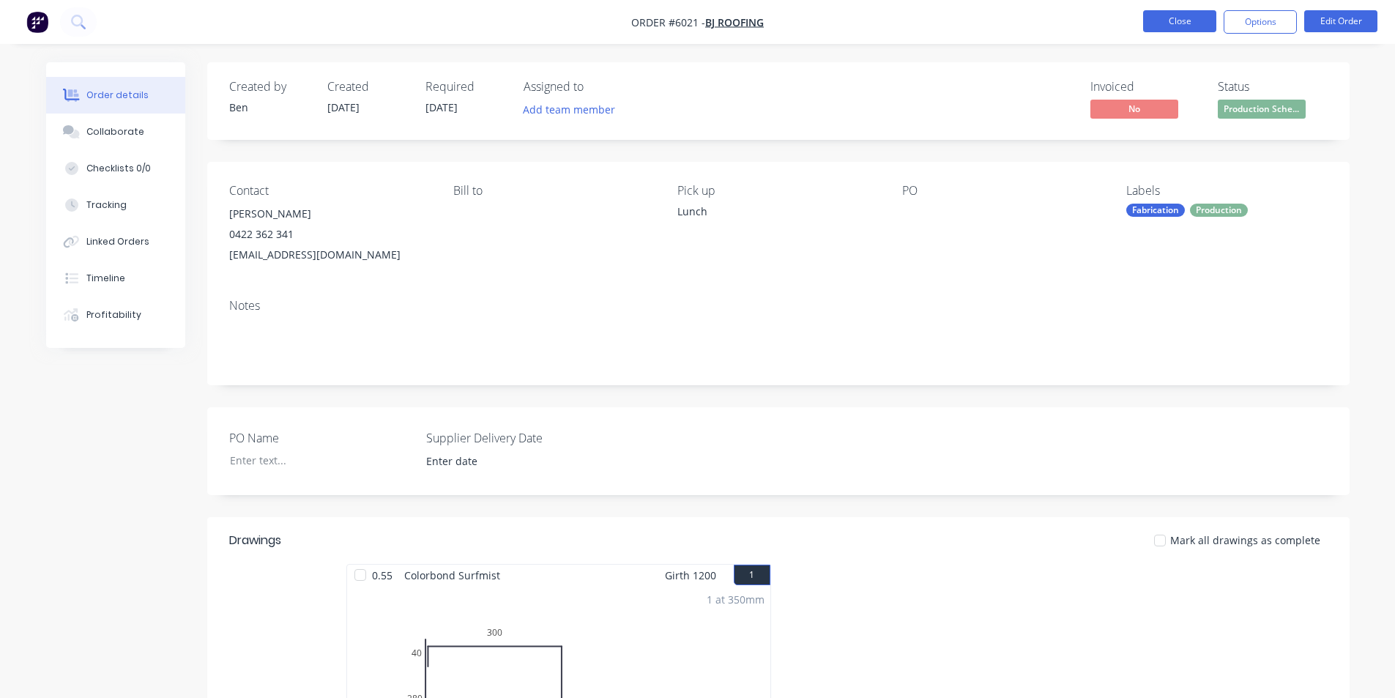
click at [1170, 14] on button "Close" at bounding box center [1179, 21] width 73 height 22
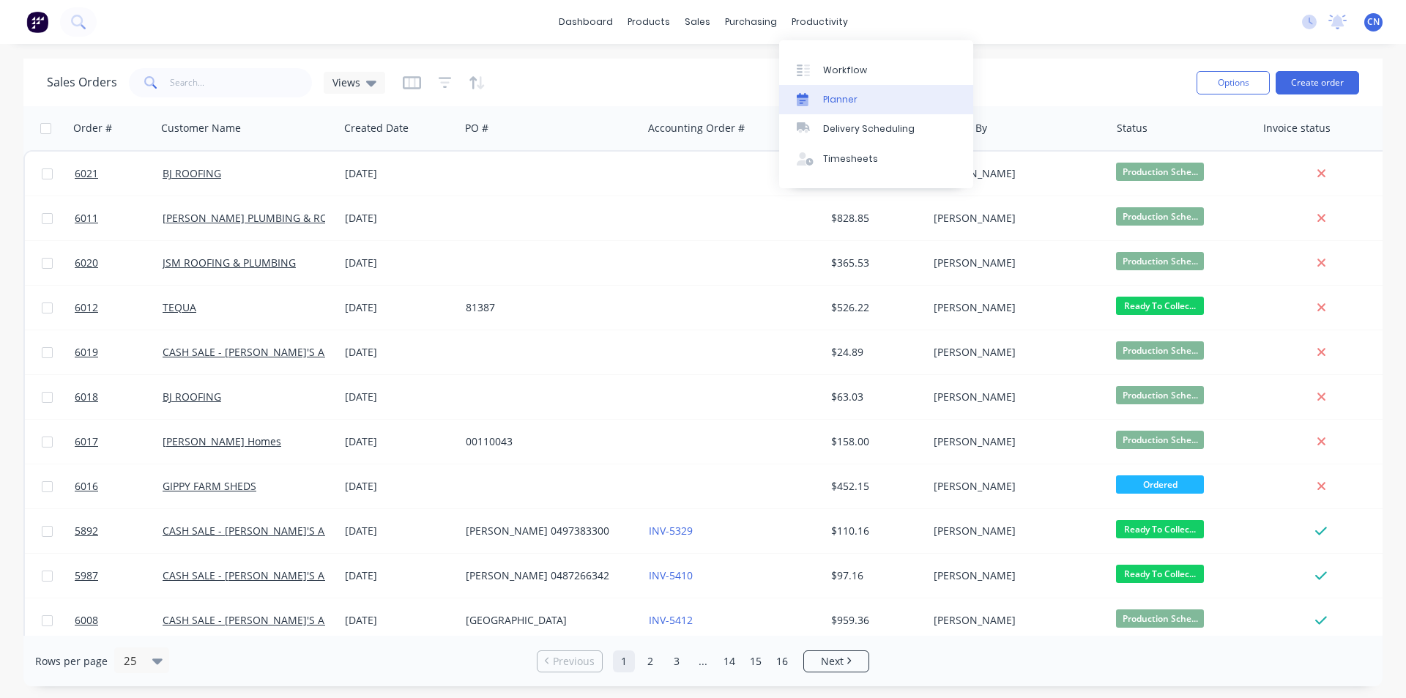
click at [845, 90] on link "Planner" at bounding box center [876, 99] width 194 height 29
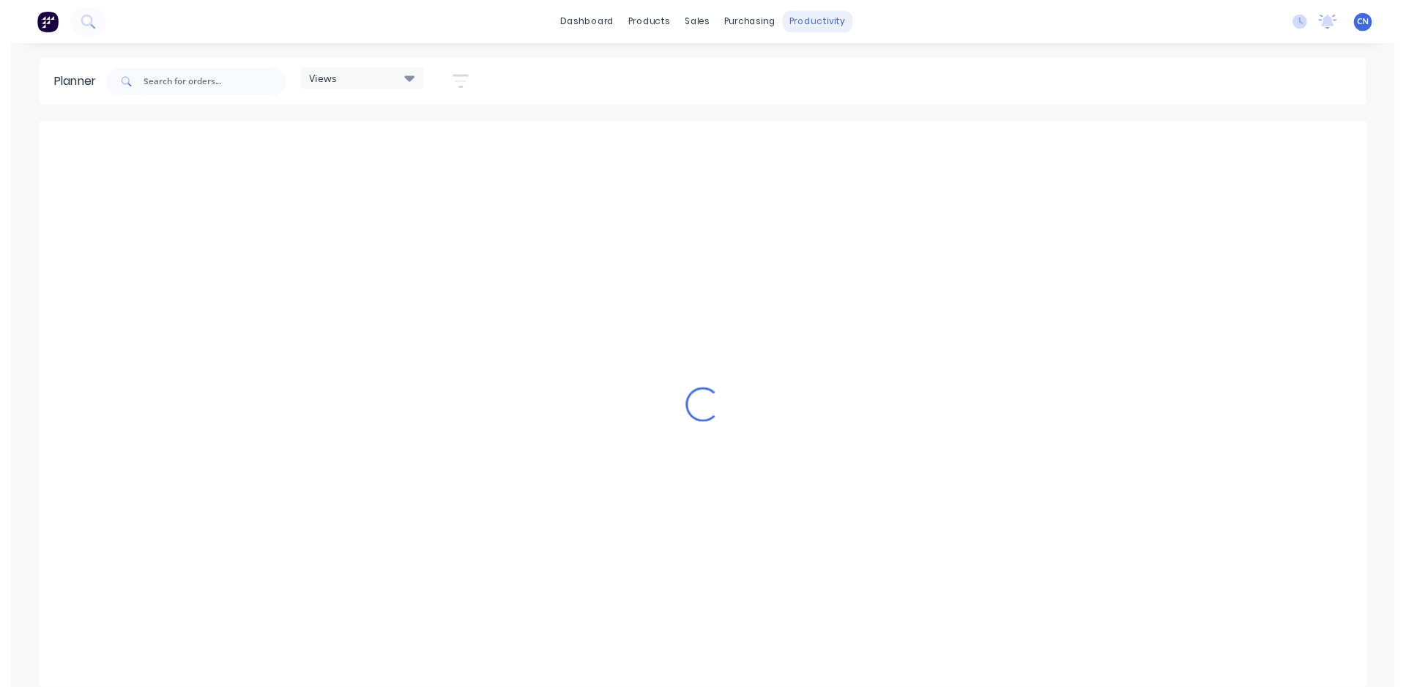
scroll to position [0, 235]
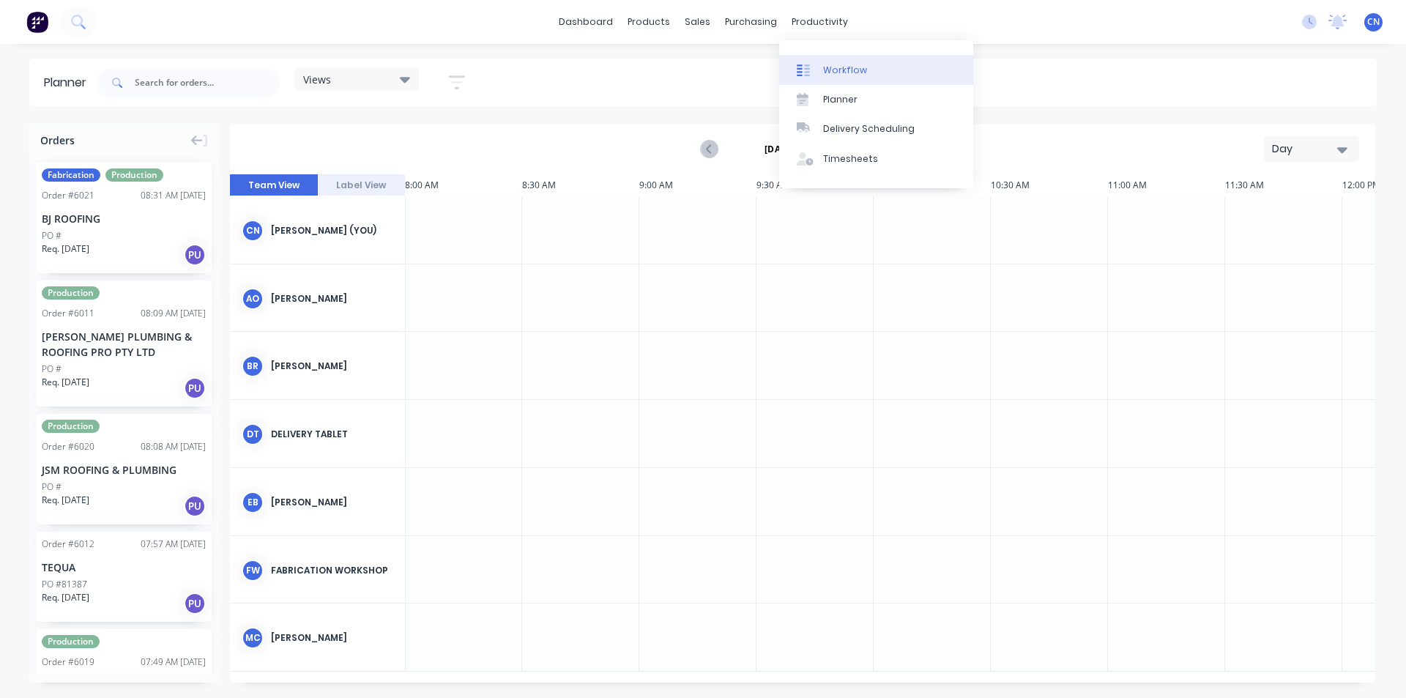
click at [833, 67] on div "Workflow" at bounding box center [845, 70] width 44 height 13
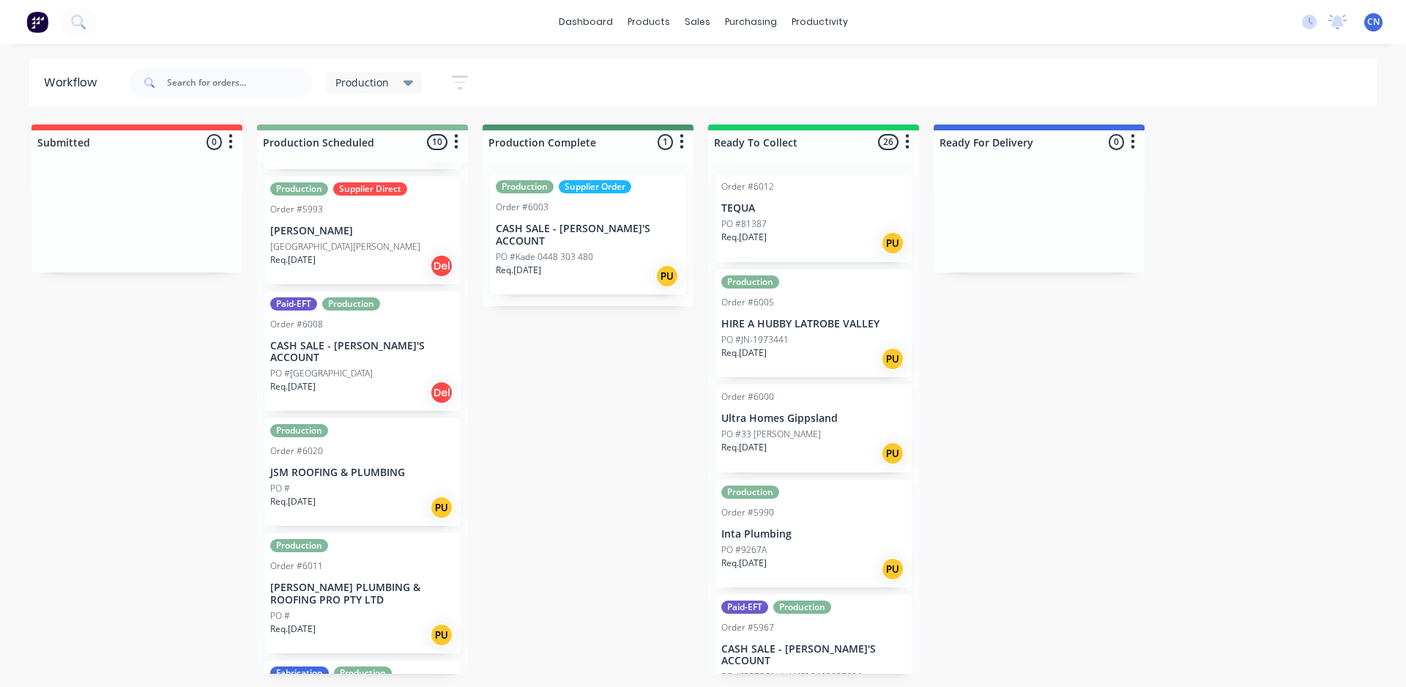
scroll to position [655, 0]
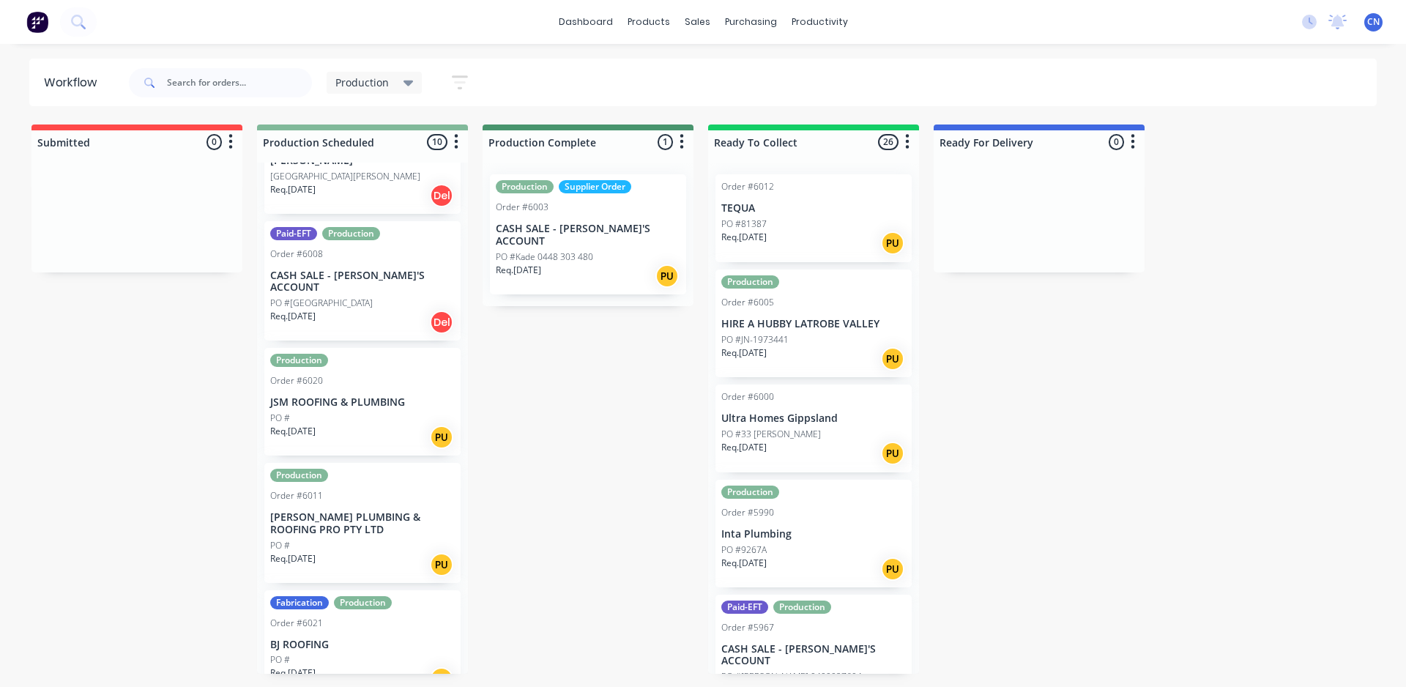
click at [367, 653] on div "PO #" at bounding box center [362, 659] width 185 height 13
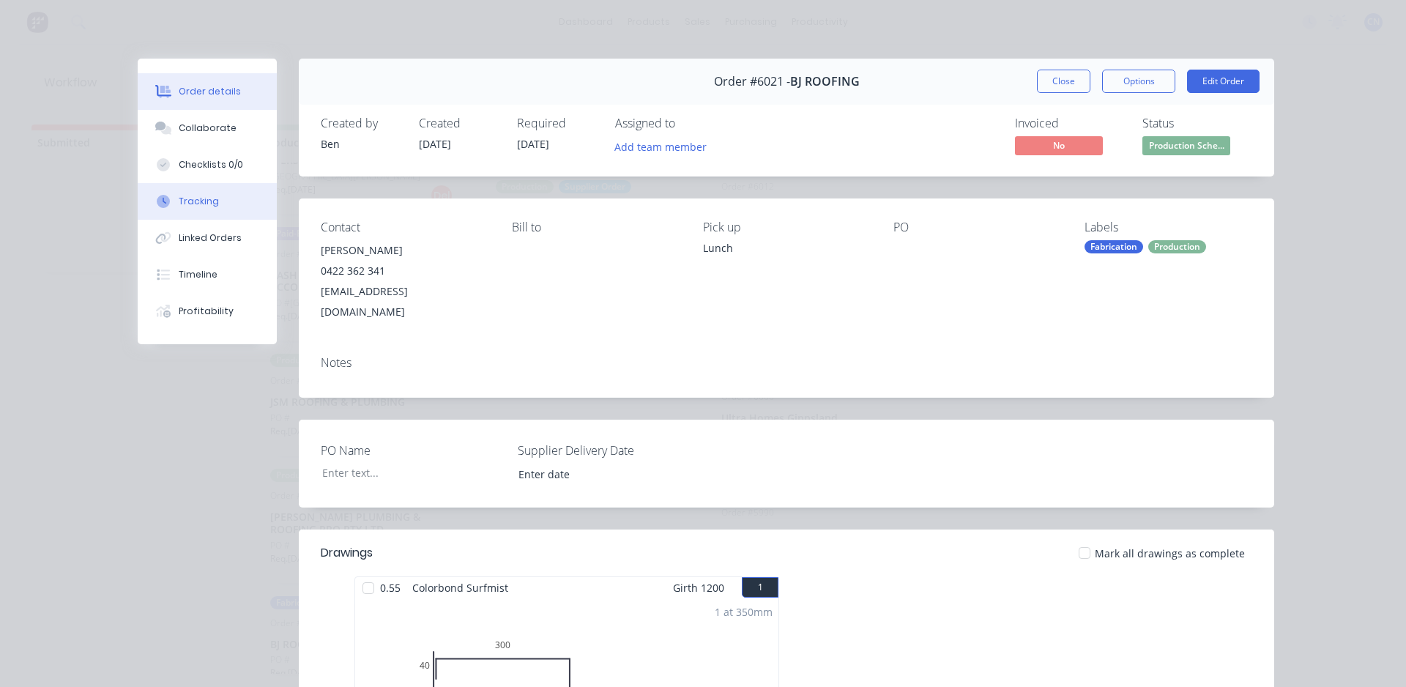
click at [199, 201] on div "Tracking" at bounding box center [199, 201] width 40 height 13
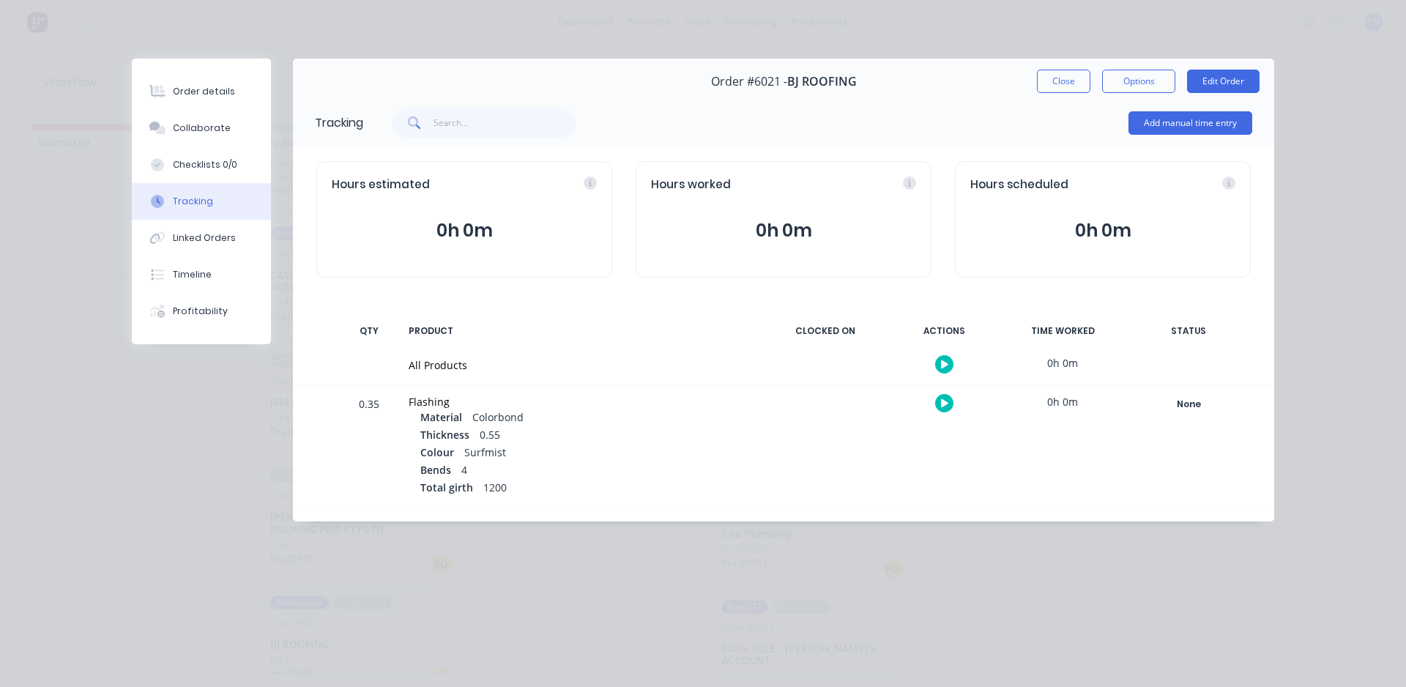
click at [940, 365] on button "button" at bounding box center [944, 364] width 18 height 18
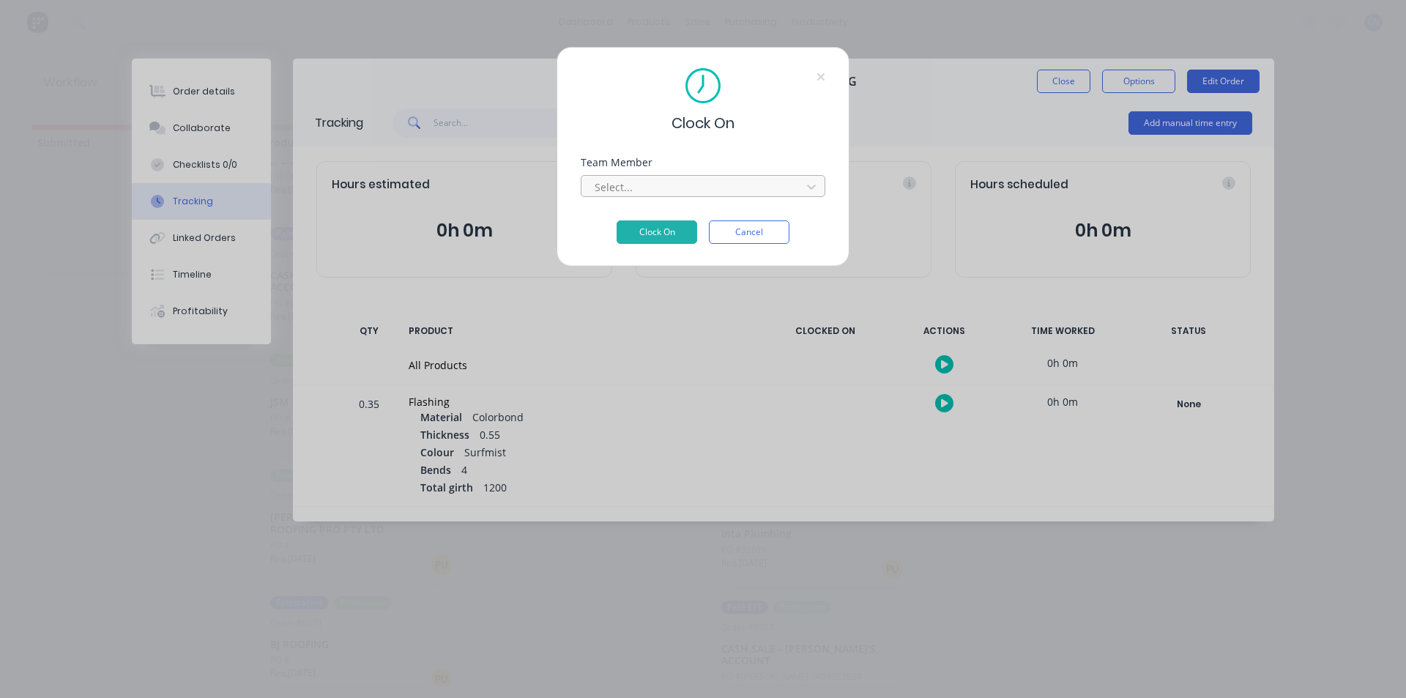
click at [642, 176] on div "Select..." at bounding box center [693, 187] width 209 height 22
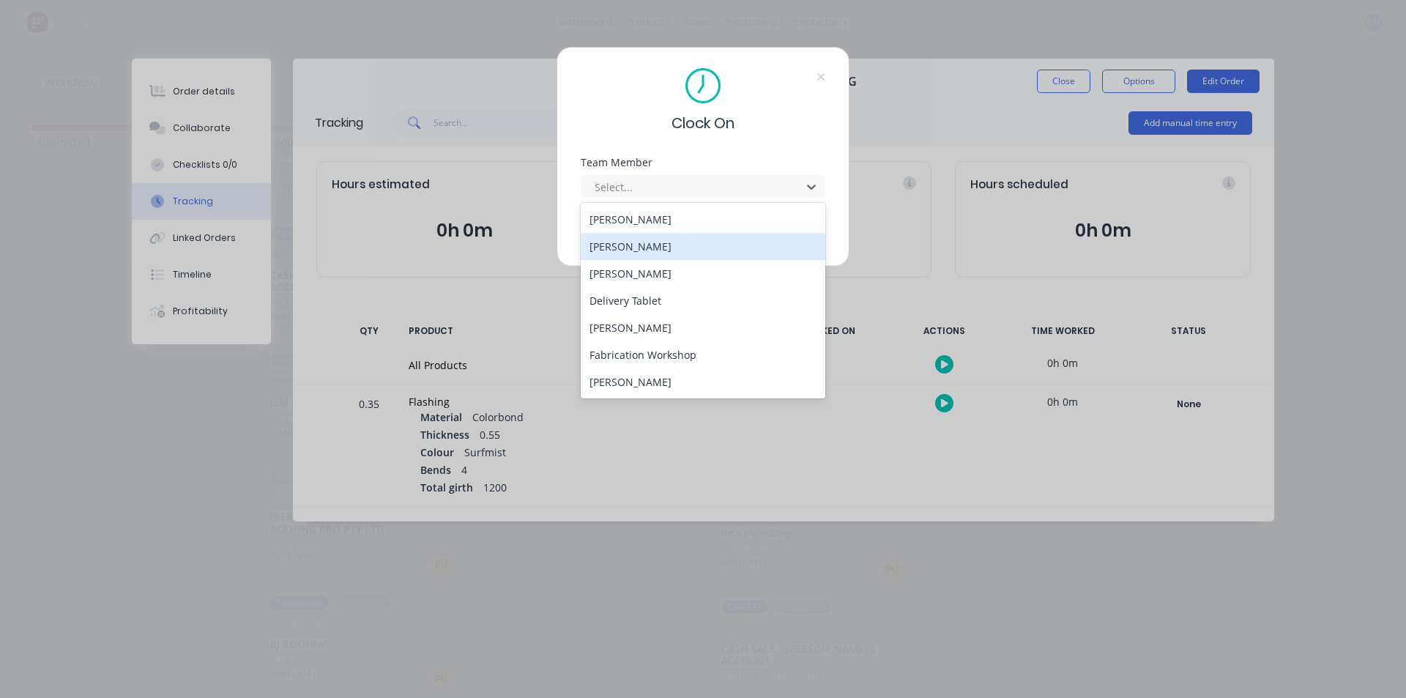
click at [633, 247] on div "[PERSON_NAME]" at bounding box center [703, 246] width 245 height 27
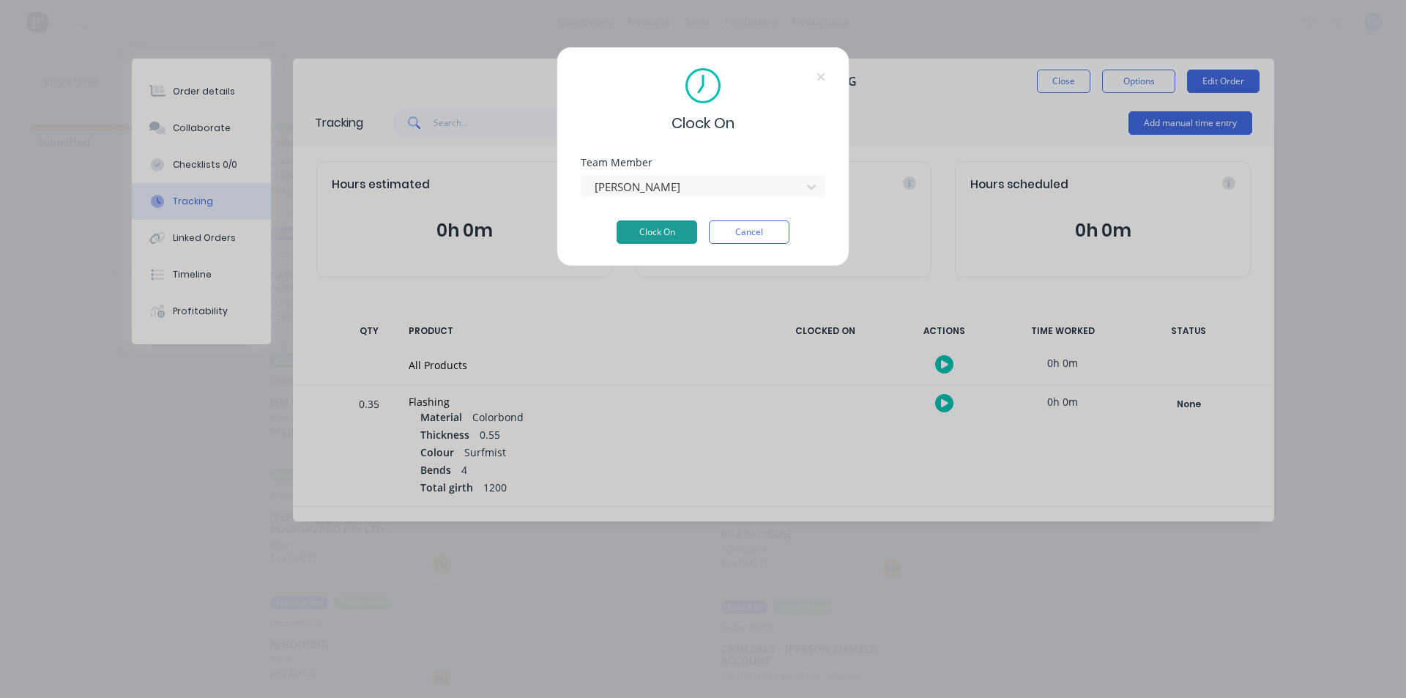
click at [658, 233] on button "Clock On" at bounding box center [657, 231] width 81 height 23
